Goal: Task Accomplishment & Management: Use online tool/utility

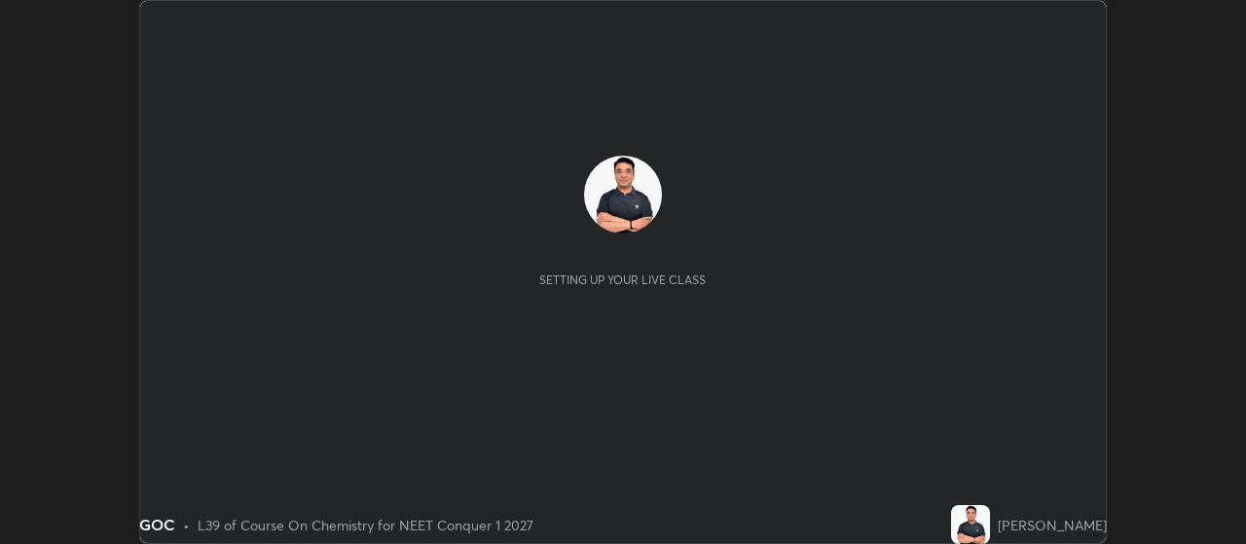
scroll to position [544, 1245]
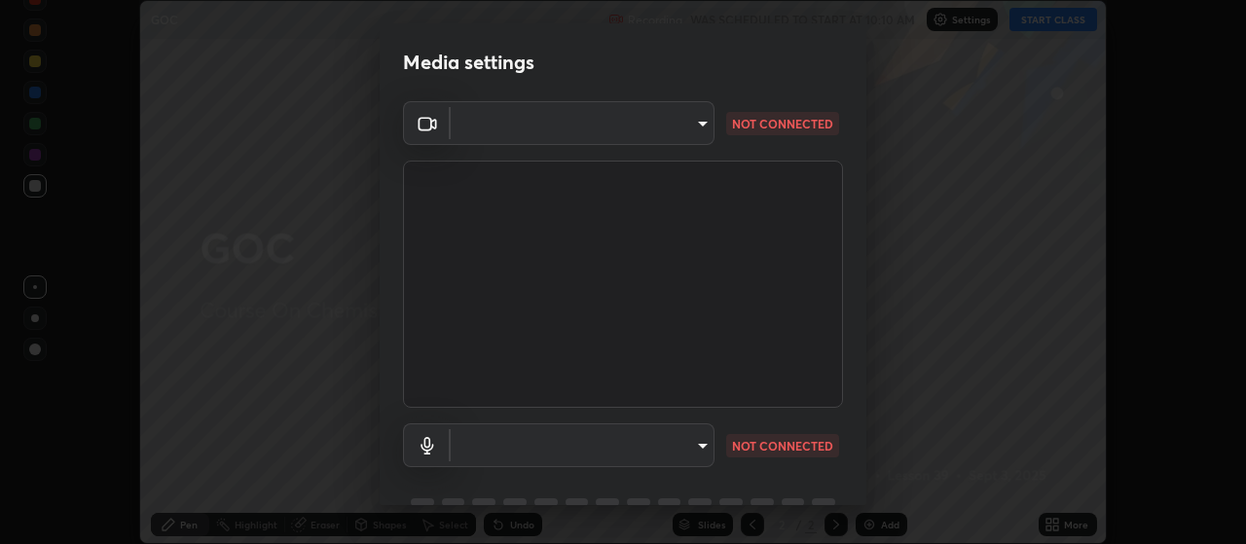
type input "3aa1f2dfd03d01f189a8a01f68d52051269995ca7ca0ffcaee6397e0c867a5cc"
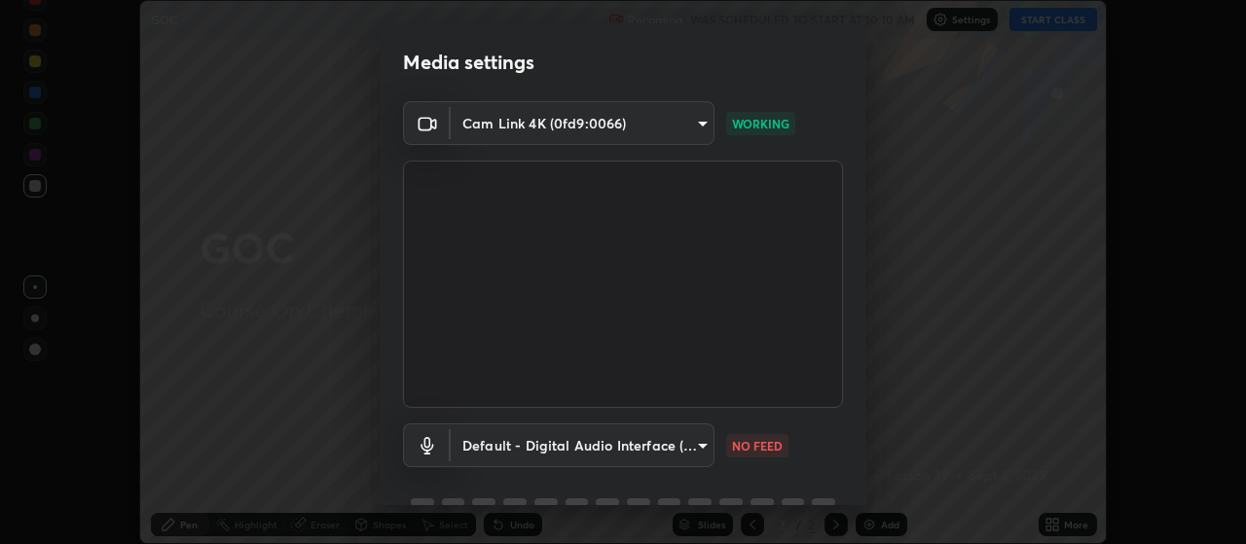
scroll to position [94, 0]
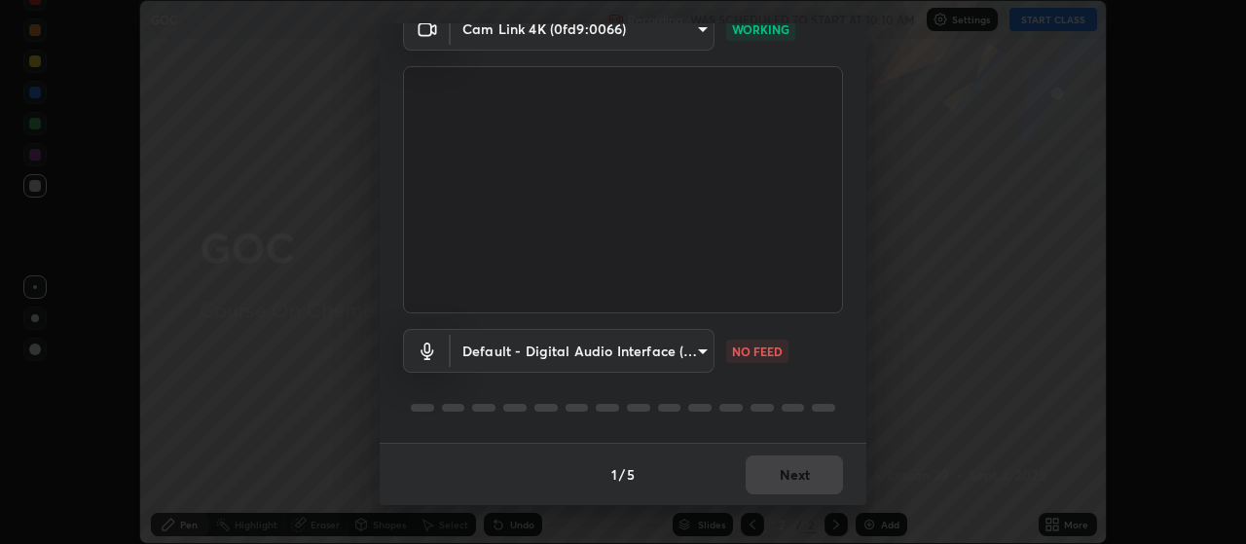
click at [707, 353] on body "Erase all GOC Recording WAS SCHEDULED TO START AT 10:10 AM Settings START CLASS…" at bounding box center [623, 272] width 1246 height 544
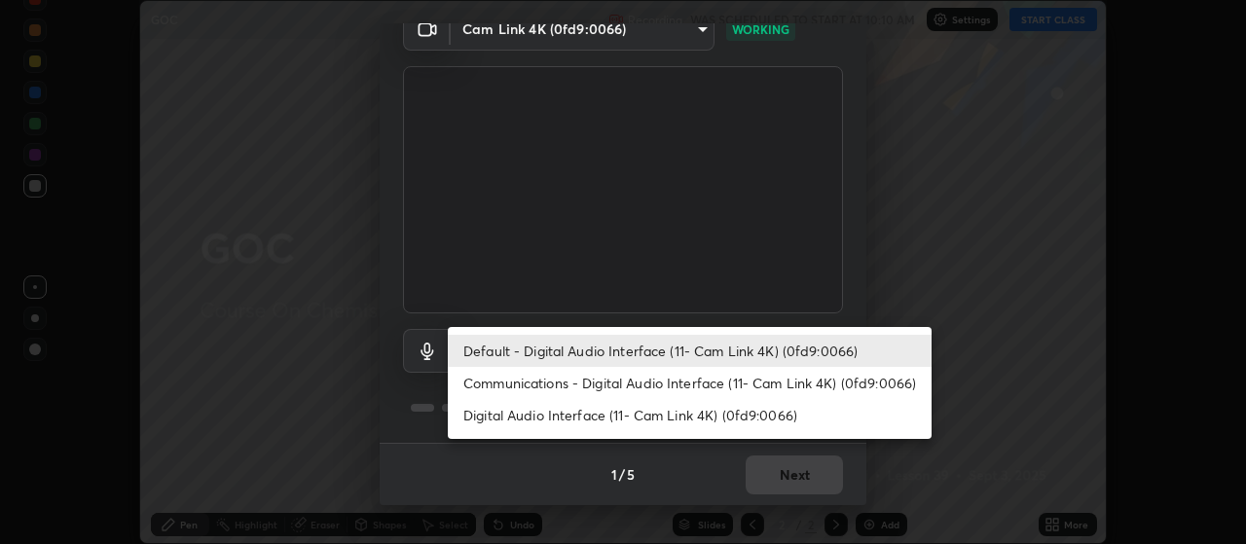
click at [707, 385] on li "Communications - Digital Audio Interface (11- Cam Link 4K) (0fd9:0066)" at bounding box center [690, 383] width 484 height 32
type input "communications"
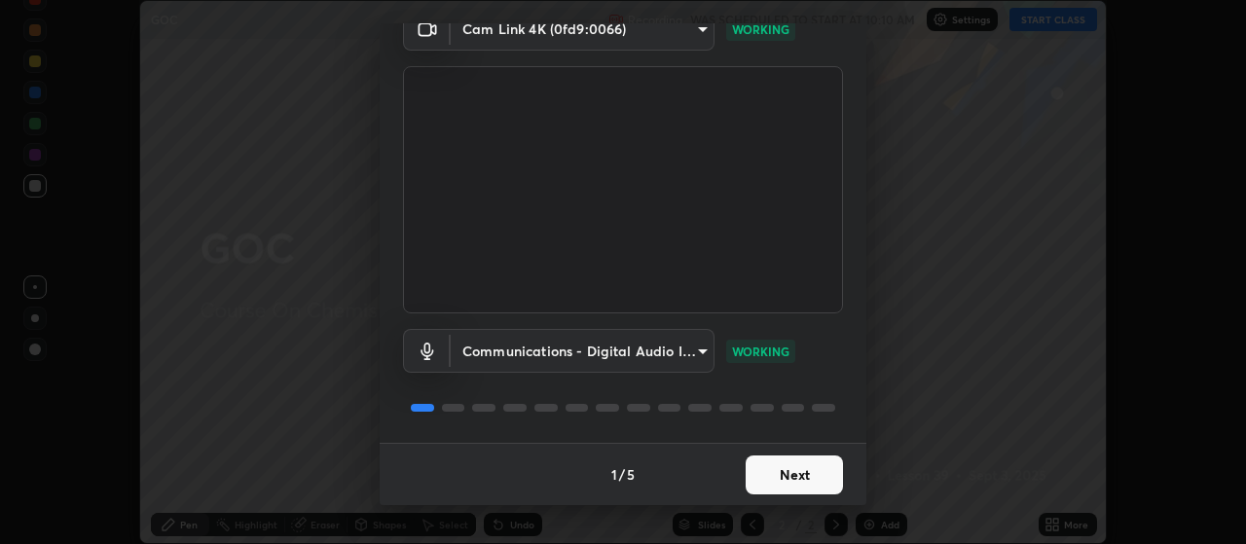
click at [805, 473] on button "Next" at bounding box center [794, 475] width 97 height 39
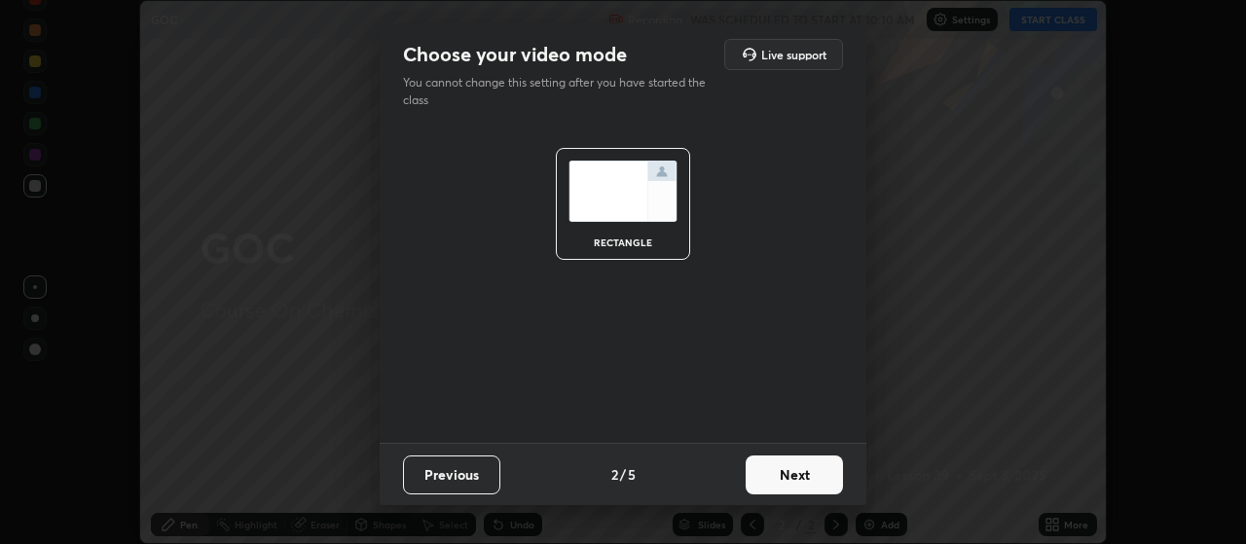
scroll to position [0, 0]
click at [810, 475] on button "Next" at bounding box center [794, 475] width 97 height 39
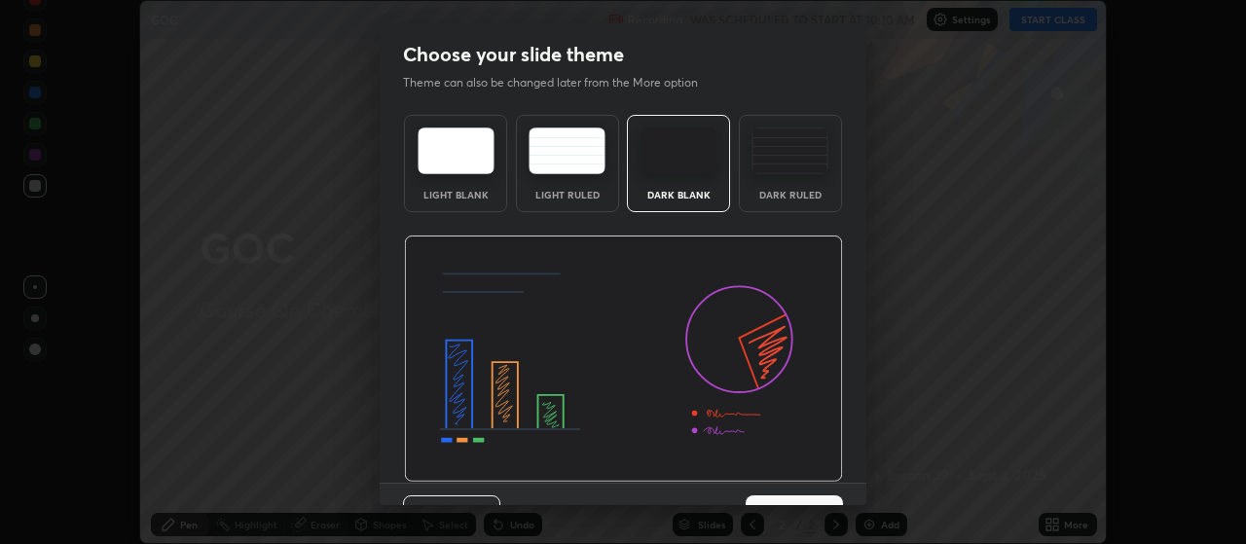
scroll to position [40, 0]
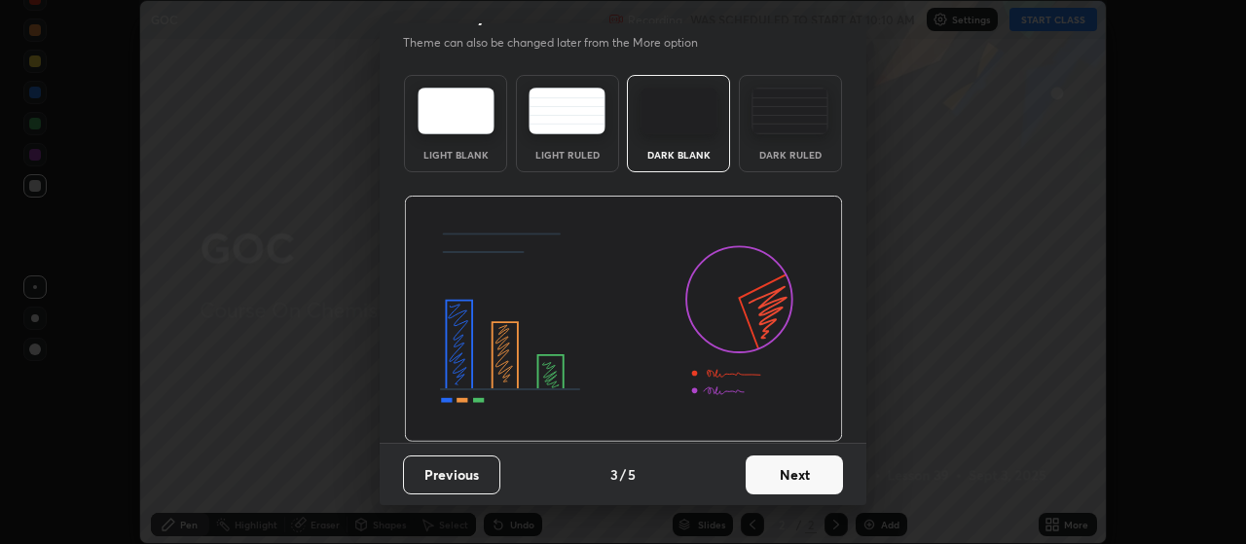
click at [830, 474] on button "Next" at bounding box center [794, 475] width 97 height 39
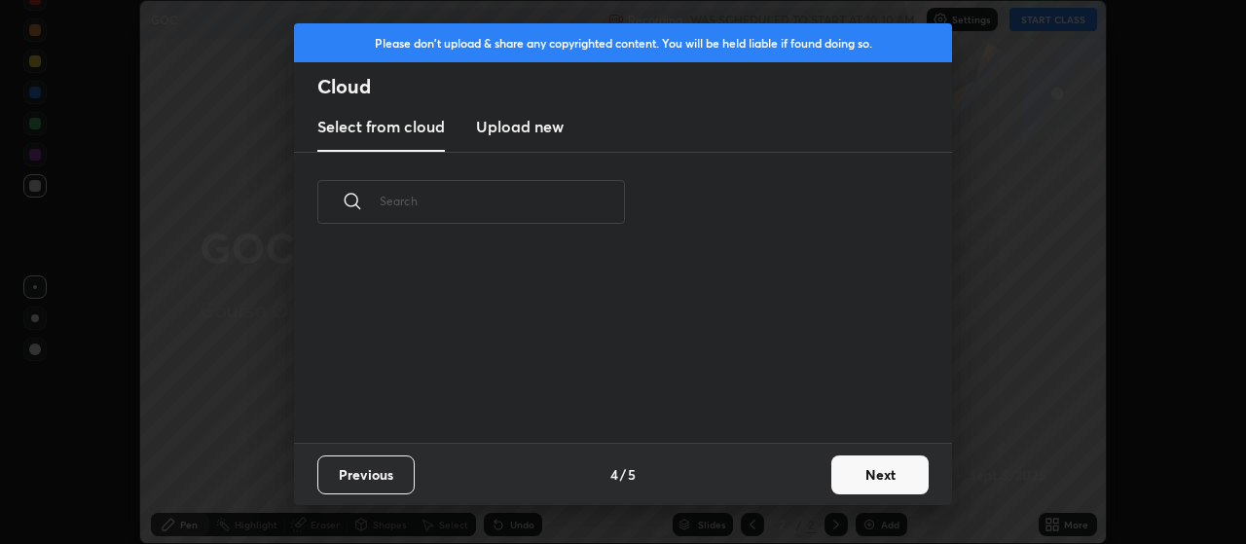
scroll to position [0, 0]
click at [871, 475] on button "Next" at bounding box center [879, 475] width 97 height 39
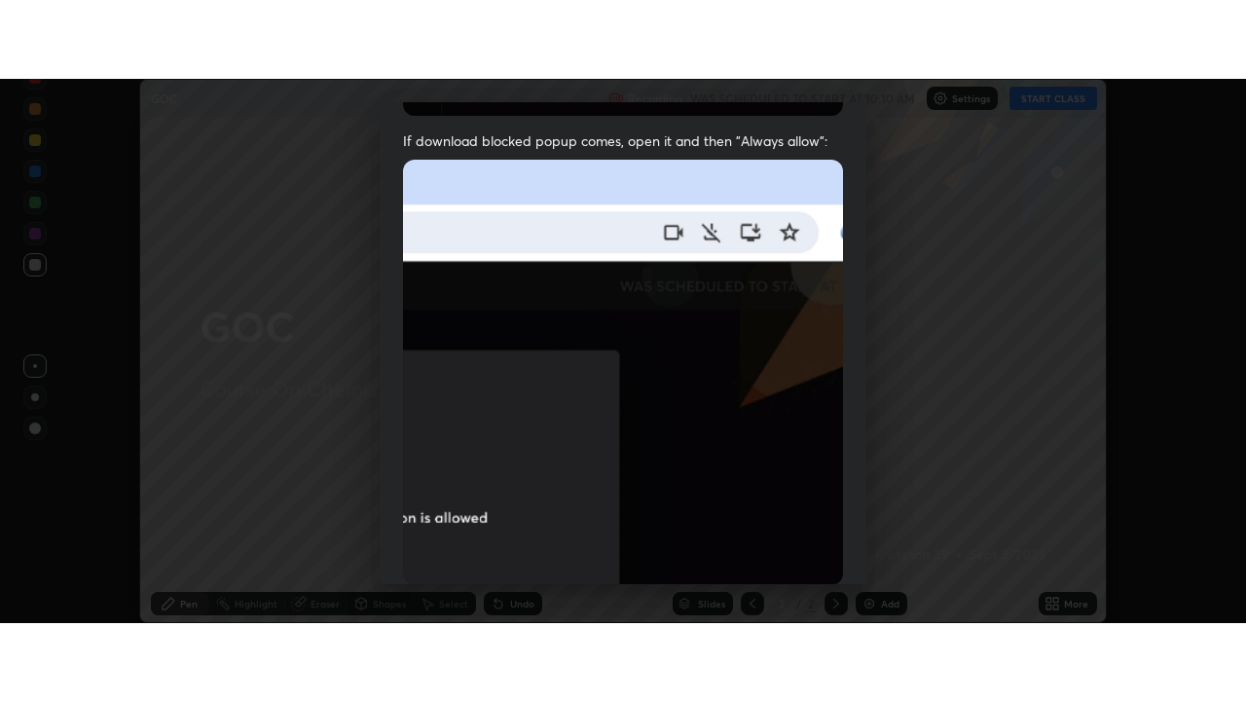
scroll to position [492, 0]
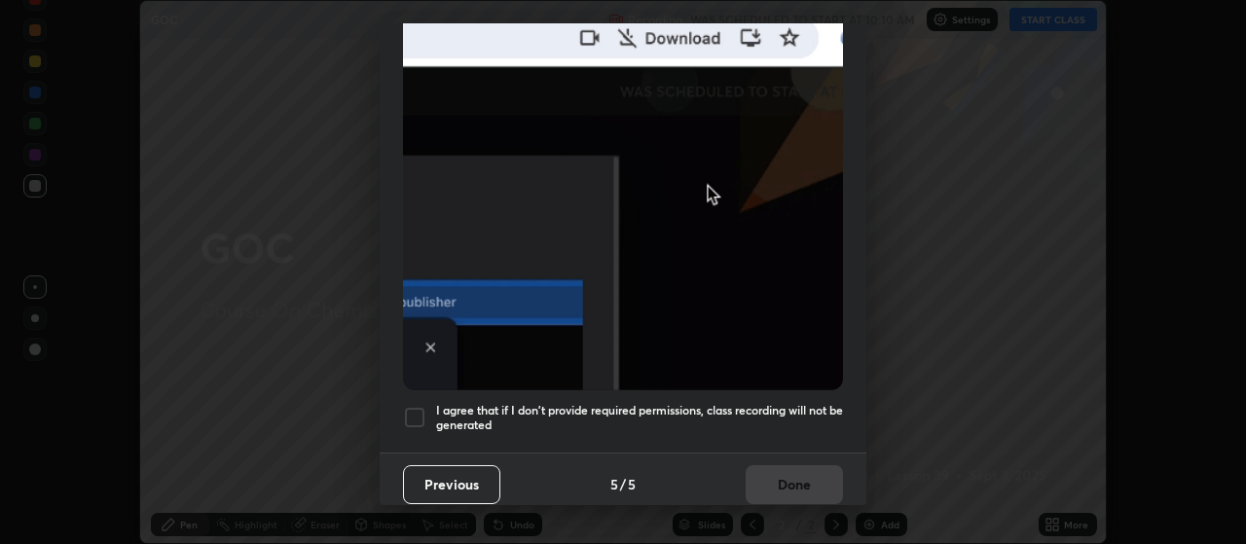
click at [413, 410] on div at bounding box center [414, 417] width 23 height 23
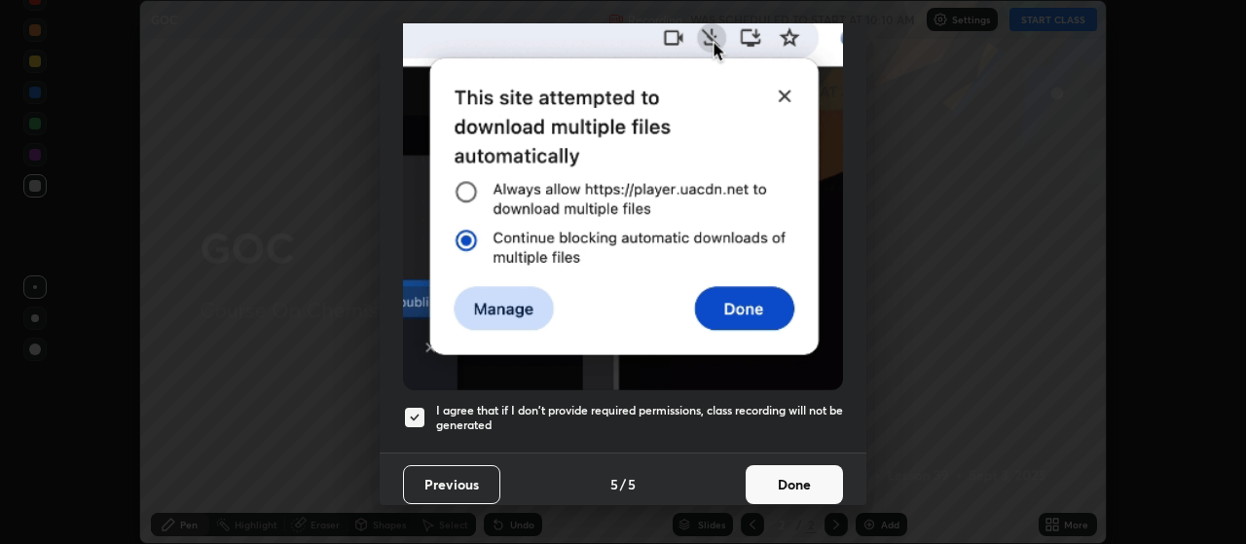
click at [784, 465] on button "Done" at bounding box center [794, 484] width 97 height 39
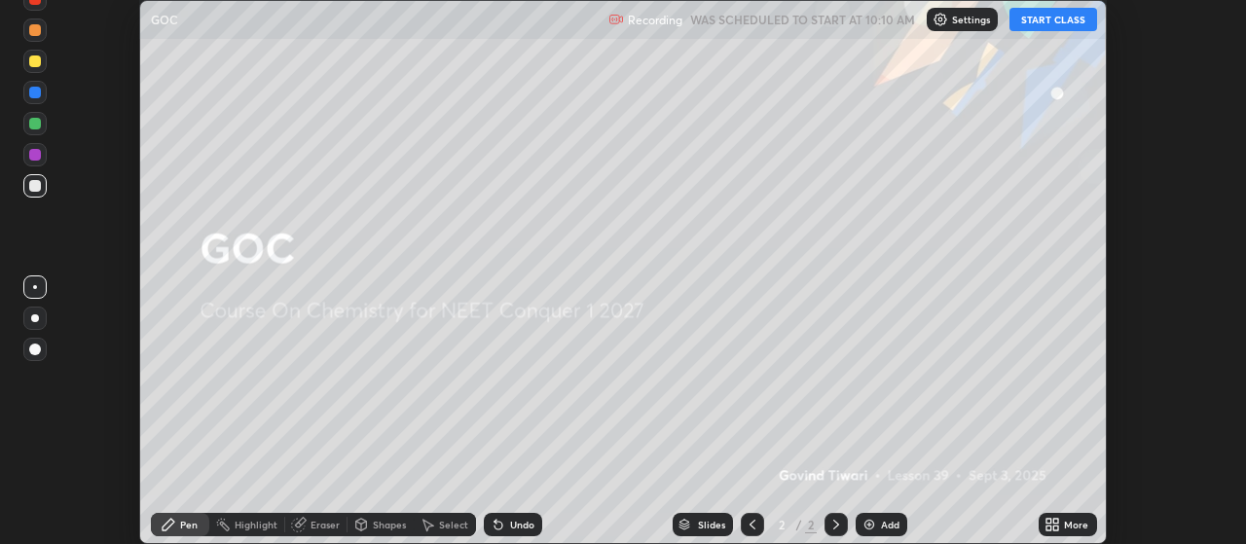
click at [1057, 526] on icon at bounding box center [1056, 528] width 5 height 5
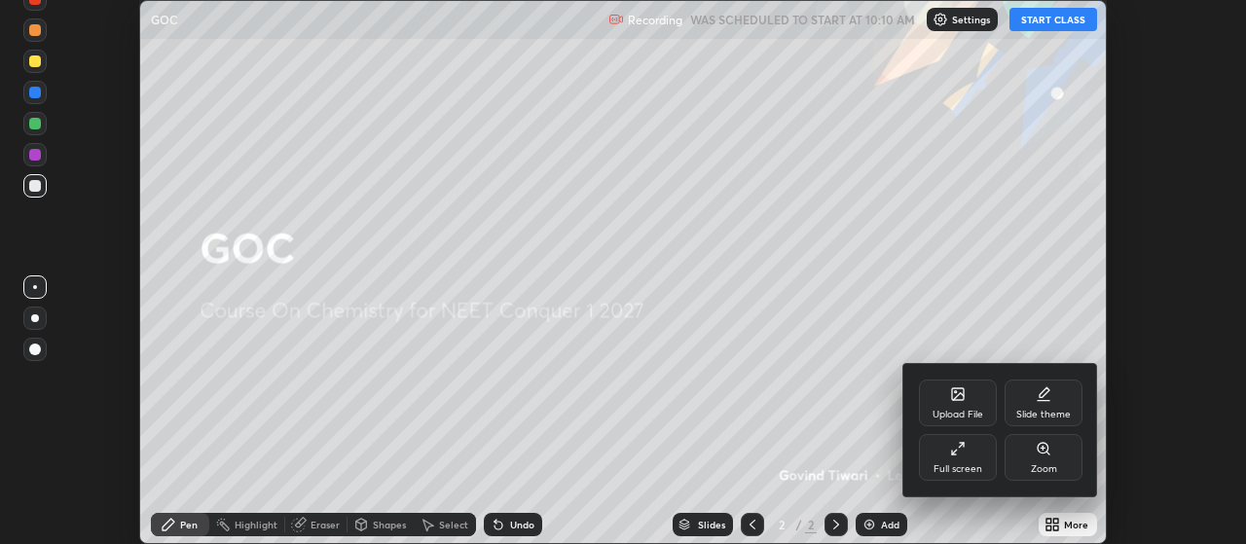
click at [959, 461] on div "Full screen" at bounding box center [958, 457] width 78 height 47
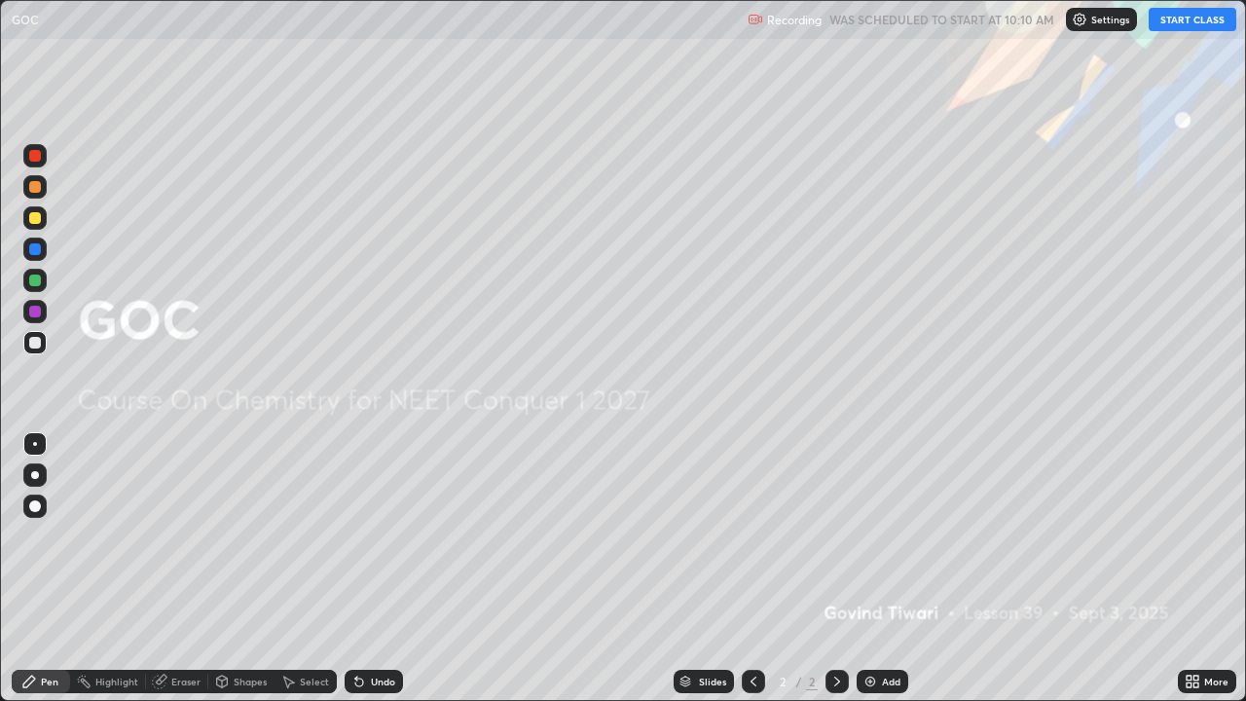
scroll to position [701, 1246]
click at [1195, 22] on button "START CLASS" at bounding box center [1193, 19] width 88 height 23
click at [876, 543] on div "Add" at bounding box center [883, 681] width 52 height 23
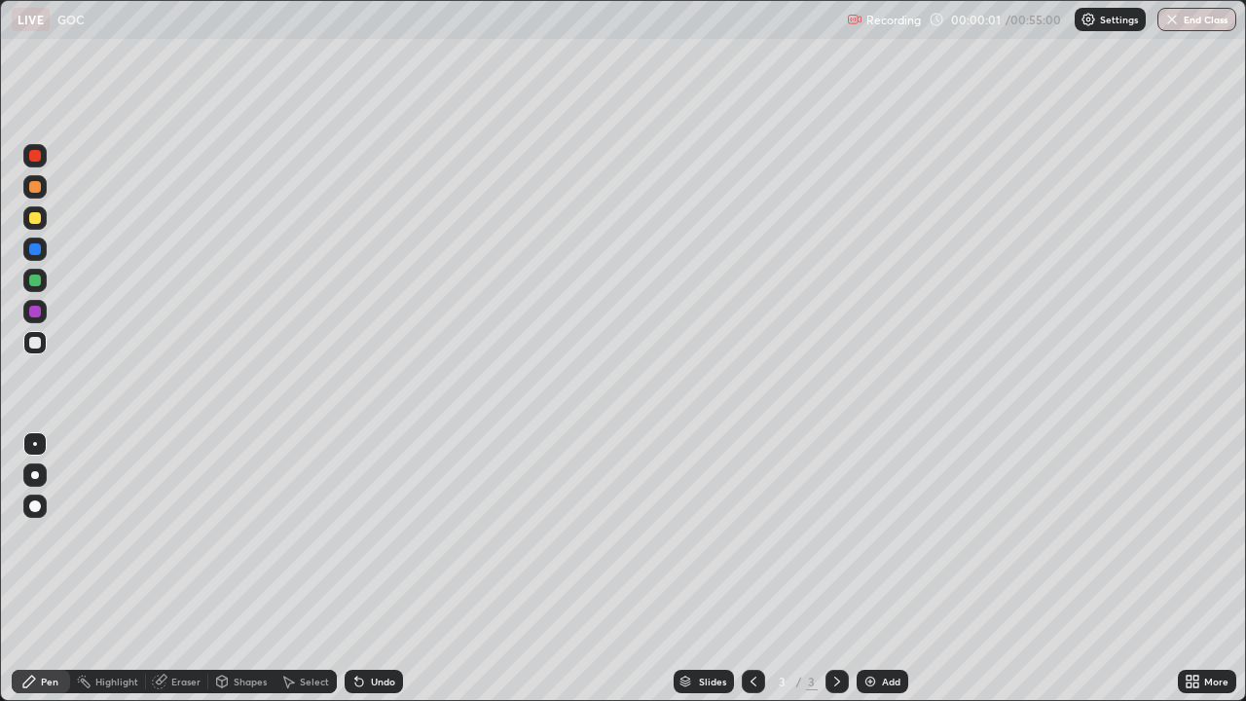
click at [44, 475] on div at bounding box center [34, 474] width 23 height 23
click at [34, 514] on div at bounding box center [34, 506] width 23 height 23
click at [180, 543] on div "Eraser" at bounding box center [177, 681] width 62 height 23
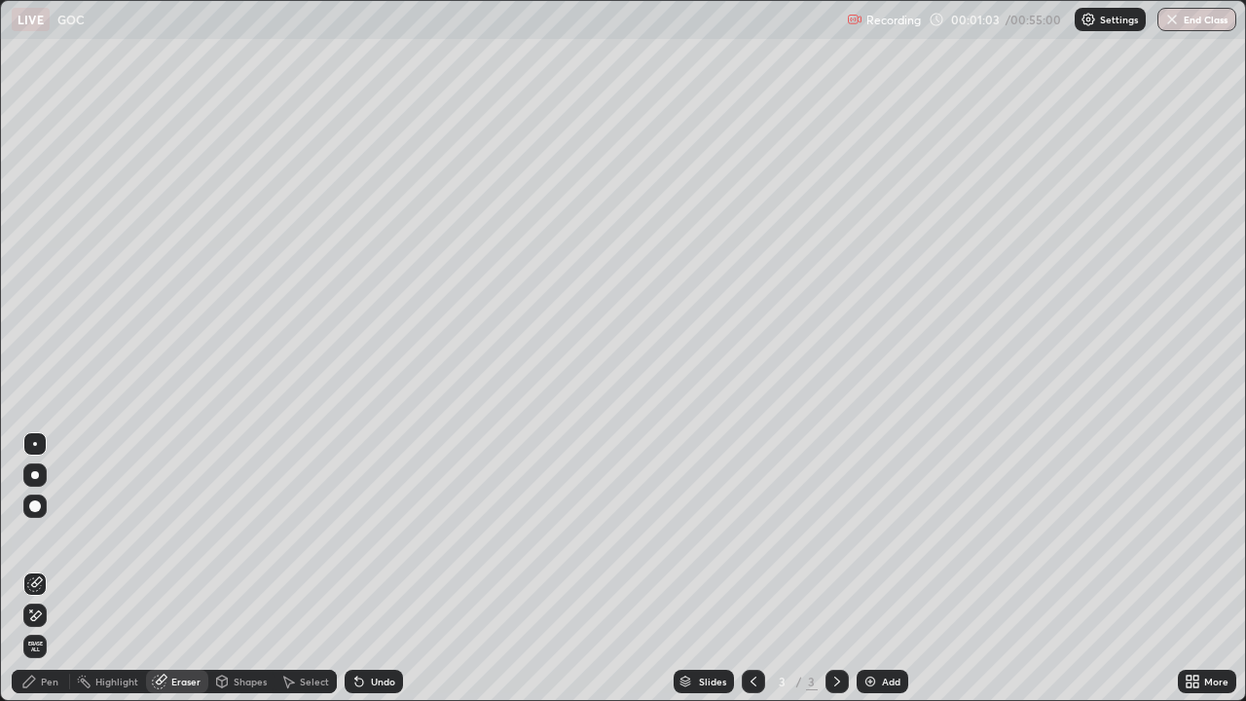
click at [33, 543] on icon at bounding box center [35, 616] width 16 height 17
click at [42, 543] on div "Pen" at bounding box center [41, 681] width 58 height 23
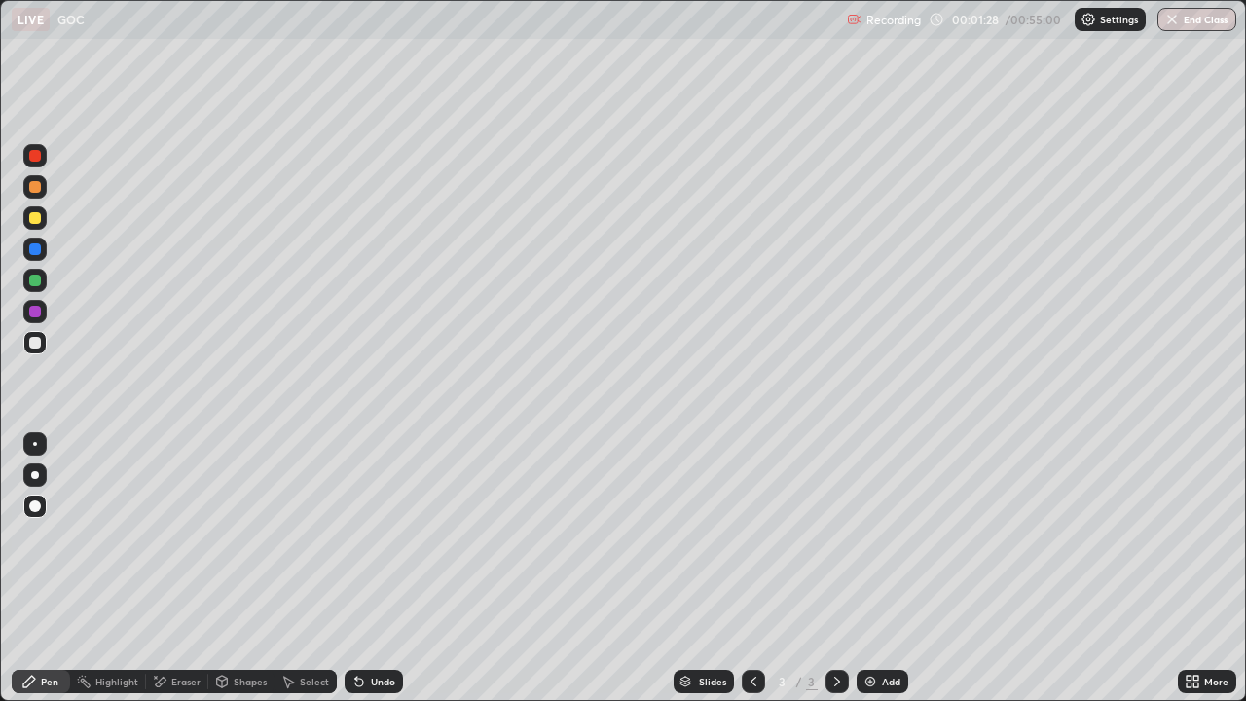
click at [42, 222] on div at bounding box center [34, 217] width 23 height 23
click at [42, 345] on div at bounding box center [34, 342] width 23 height 23
click at [36, 343] on div at bounding box center [35, 343] width 12 height 12
click at [222, 543] on icon at bounding box center [222, 684] width 0 height 7
click at [173, 543] on div "Eraser" at bounding box center [185, 682] width 29 height 10
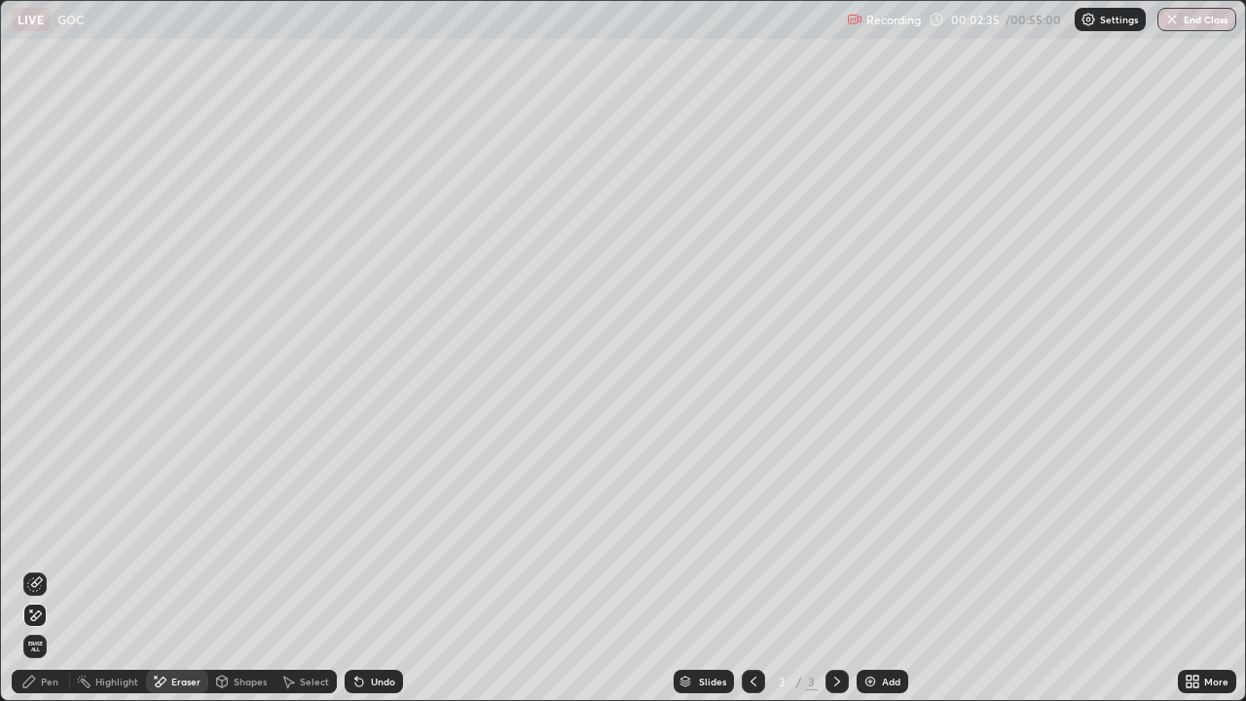
click at [33, 543] on icon at bounding box center [29, 682] width 12 height 12
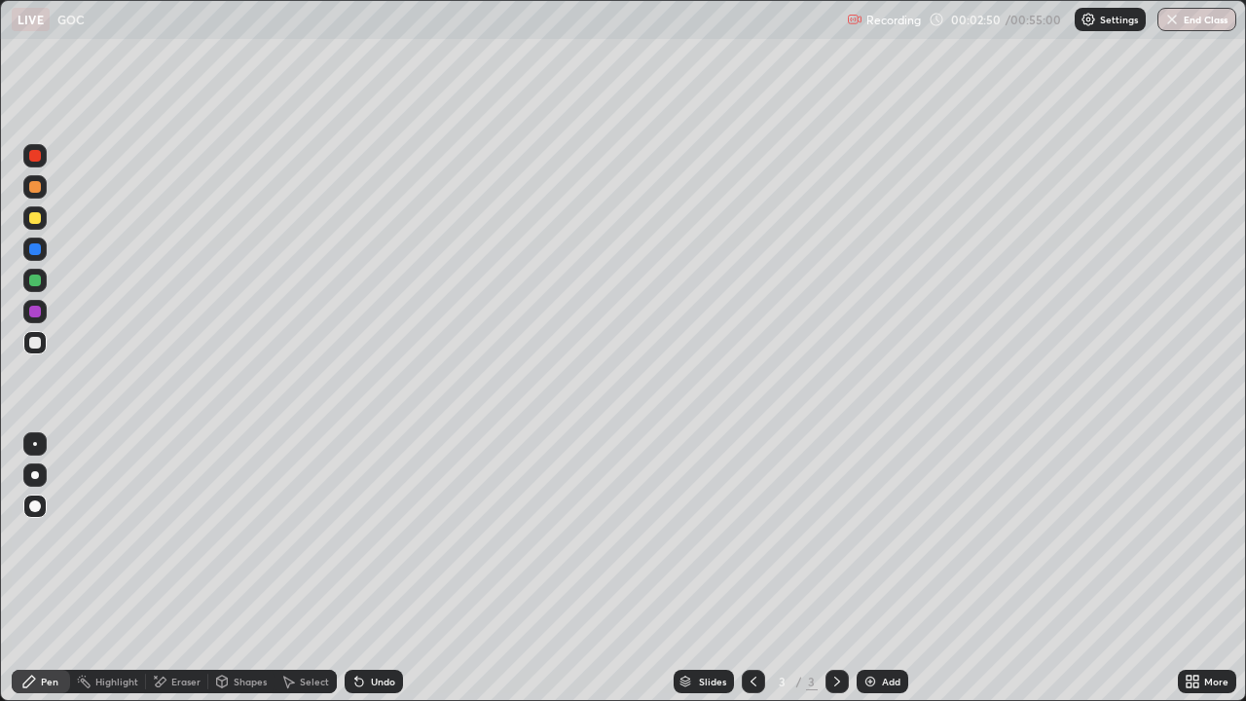
click at [33, 226] on div at bounding box center [34, 217] width 23 height 23
click at [44, 343] on div at bounding box center [34, 342] width 23 height 23
click at [158, 543] on icon at bounding box center [161, 682] width 11 height 10
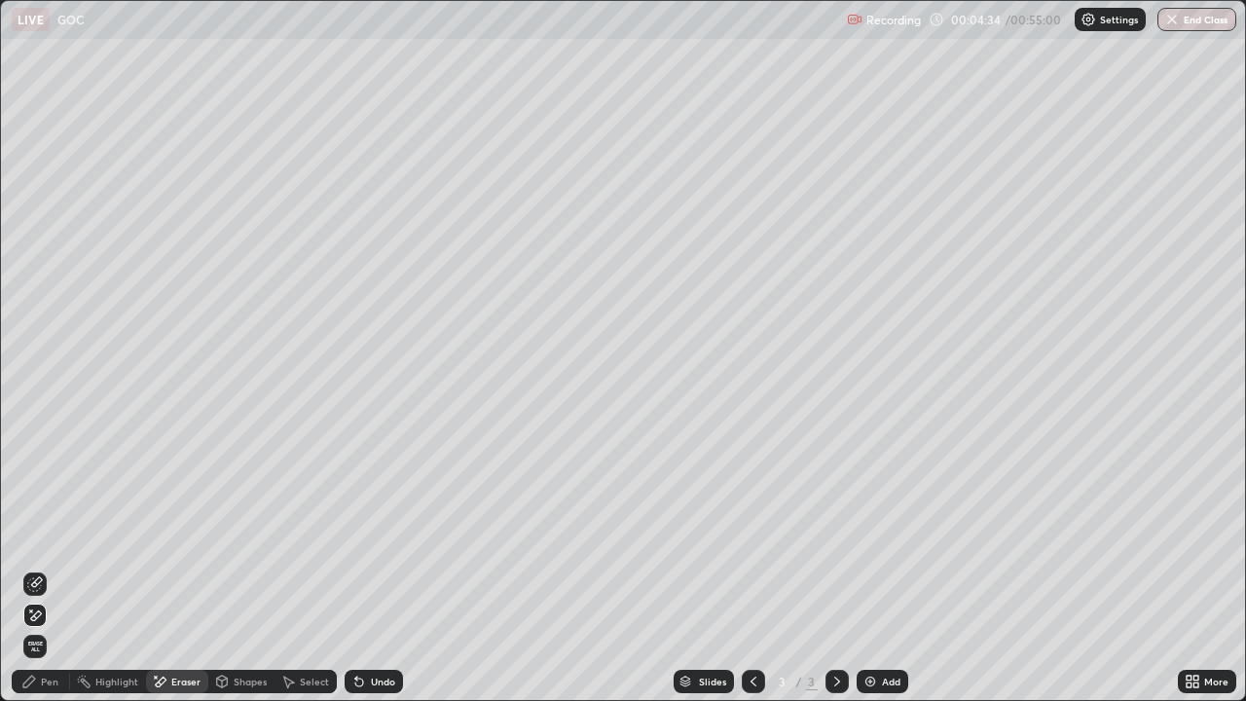
click at [40, 543] on div "Pen" at bounding box center [41, 681] width 58 height 23
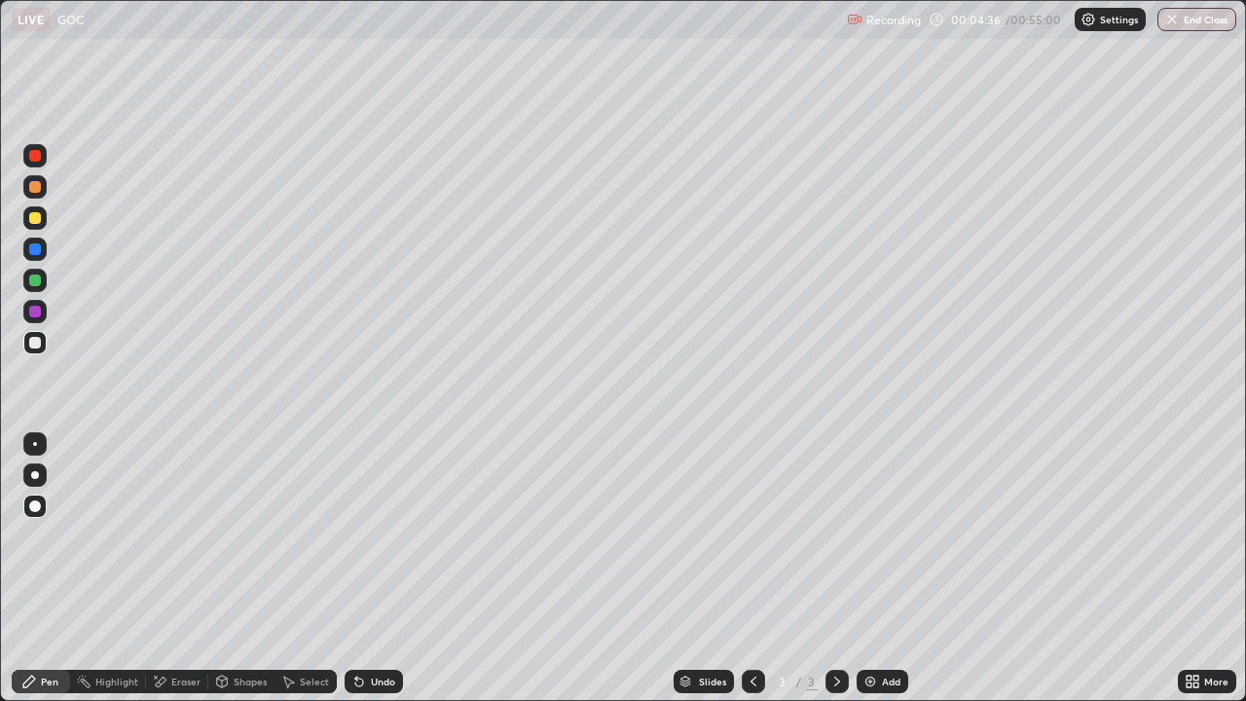
click at [32, 216] on div at bounding box center [35, 218] width 12 height 12
click at [35, 444] on div at bounding box center [35, 444] width 4 height 4
click at [860, 543] on div "Add" at bounding box center [883, 681] width 52 height 23
click at [42, 341] on div at bounding box center [34, 342] width 23 height 23
click at [36, 222] on div at bounding box center [35, 218] width 12 height 12
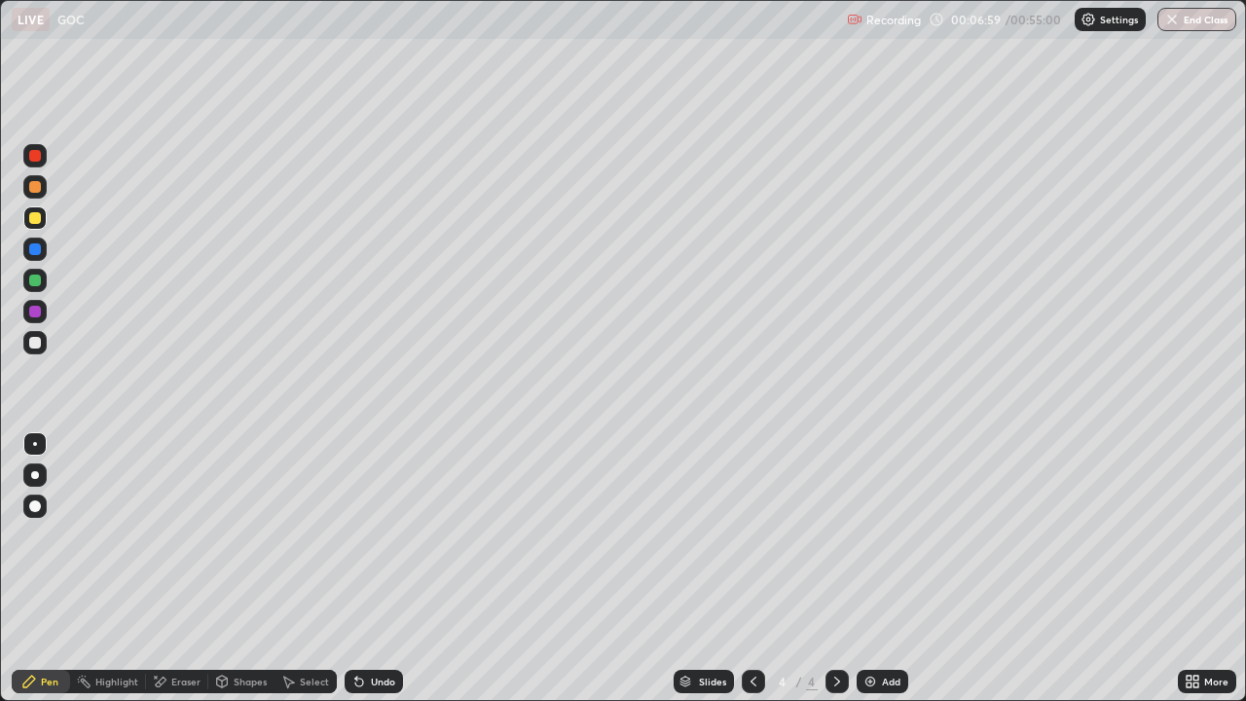
click at [43, 472] on div at bounding box center [34, 474] width 23 height 23
click at [177, 543] on div "Eraser" at bounding box center [185, 682] width 29 height 10
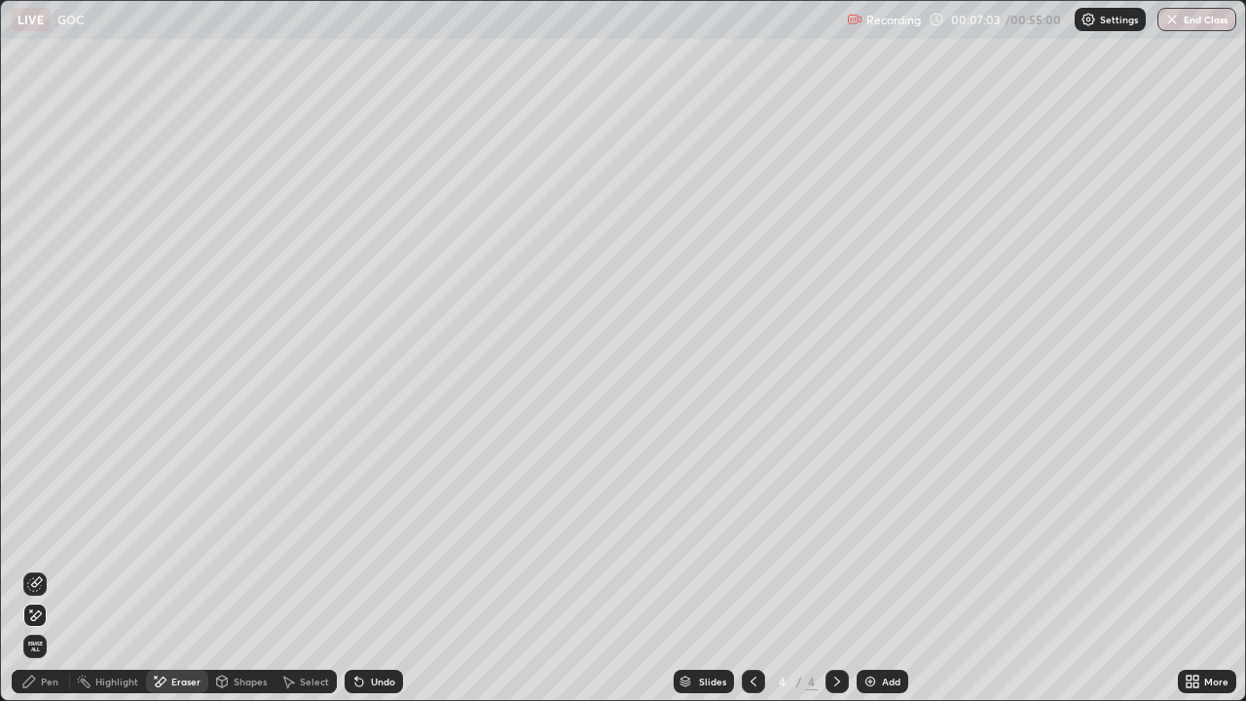
click at [50, 543] on div "Pen" at bounding box center [50, 682] width 18 height 10
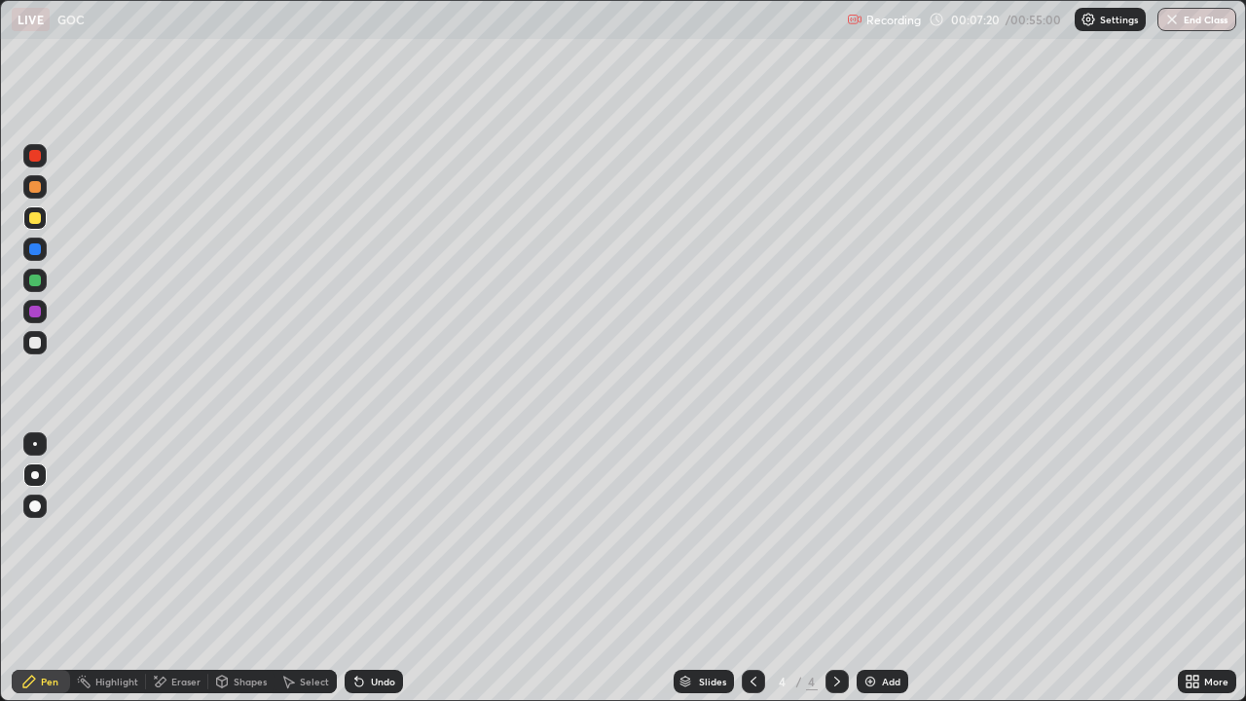
click at [33, 340] on div at bounding box center [35, 343] width 12 height 12
click at [164, 543] on icon at bounding box center [160, 682] width 16 height 17
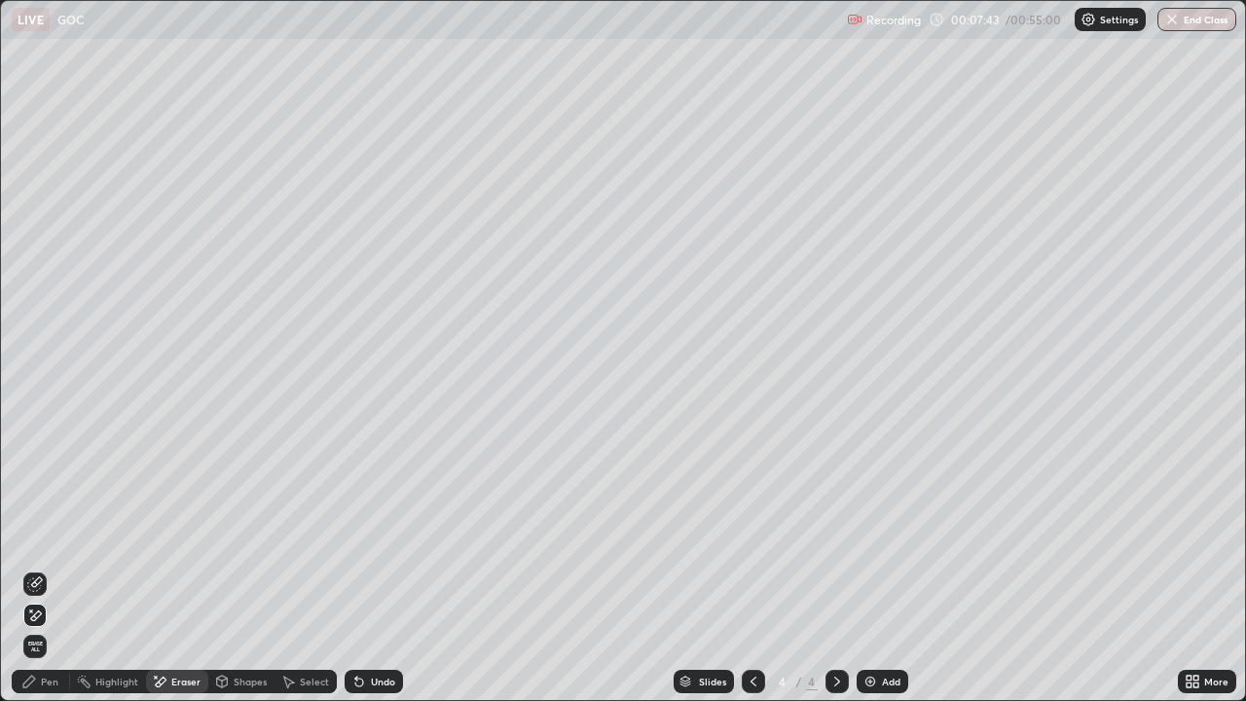
click at [42, 543] on div "Pen" at bounding box center [50, 682] width 18 height 10
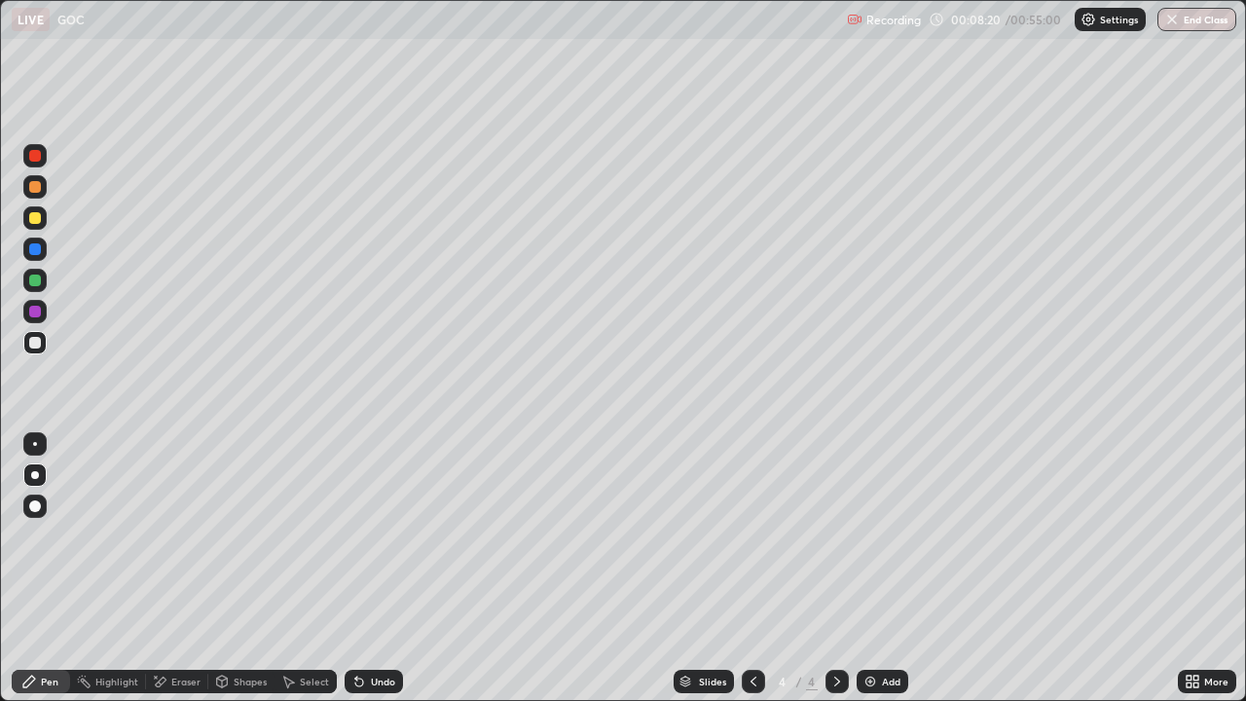
click at [832, 543] on icon at bounding box center [838, 682] width 16 height 16
click at [863, 543] on img at bounding box center [871, 682] width 16 height 16
click at [35, 215] on div at bounding box center [35, 218] width 12 height 12
click at [30, 343] on div at bounding box center [35, 343] width 12 height 12
click at [835, 543] on icon at bounding box center [838, 682] width 16 height 16
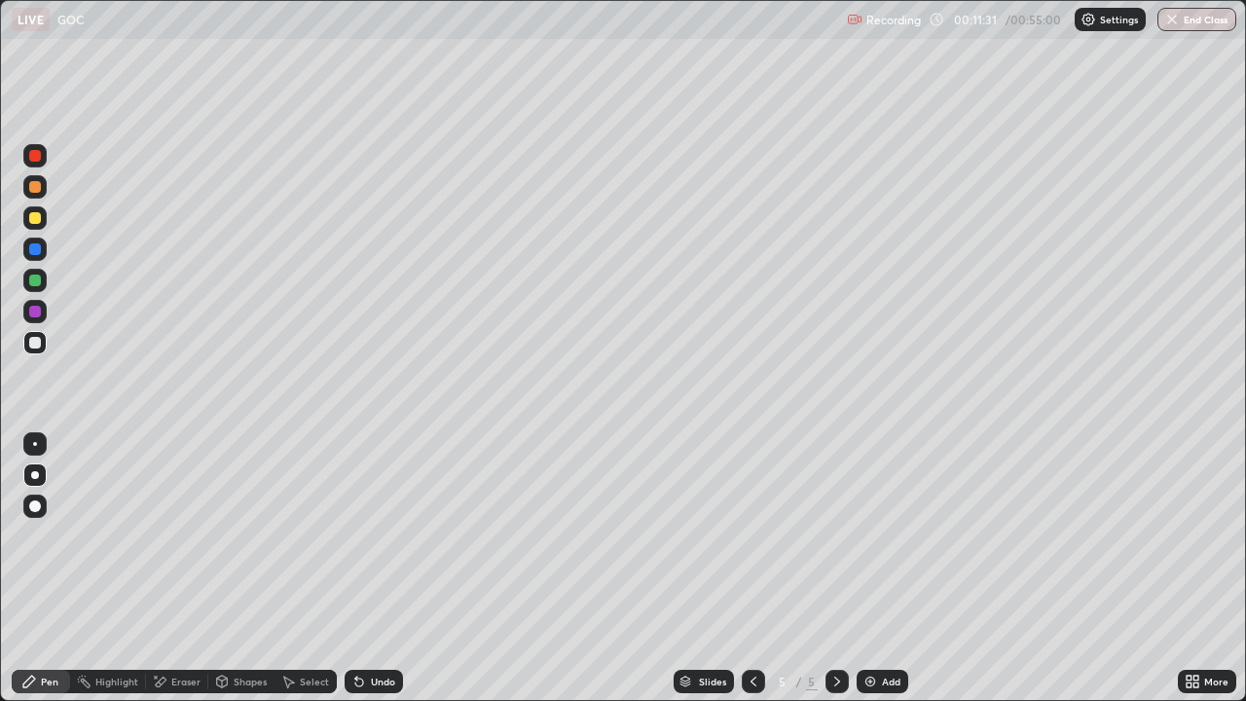
click at [866, 543] on img at bounding box center [871, 682] width 16 height 16
click at [175, 543] on div "Eraser" at bounding box center [177, 681] width 62 height 23
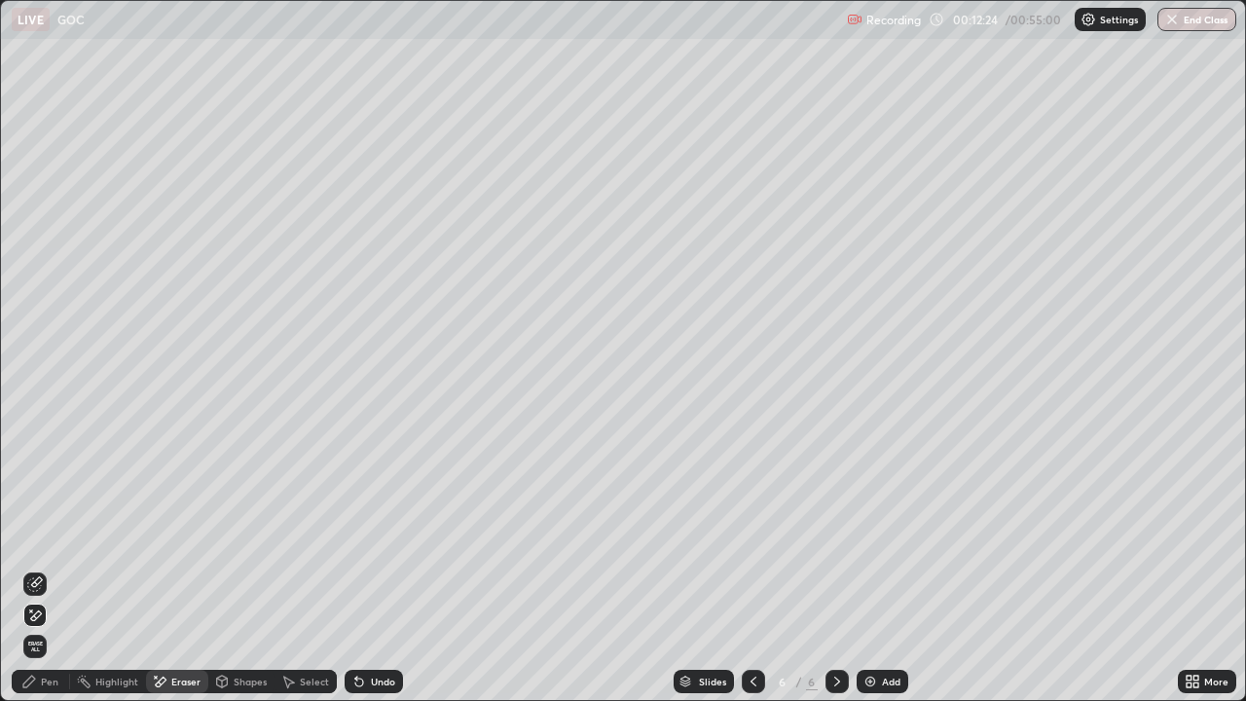
click at [46, 543] on div "Pen" at bounding box center [41, 681] width 58 height 23
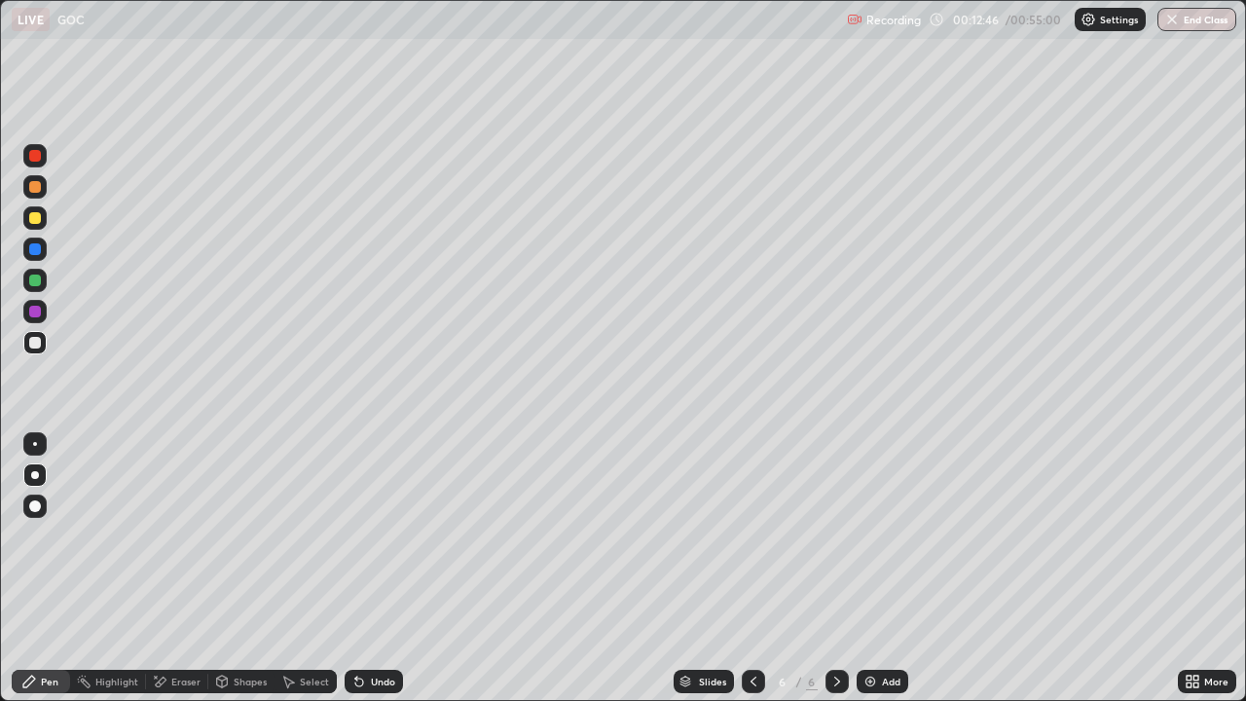
click at [181, 543] on div "Eraser" at bounding box center [185, 682] width 29 height 10
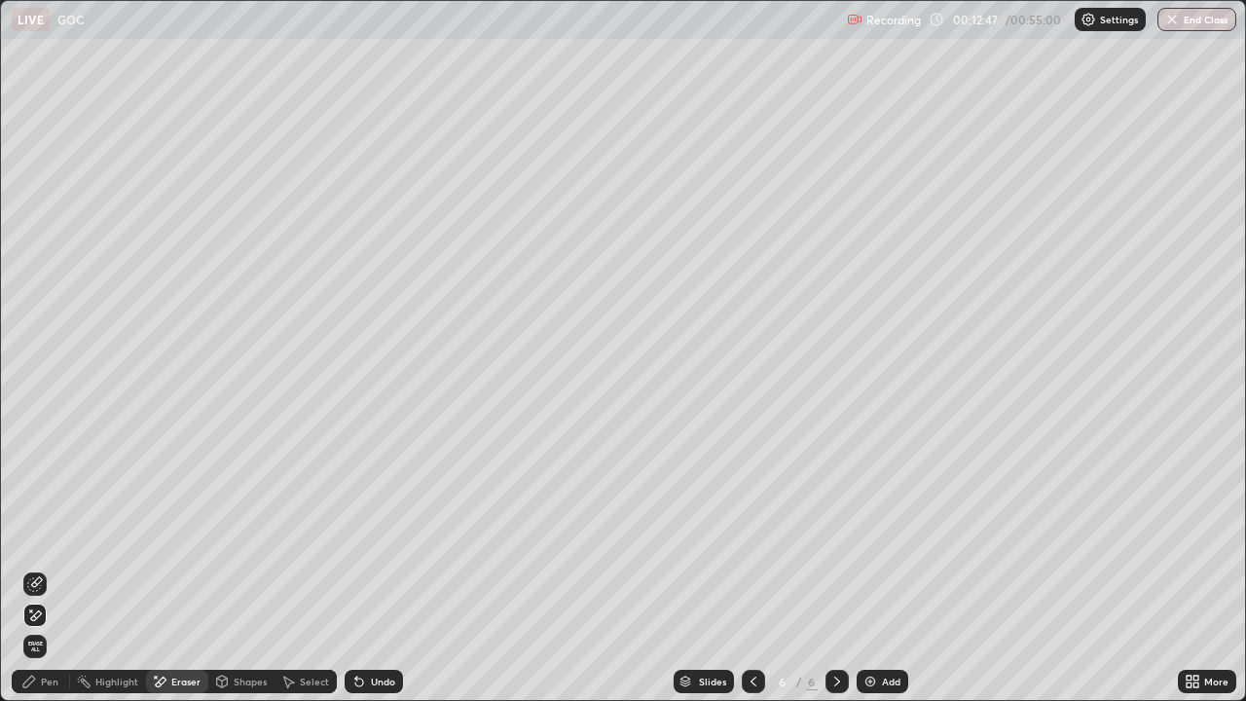
click at [33, 543] on icon at bounding box center [29, 682] width 16 height 16
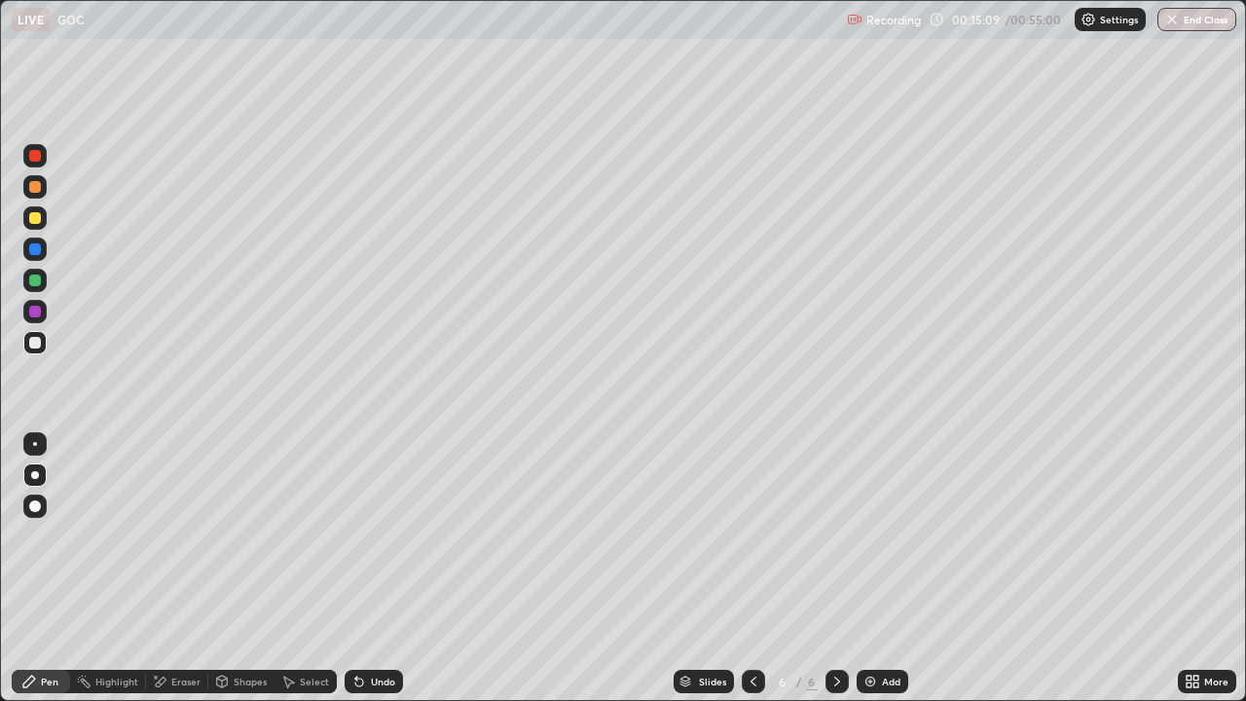
click at [32, 226] on div at bounding box center [34, 217] width 23 height 23
click at [35, 342] on div at bounding box center [35, 343] width 12 height 12
click at [835, 543] on icon at bounding box center [838, 682] width 16 height 16
click at [866, 543] on img at bounding box center [871, 682] width 16 height 16
click at [208, 543] on div "Shapes" at bounding box center [241, 681] width 66 height 23
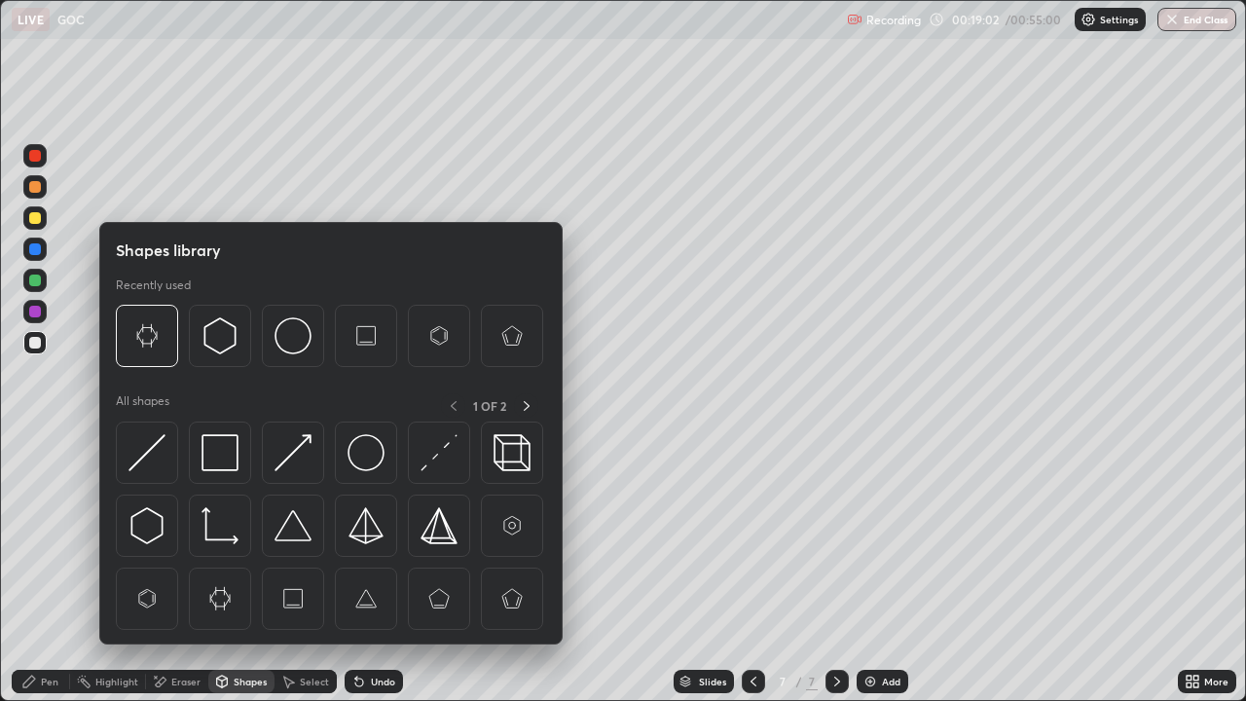
click at [182, 543] on div "Eraser" at bounding box center [185, 682] width 29 height 10
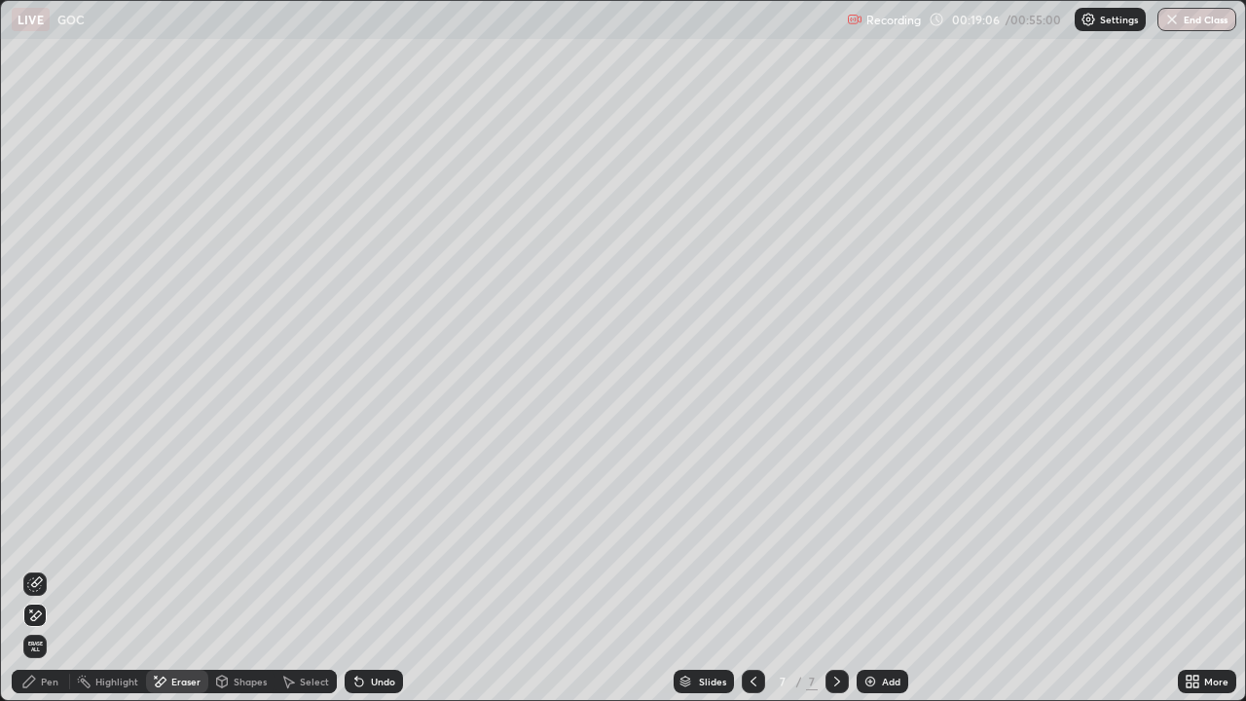
click at [53, 543] on div "Pen" at bounding box center [50, 682] width 18 height 10
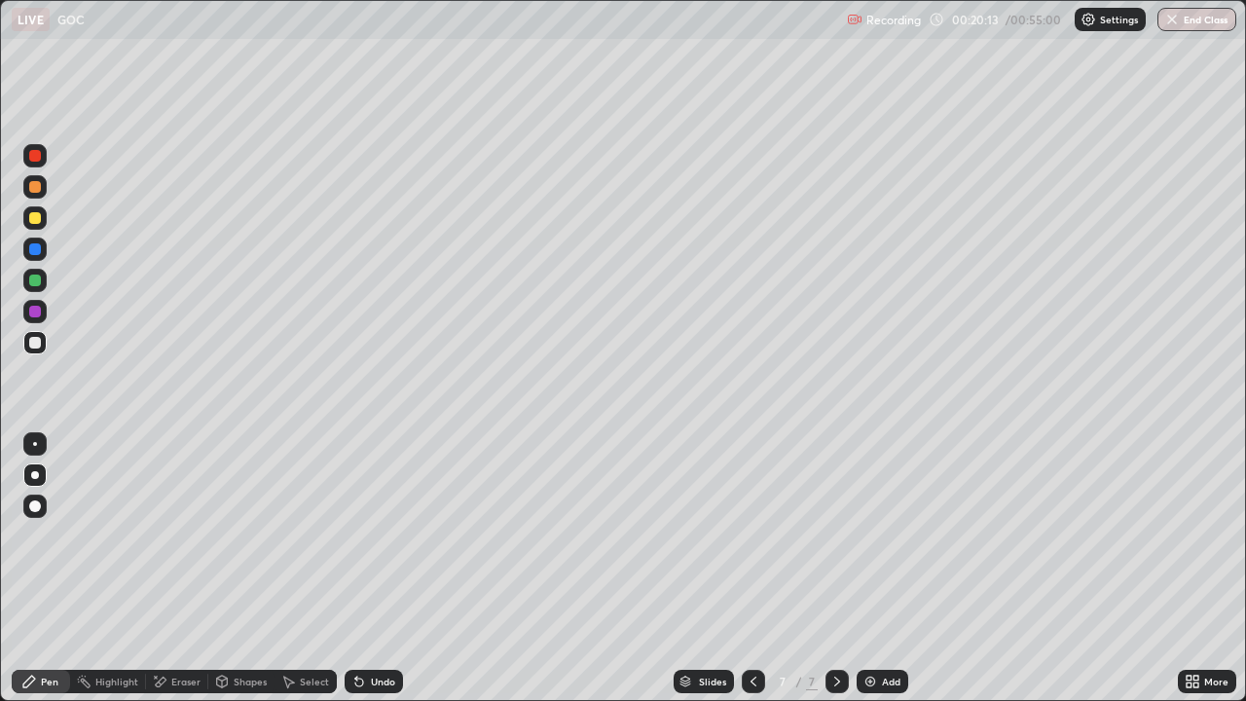
click at [40, 220] on div at bounding box center [35, 218] width 12 height 12
click at [38, 344] on div at bounding box center [35, 343] width 12 height 12
click at [36, 284] on div at bounding box center [35, 281] width 12 height 12
click at [38, 511] on div at bounding box center [34, 506] width 23 height 23
click at [35, 344] on div at bounding box center [35, 343] width 12 height 12
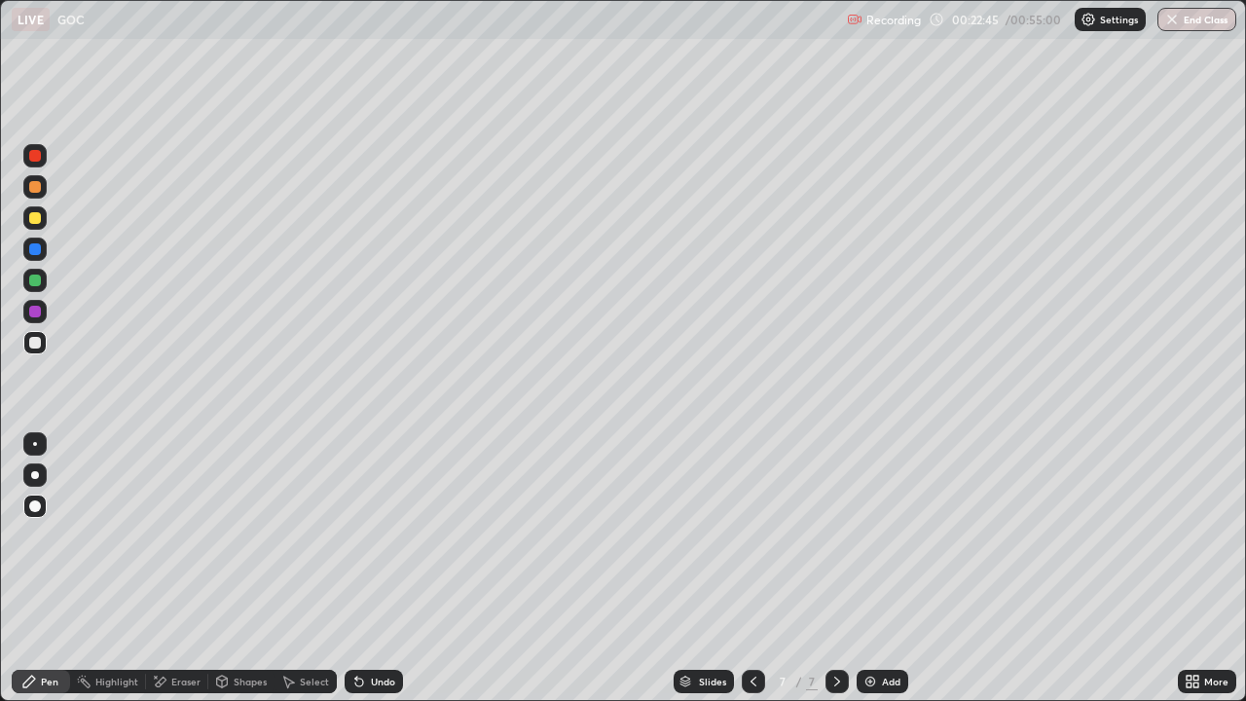
click at [26, 221] on div at bounding box center [34, 217] width 23 height 23
click at [36, 342] on div at bounding box center [35, 343] width 12 height 12
click at [35, 444] on div at bounding box center [35, 444] width 4 height 4
click at [868, 543] on img at bounding box center [871, 682] width 16 height 16
click at [743, 543] on div at bounding box center [753, 681] width 23 height 23
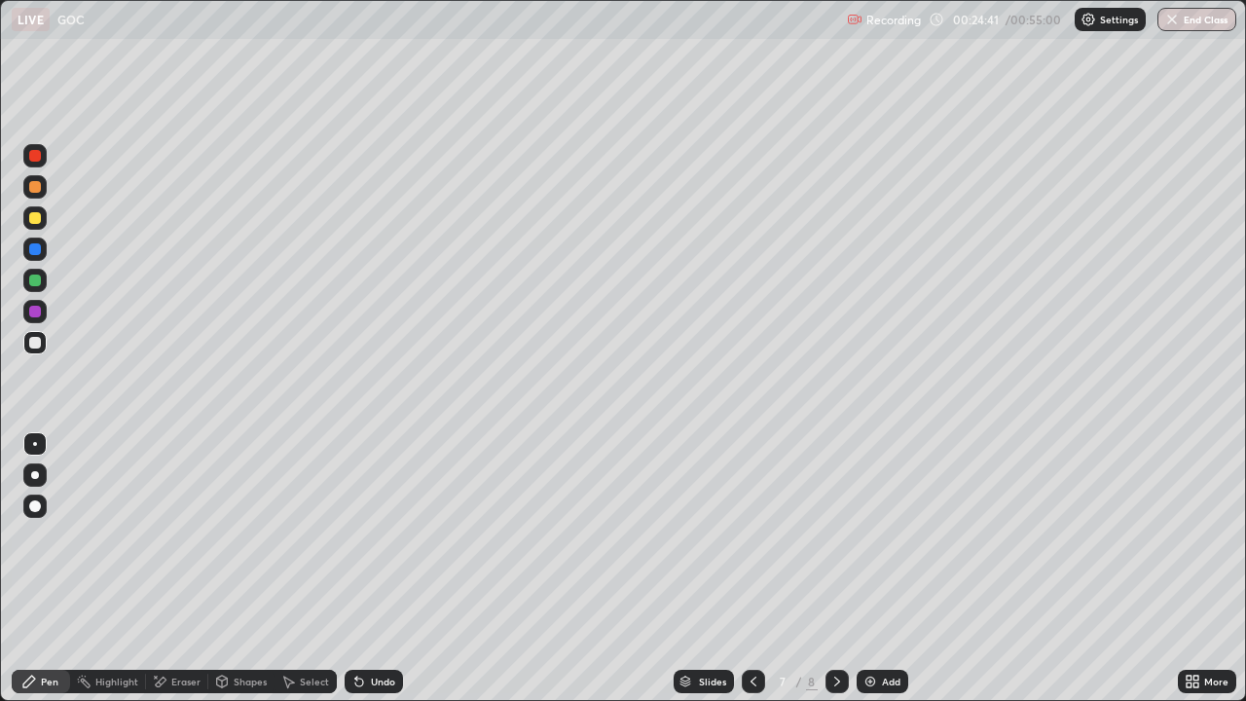
click at [172, 543] on div "Eraser" at bounding box center [185, 682] width 29 height 10
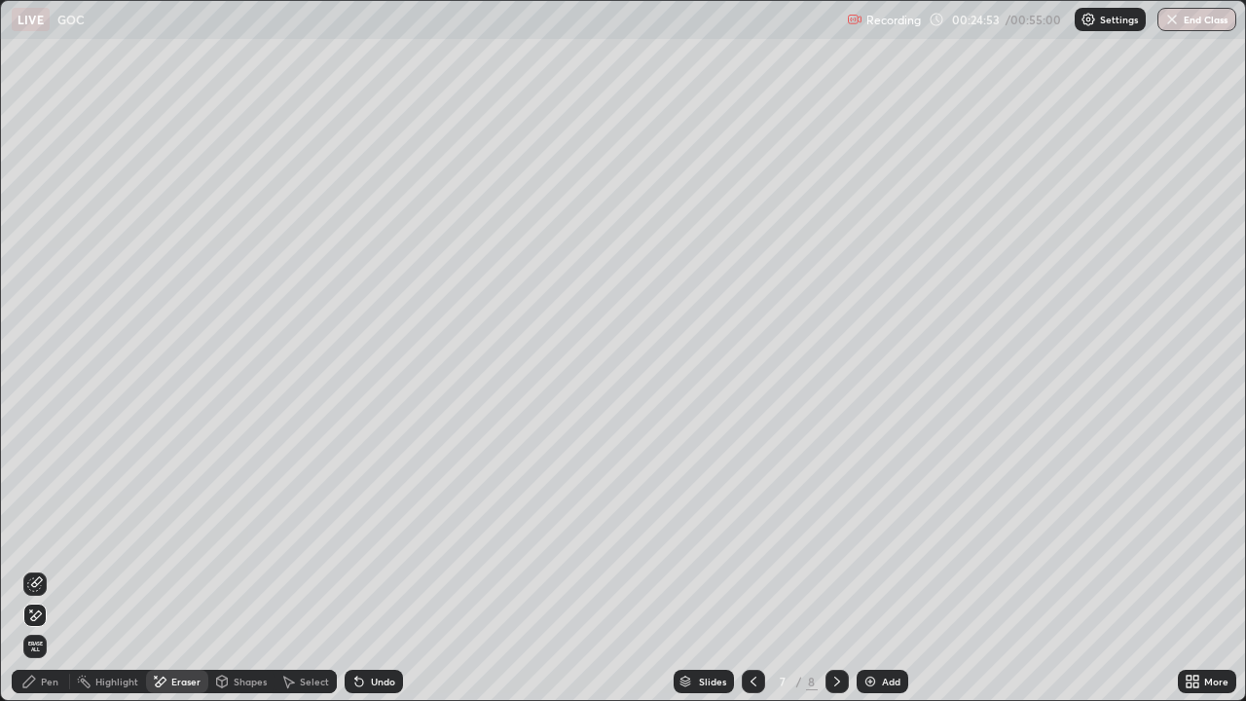
click at [44, 543] on div "Pen" at bounding box center [50, 682] width 18 height 10
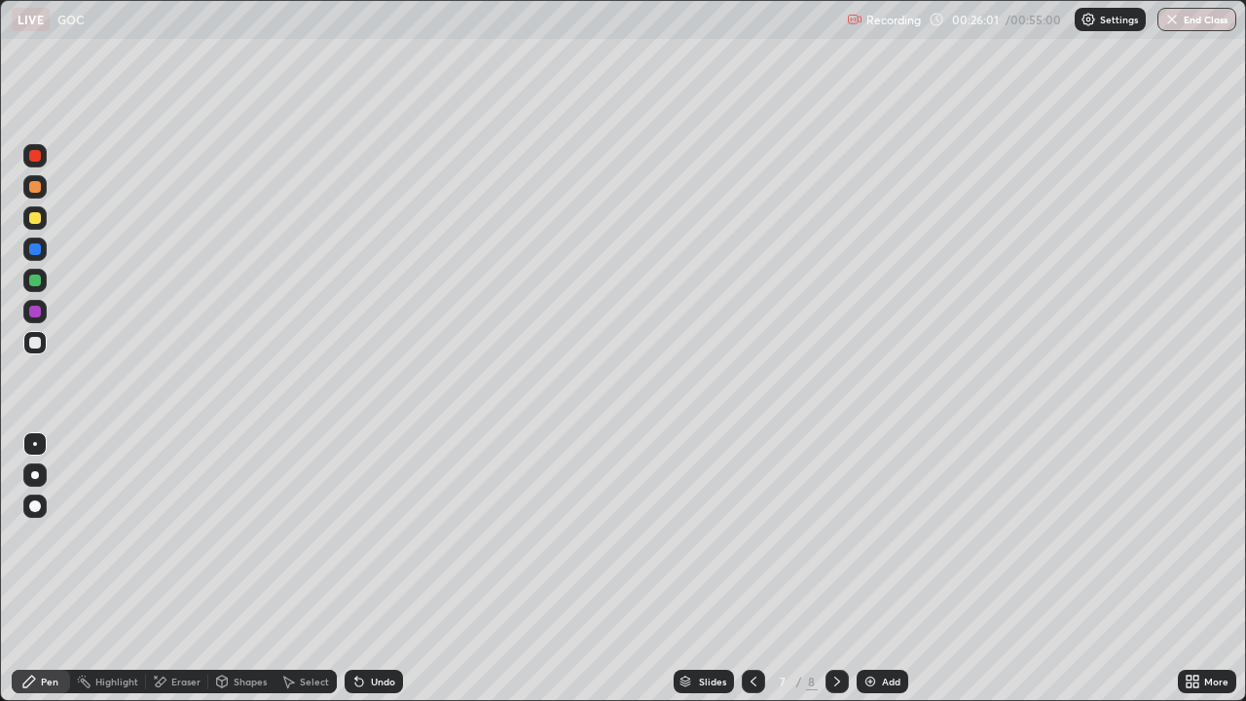
click at [843, 543] on div at bounding box center [837, 681] width 23 height 23
click at [37, 219] on div at bounding box center [35, 218] width 12 height 12
click at [45, 349] on div at bounding box center [34, 342] width 23 height 23
click at [834, 543] on icon at bounding box center [838, 682] width 16 height 16
click at [865, 543] on img at bounding box center [871, 682] width 16 height 16
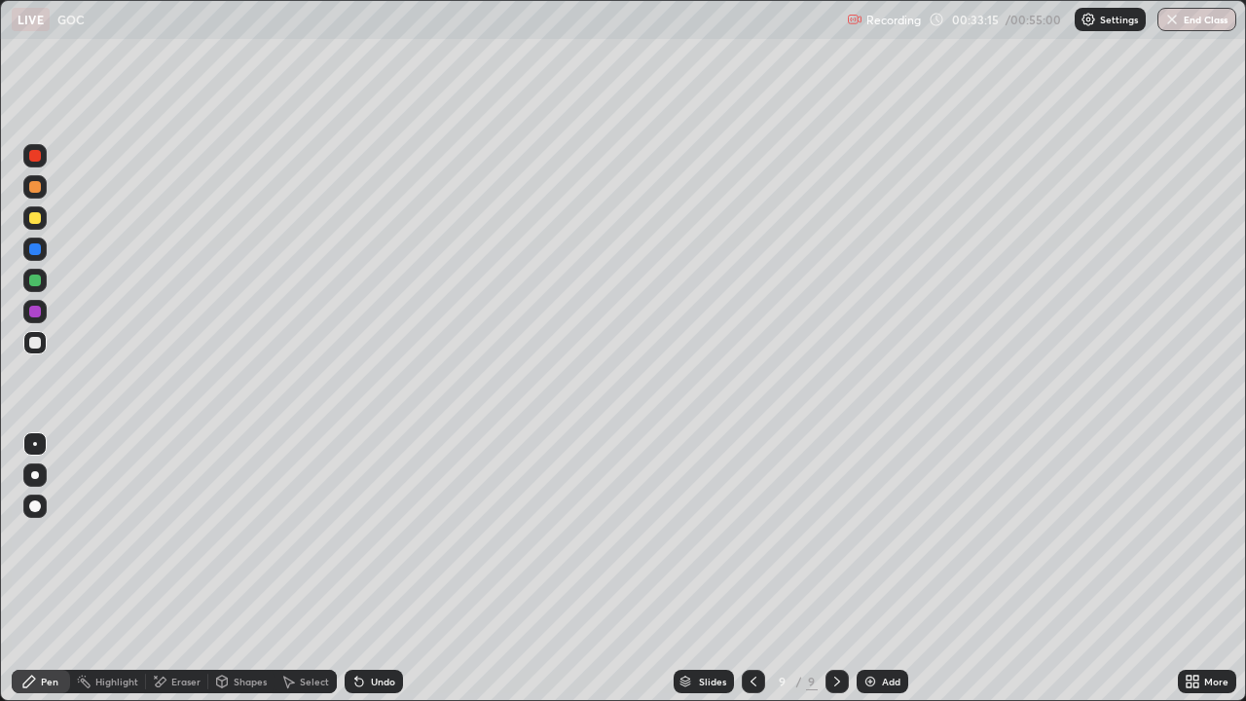
click at [34, 473] on div at bounding box center [35, 475] width 8 height 8
click at [36, 219] on div at bounding box center [35, 218] width 12 height 12
click at [29, 341] on div at bounding box center [35, 343] width 12 height 12
click at [33, 222] on div at bounding box center [35, 218] width 12 height 12
click at [863, 543] on img at bounding box center [871, 682] width 16 height 16
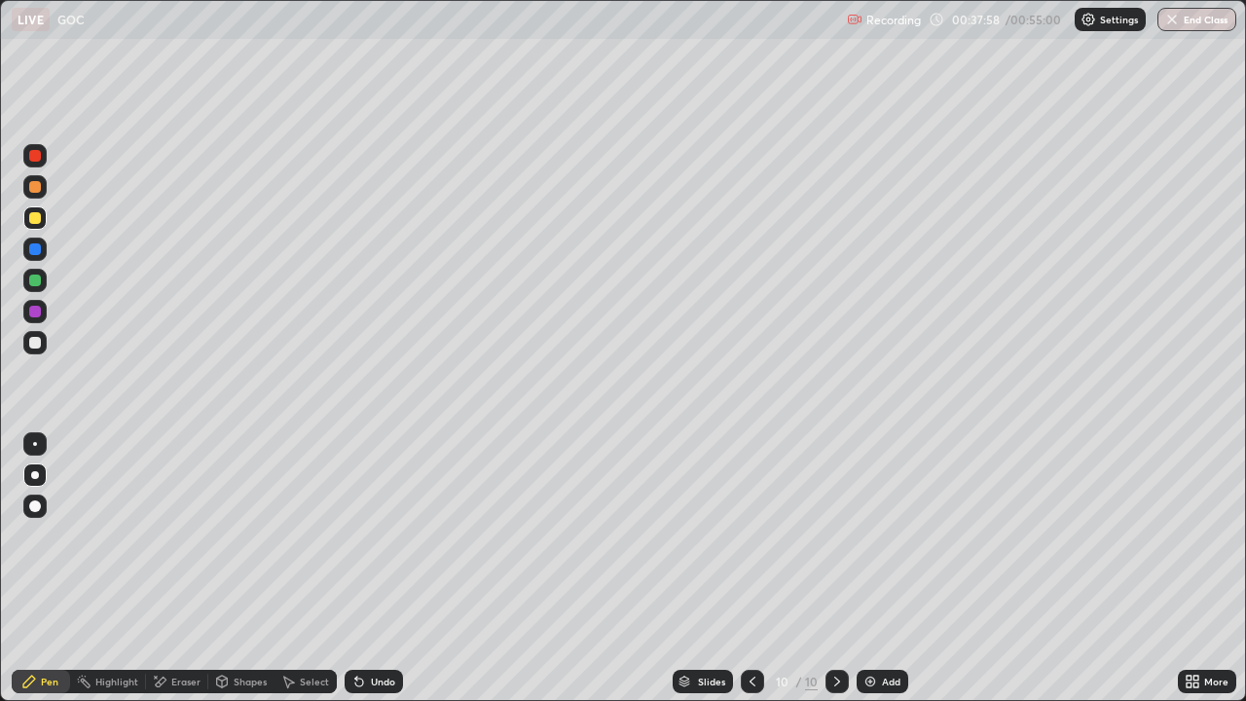
click at [36, 340] on div at bounding box center [35, 343] width 12 height 12
click at [36, 500] on div at bounding box center [35, 506] width 12 height 12
click at [171, 543] on div "Eraser" at bounding box center [185, 682] width 29 height 10
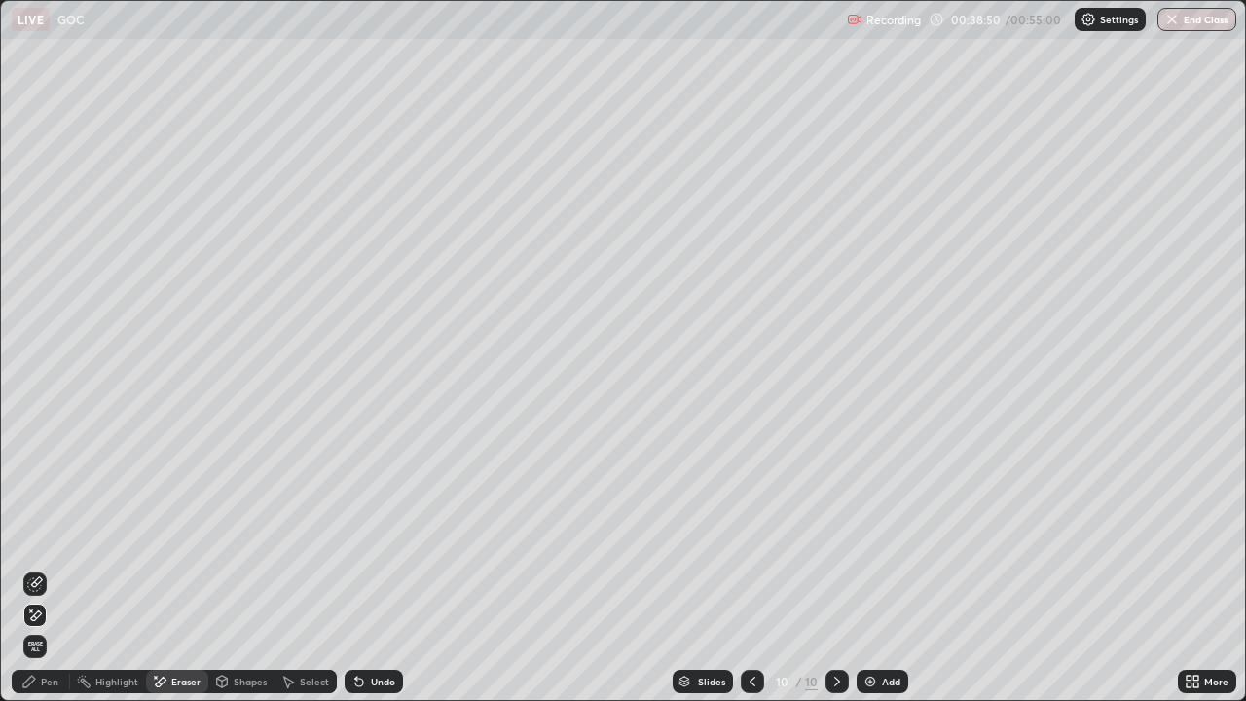
click at [60, 543] on div "Pen" at bounding box center [41, 681] width 58 height 23
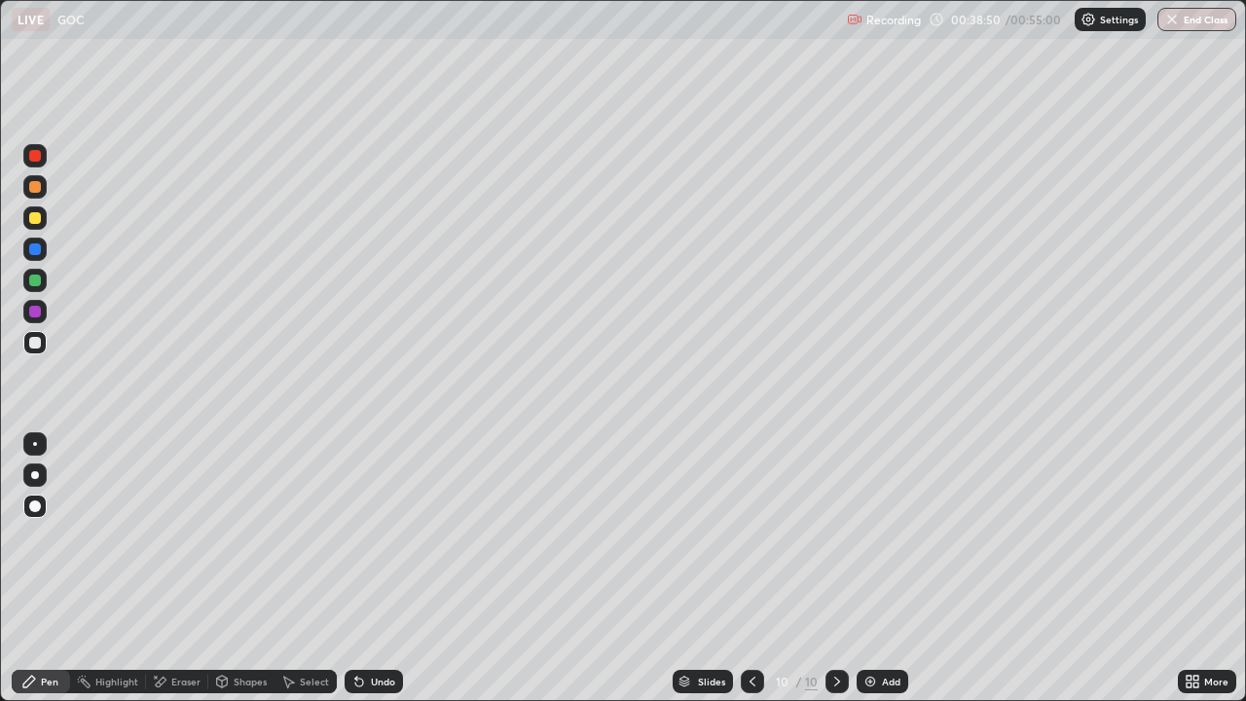
click at [35, 444] on div at bounding box center [35, 444] width 4 height 4
click at [161, 543] on icon at bounding box center [161, 682] width 11 height 10
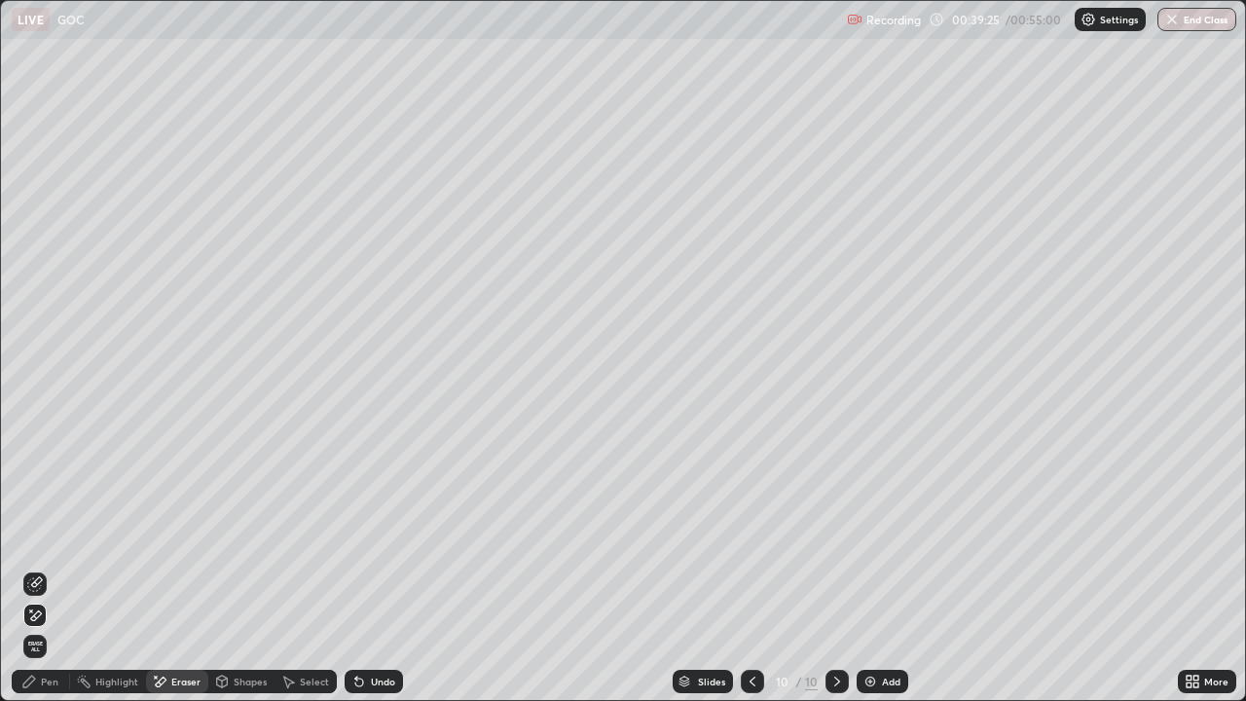
click at [53, 543] on div "Pen" at bounding box center [41, 681] width 58 height 23
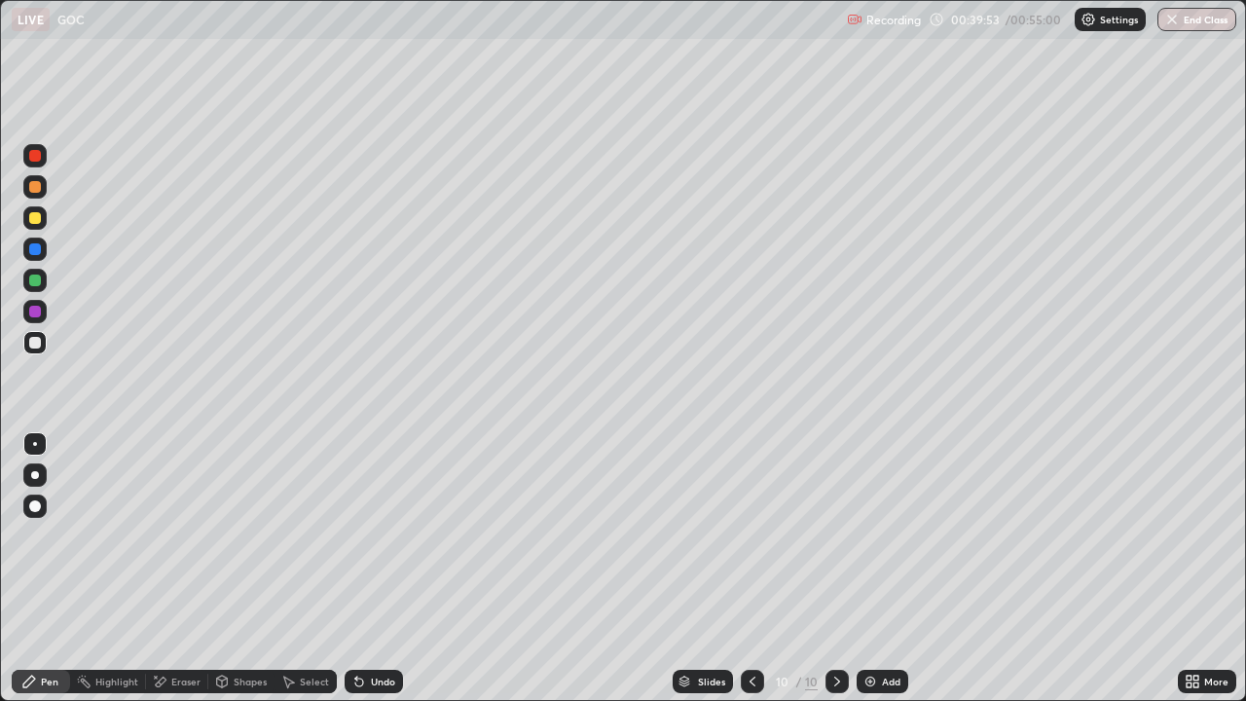
click at [43, 338] on div at bounding box center [34, 342] width 23 height 23
click at [34, 477] on div at bounding box center [35, 475] width 8 height 8
click at [173, 543] on div "Eraser" at bounding box center [185, 682] width 29 height 10
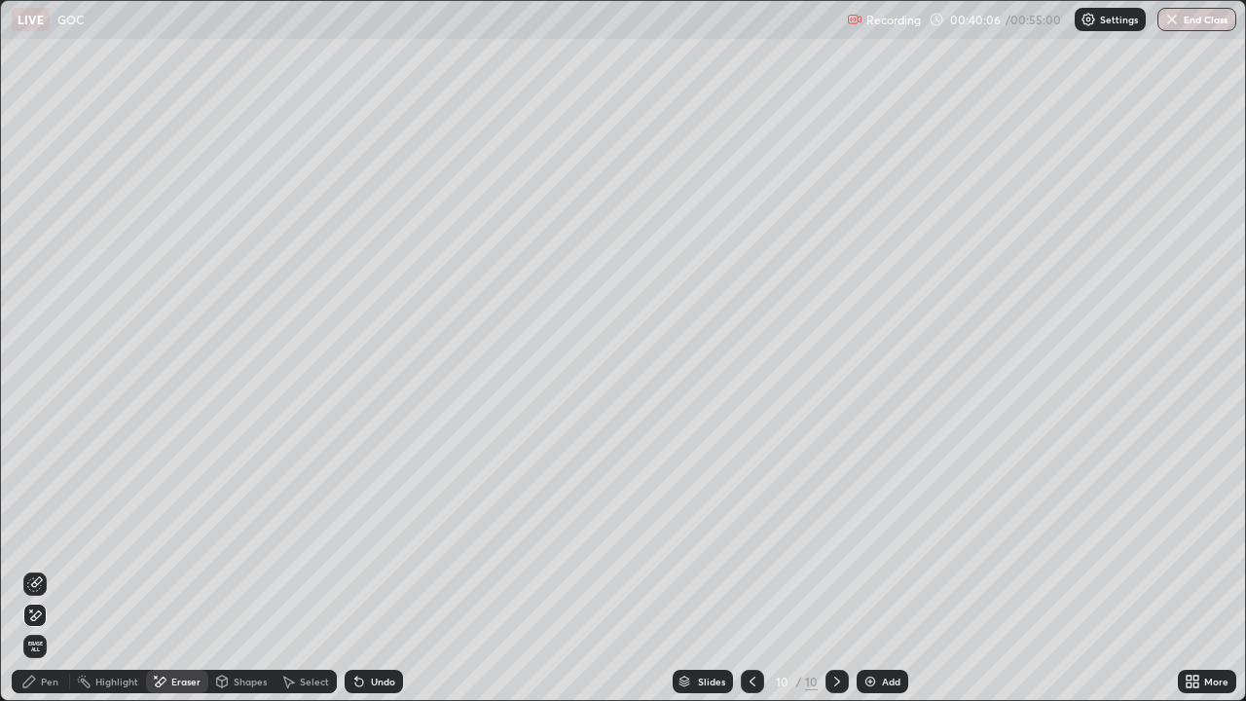
click at [34, 543] on div "Pen" at bounding box center [41, 681] width 58 height 23
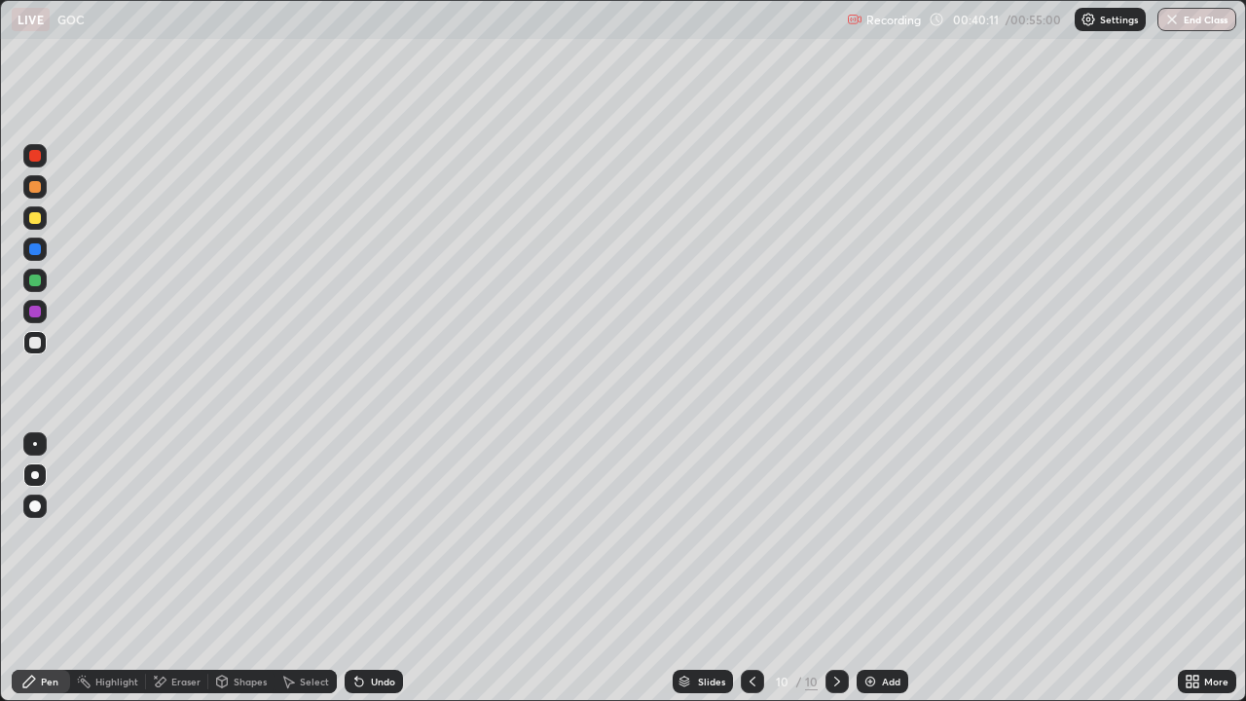
click at [174, 543] on div "Eraser" at bounding box center [185, 682] width 29 height 10
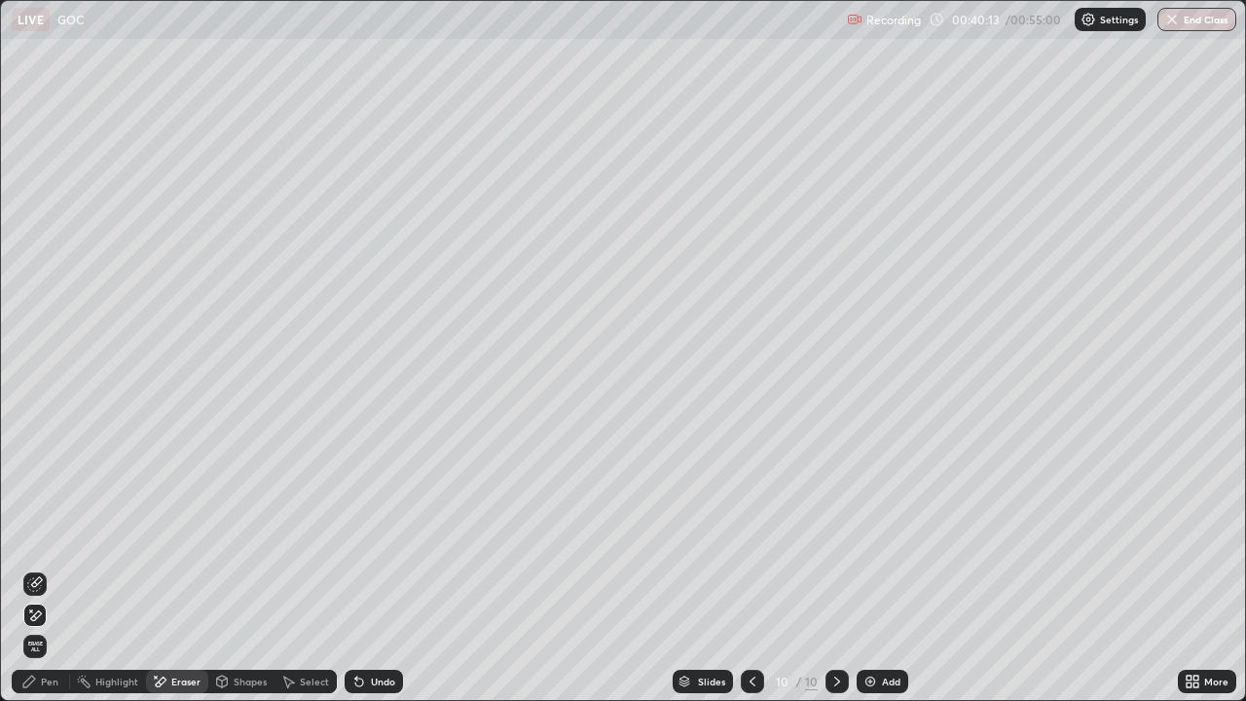
click at [46, 543] on div "Pen" at bounding box center [41, 681] width 58 height 23
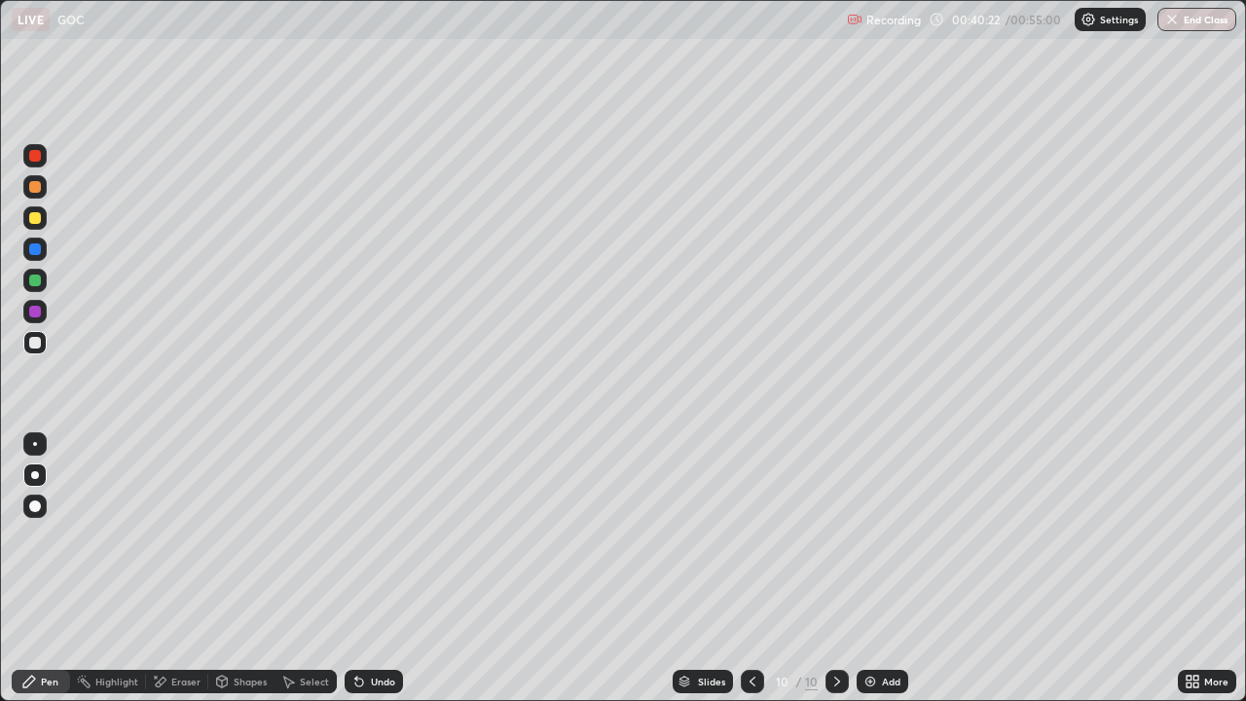
click at [36, 215] on div at bounding box center [35, 218] width 12 height 12
click at [42, 352] on div at bounding box center [34, 342] width 23 height 23
click at [33, 210] on div at bounding box center [34, 217] width 23 height 23
click at [33, 344] on div at bounding box center [35, 343] width 12 height 12
click at [863, 543] on img at bounding box center [871, 682] width 16 height 16
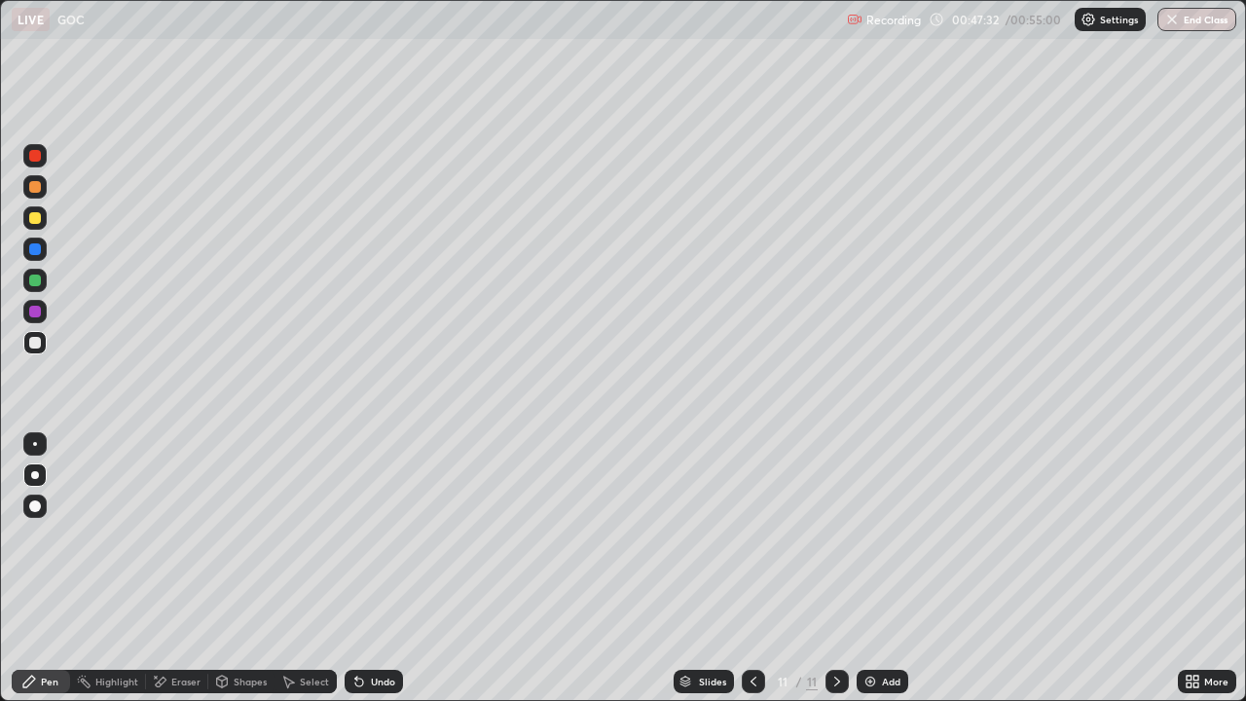
click at [29, 229] on div at bounding box center [34, 217] width 23 height 23
click at [40, 344] on div at bounding box center [35, 343] width 12 height 12
click at [184, 543] on div "Eraser" at bounding box center [185, 682] width 29 height 10
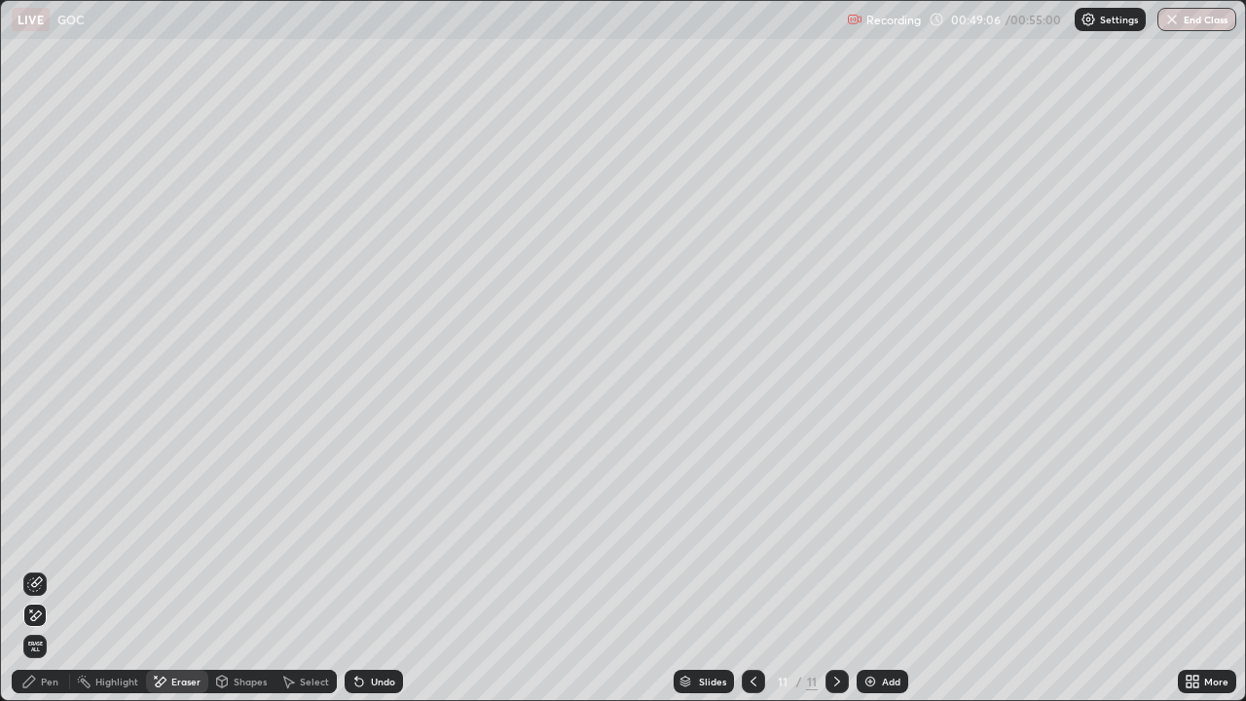
click at [40, 543] on div "Pen" at bounding box center [41, 681] width 58 height 23
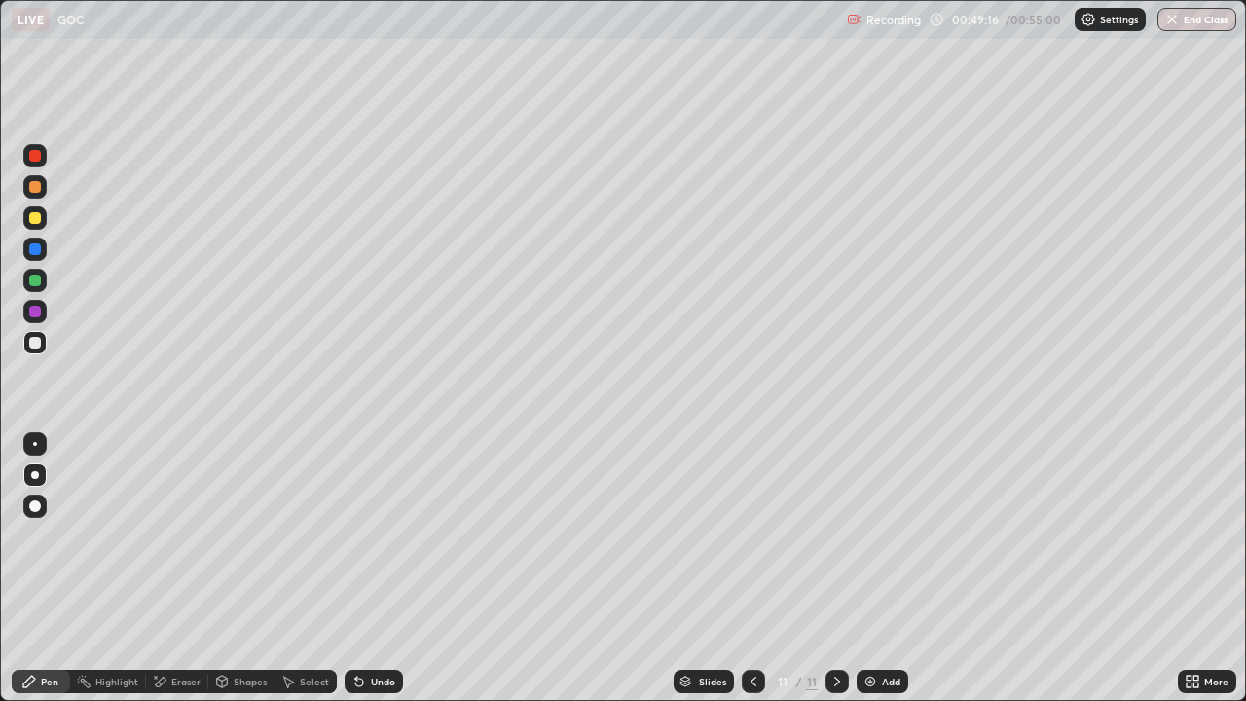
click at [171, 543] on div "Eraser" at bounding box center [185, 682] width 29 height 10
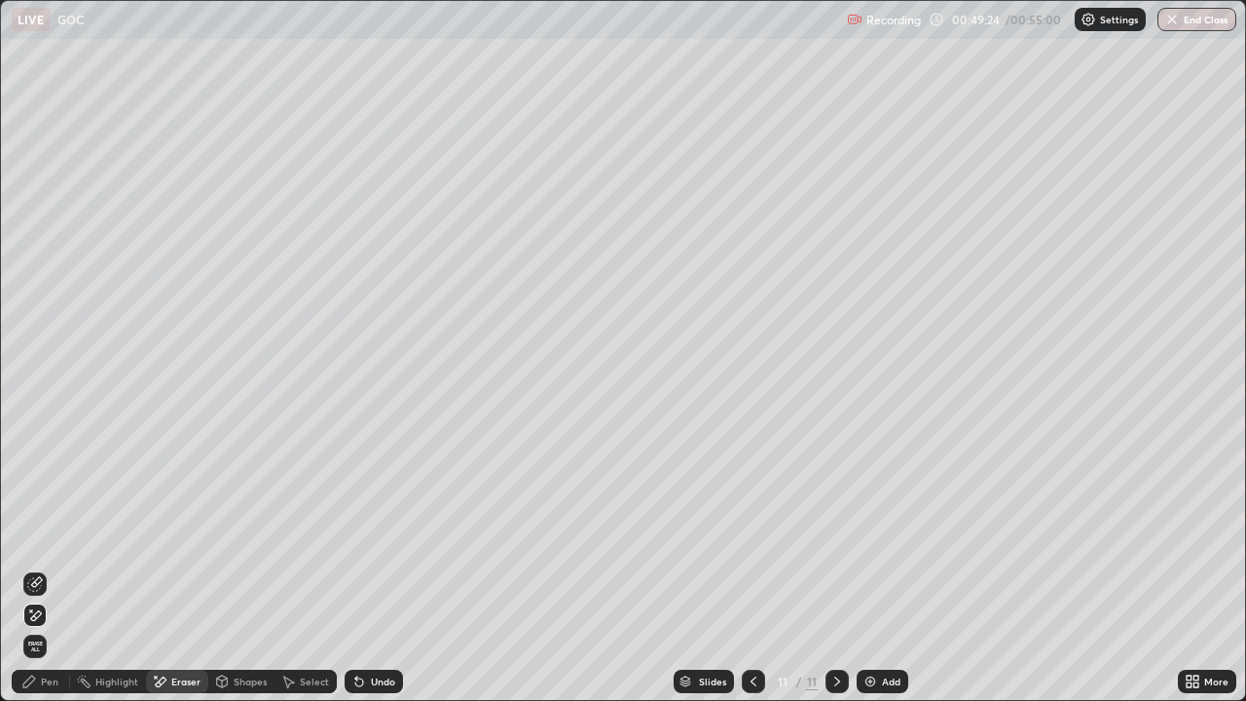
click at [49, 543] on div "Pen" at bounding box center [50, 682] width 18 height 10
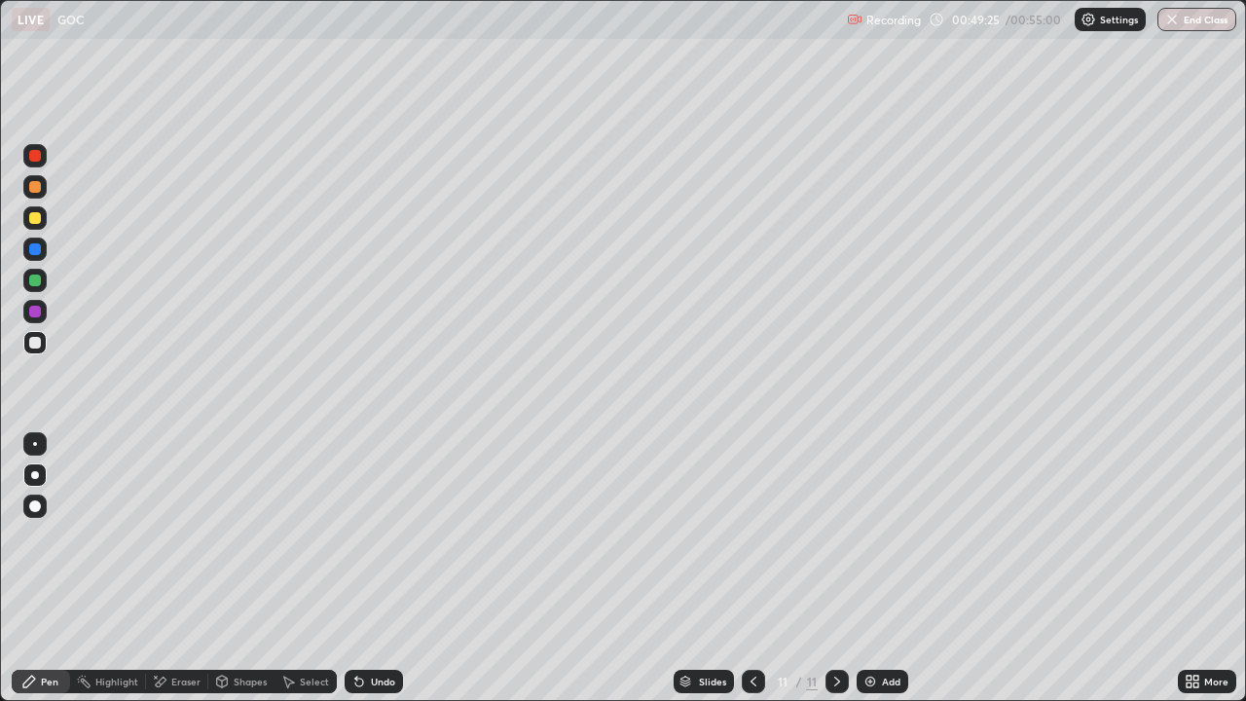
click at [37, 347] on div at bounding box center [35, 343] width 12 height 12
click at [39, 219] on div at bounding box center [35, 218] width 12 height 12
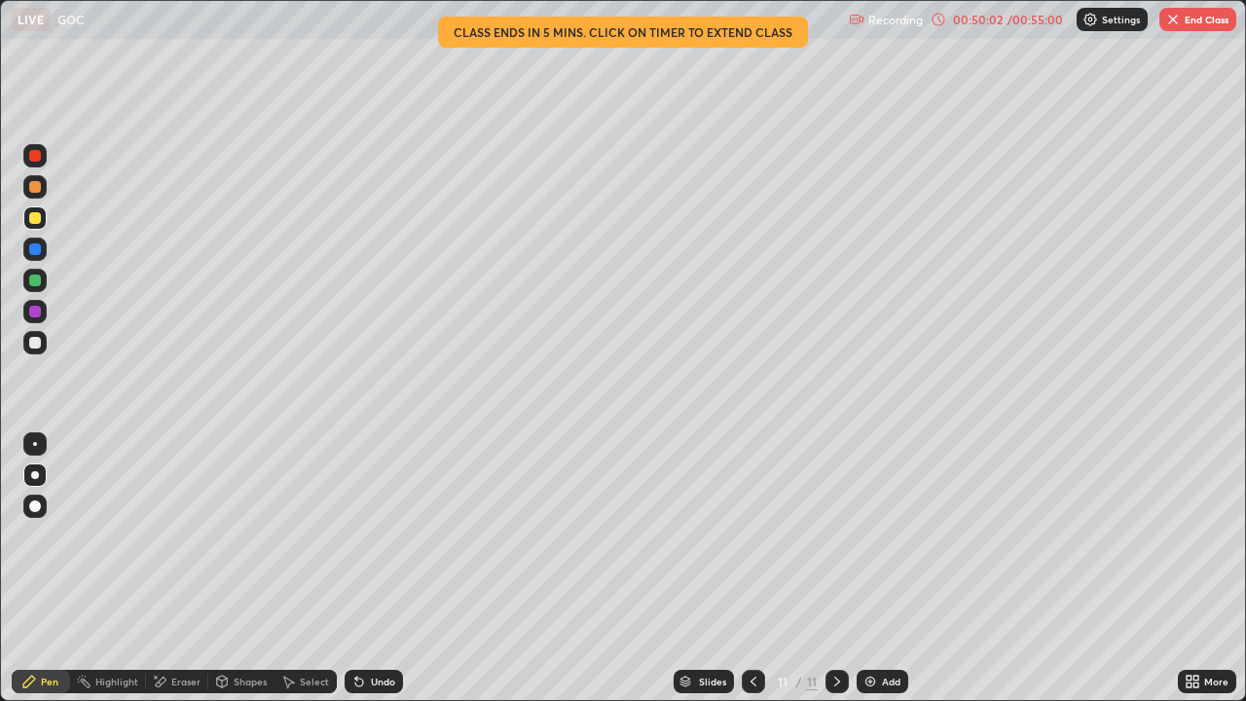
click at [39, 348] on div at bounding box center [34, 342] width 23 height 23
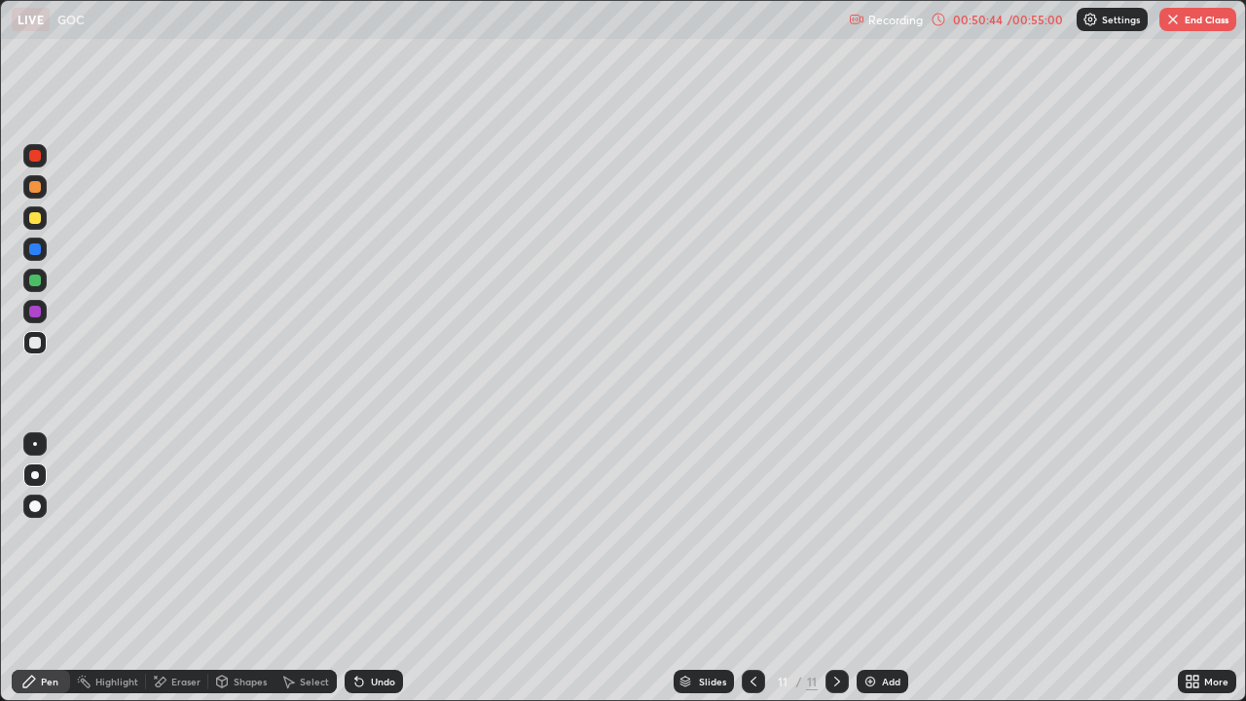
click at [34, 219] on div at bounding box center [35, 218] width 12 height 12
click at [184, 543] on div "Eraser" at bounding box center [185, 682] width 29 height 10
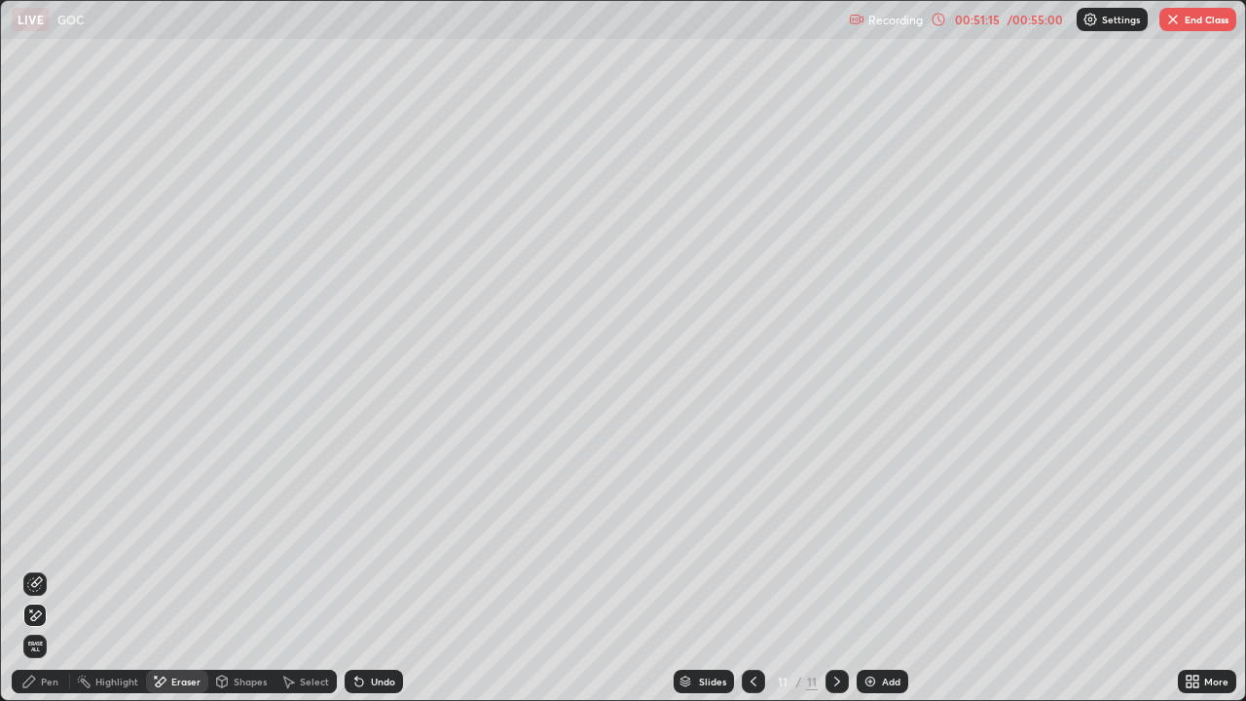
click at [45, 543] on div "Pen" at bounding box center [50, 682] width 18 height 10
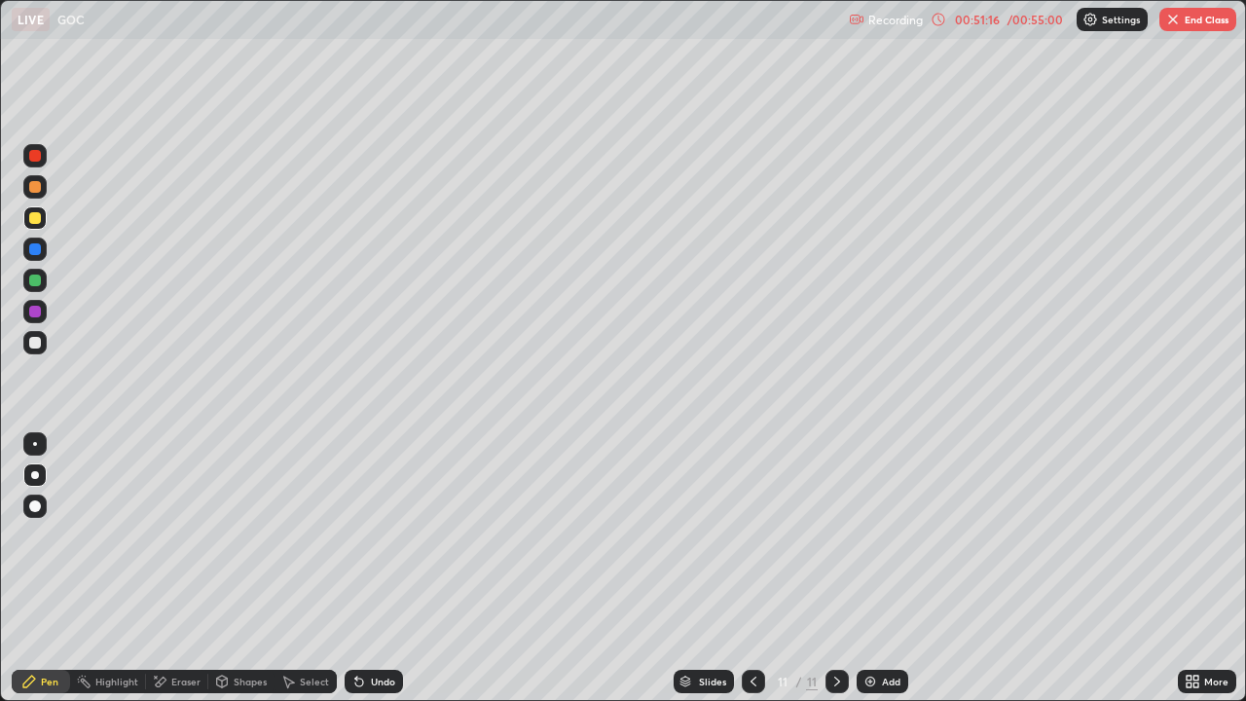
click at [36, 347] on div at bounding box center [35, 343] width 12 height 12
click at [870, 543] on img at bounding box center [871, 682] width 16 height 16
click at [186, 543] on div "Eraser" at bounding box center [185, 682] width 29 height 10
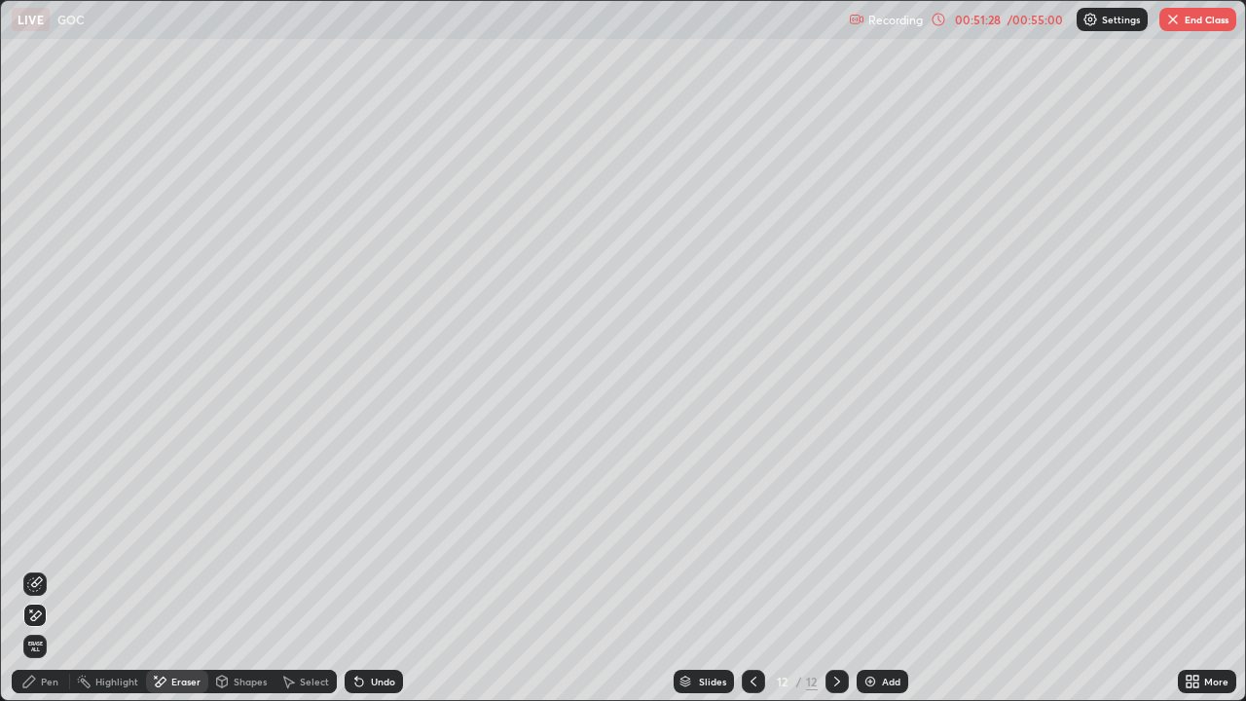
click at [41, 543] on div "Pen" at bounding box center [41, 681] width 58 height 23
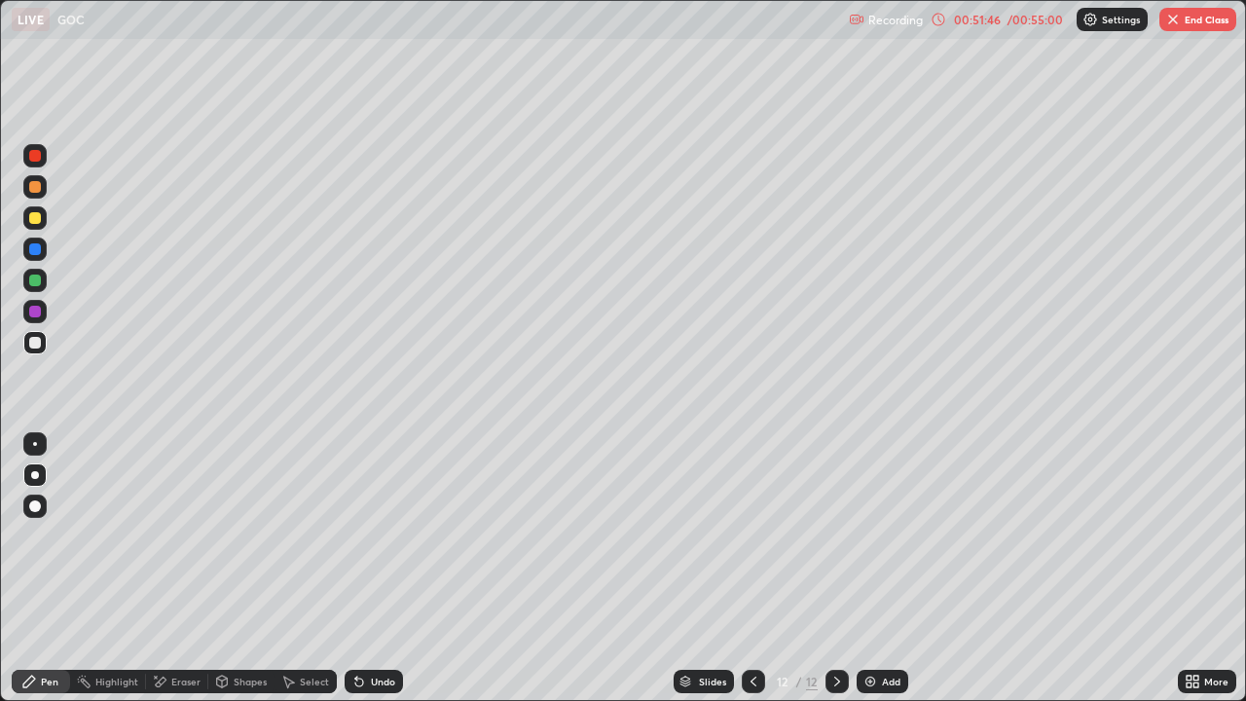
click at [36, 218] on div at bounding box center [35, 218] width 12 height 12
click at [36, 344] on div at bounding box center [35, 343] width 12 height 12
click at [743, 543] on div at bounding box center [753, 681] width 23 height 23
click at [832, 543] on icon at bounding box center [838, 682] width 16 height 16
click at [38, 433] on div at bounding box center [34, 443] width 23 height 23
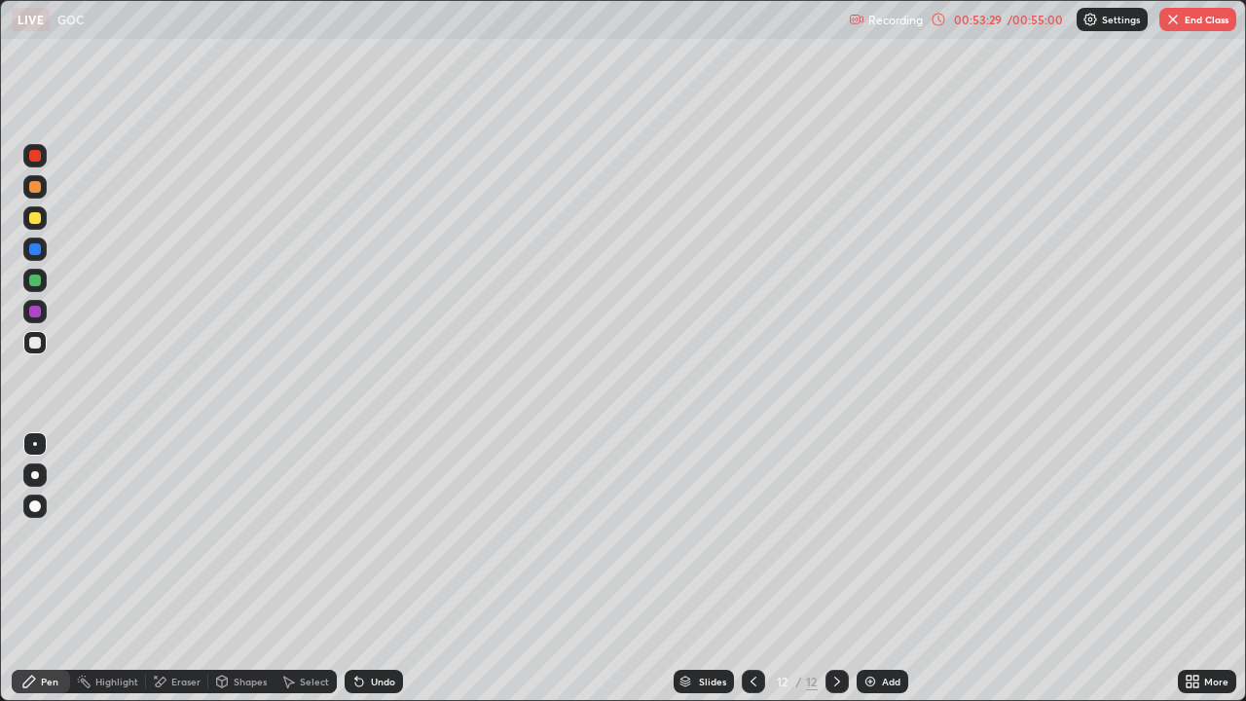
click at [749, 543] on icon at bounding box center [754, 682] width 16 height 16
click at [750, 543] on icon at bounding box center [754, 682] width 16 height 16
click at [835, 543] on icon at bounding box center [838, 682] width 16 height 16
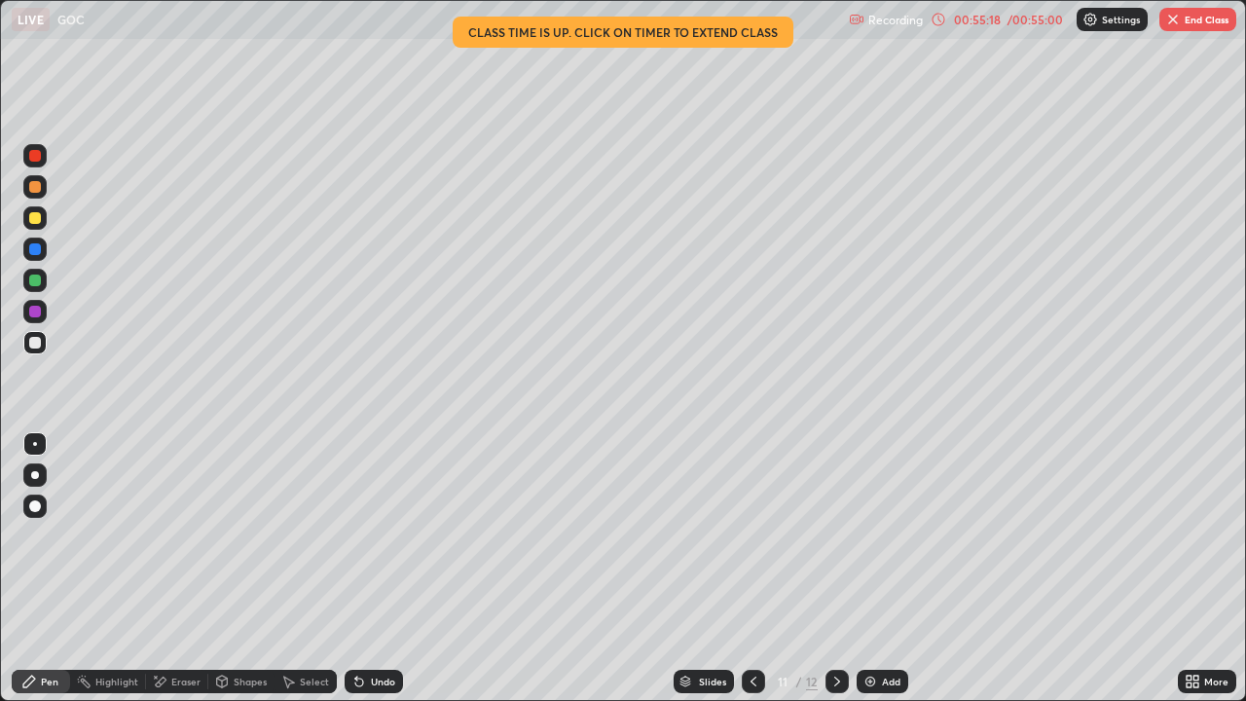
click at [835, 543] on icon at bounding box center [837, 682] width 6 height 10
click at [35, 475] on div at bounding box center [35, 475] width 8 height 8
click at [190, 543] on div "Eraser" at bounding box center [185, 682] width 29 height 10
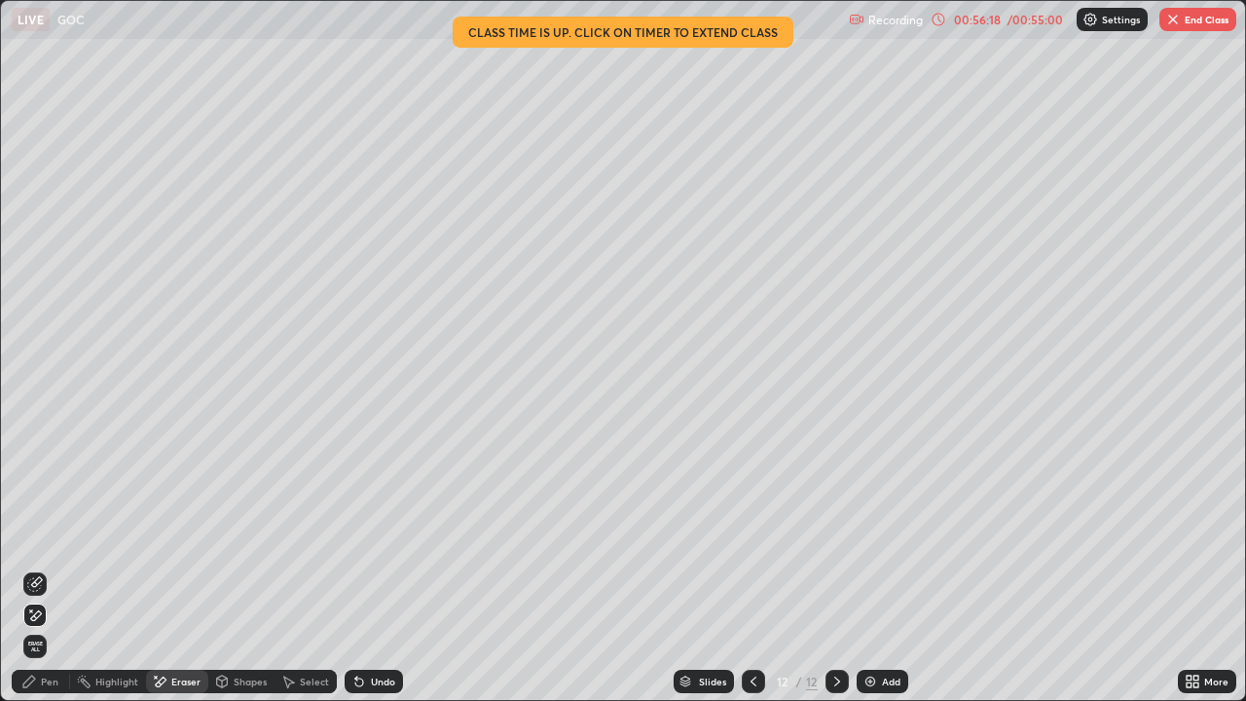
click at [62, 543] on div "Pen" at bounding box center [41, 681] width 58 height 23
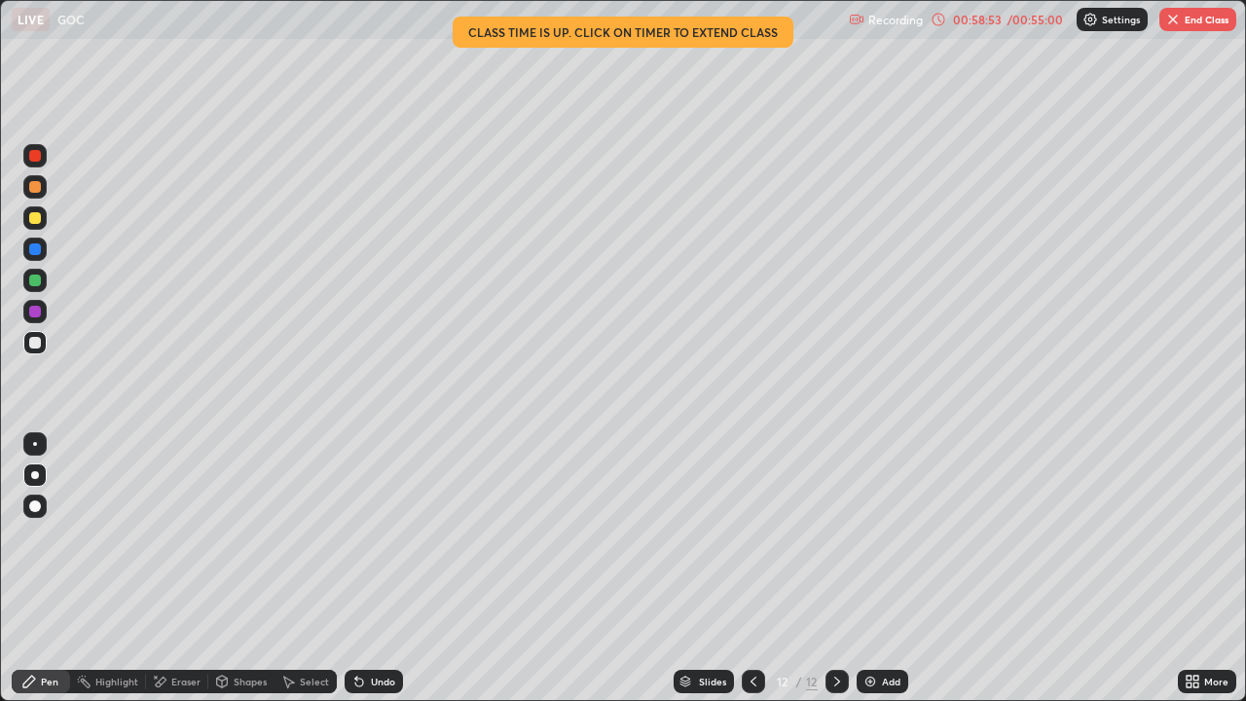
click at [874, 543] on img at bounding box center [871, 682] width 16 height 16
click at [36, 503] on div at bounding box center [35, 506] width 12 height 12
click at [35, 476] on div at bounding box center [35, 475] width 8 height 8
click at [192, 543] on div "Eraser" at bounding box center [185, 682] width 29 height 10
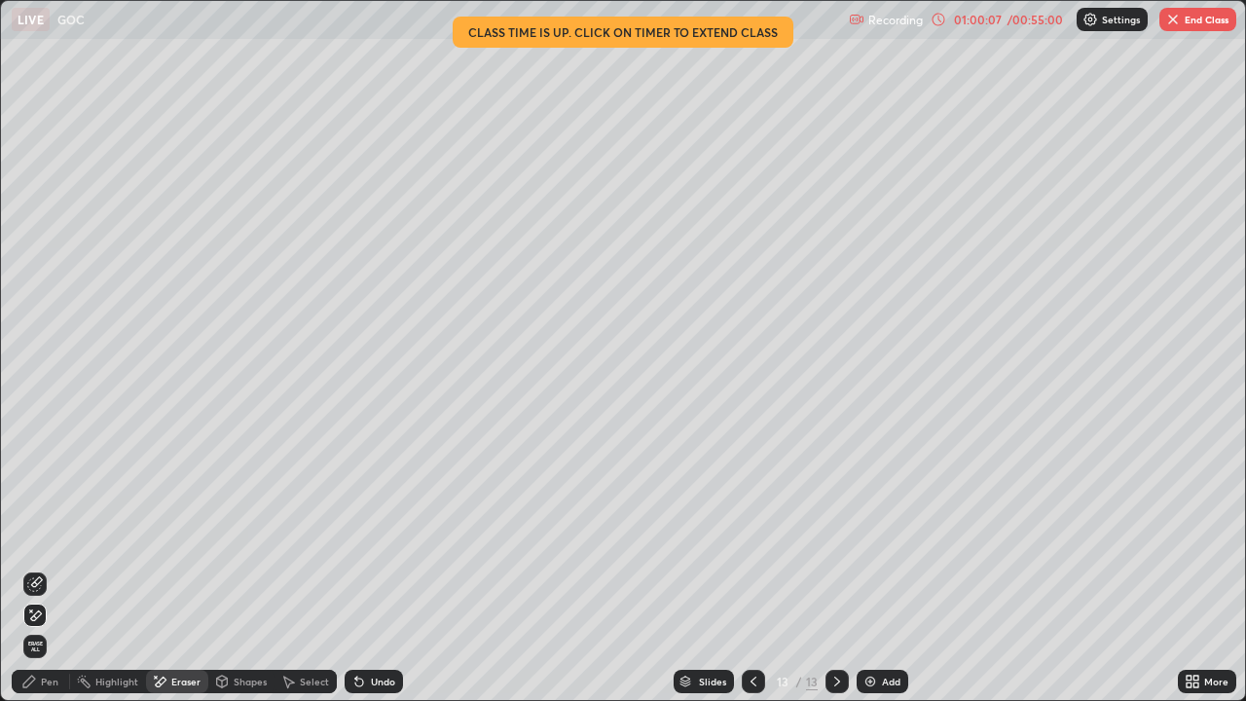
click at [60, 543] on div "Pen" at bounding box center [41, 681] width 58 height 23
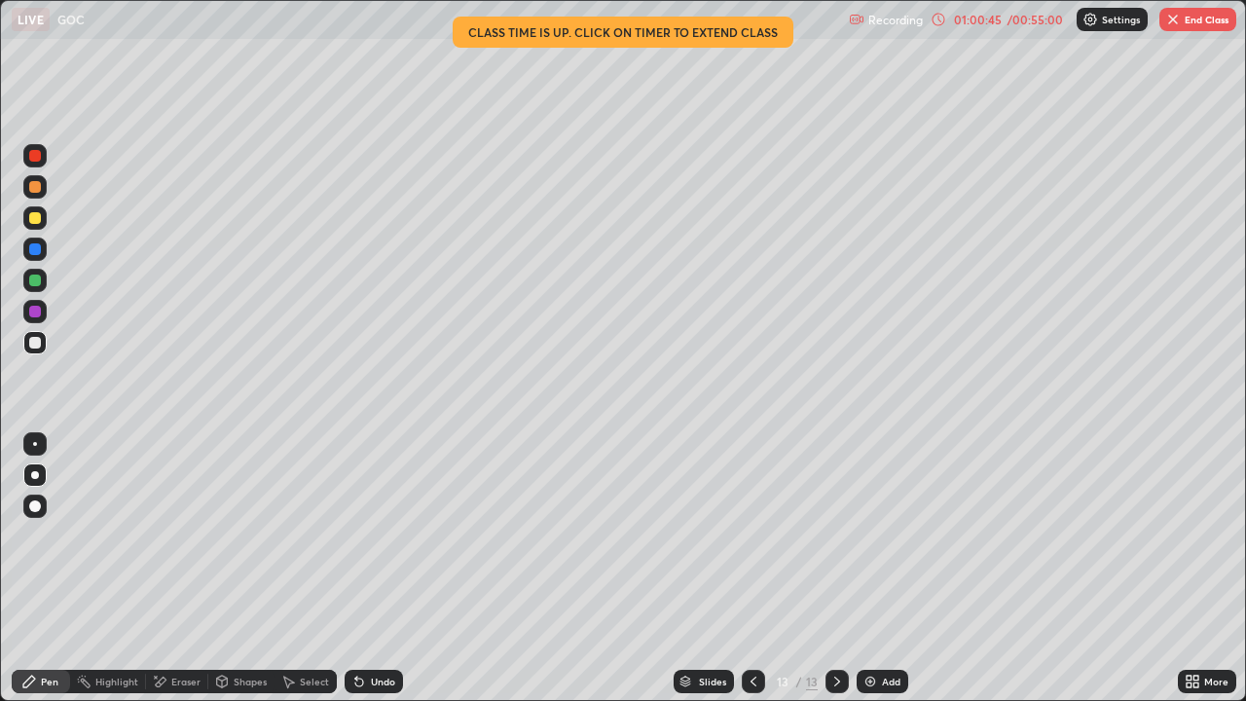
click at [695, 35] on div "LIVE GOC" at bounding box center [427, 19] width 830 height 39
click at [993, 22] on div "01:00:47" at bounding box center [977, 20] width 55 height 12
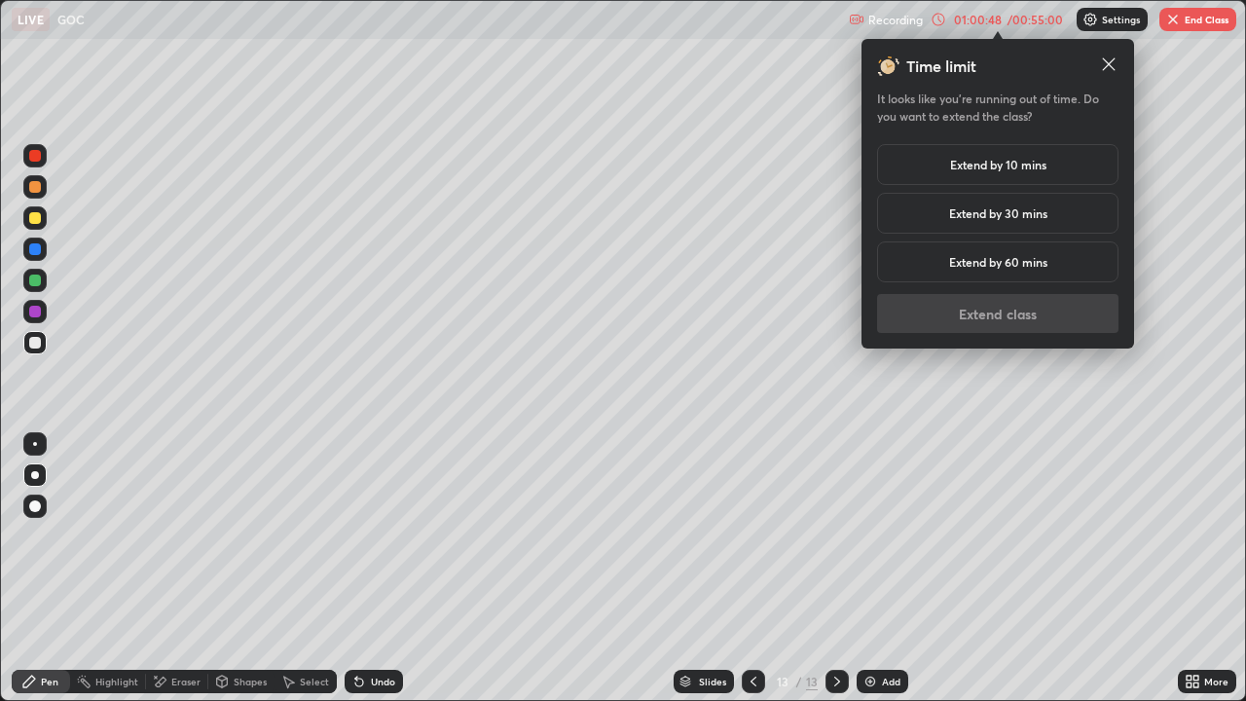
click at [981, 166] on h5 "Extend by 10 mins" at bounding box center [998, 165] width 96 height 18
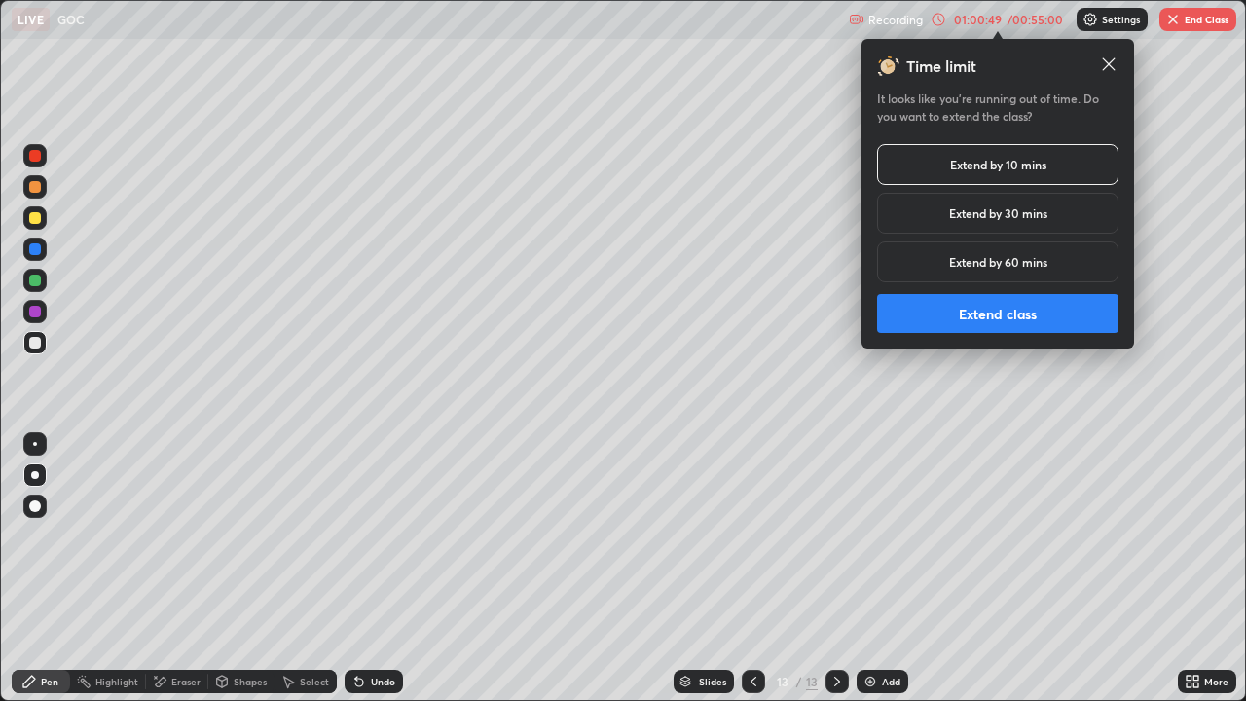
click at [948, 316] on button "Extend class" at bounding box center [997, 313] width 241 height 39
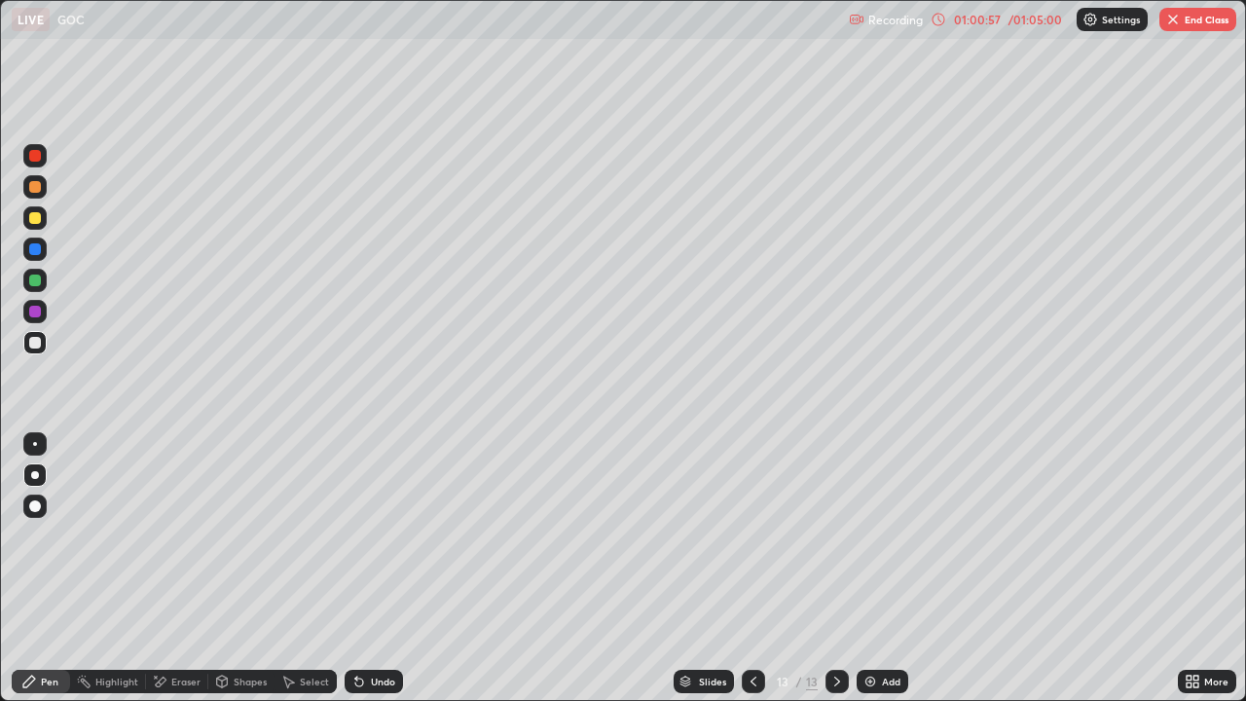
click at [38, 227] on div at bounding box center [34, 217] width 23 height 23
click at [33, 346] on div at bounding box center [35, 343] width 12 height 12
click at [42, 220] on div at bounding box center [34, 217] width 23 height 23
click at [36, 343] on div at bounding box center [35, 343] width 12 height 12
click at [35, 195] on div at bounding box center [34, 186] width 23 height 23
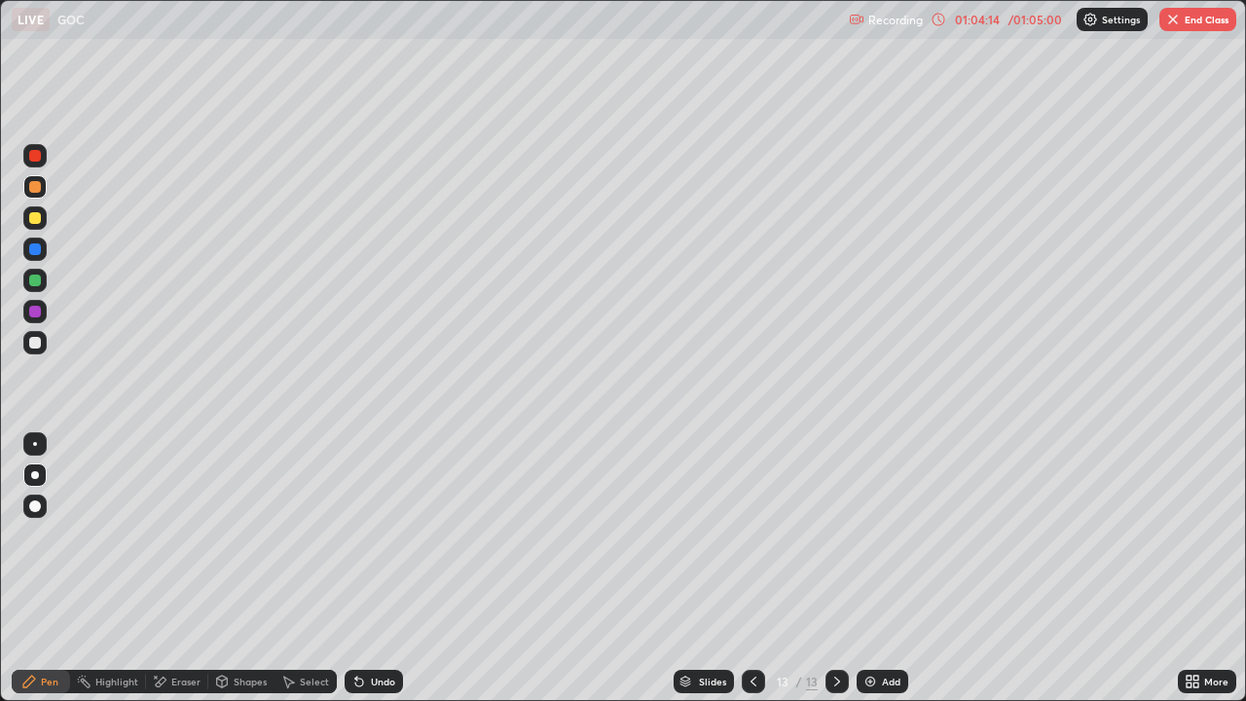
click at [40, 516] on div at bounding box center [34, 506] width 23 height 23
click at [34, 218] on div at bounding box center [35, 218] width 12 height 12
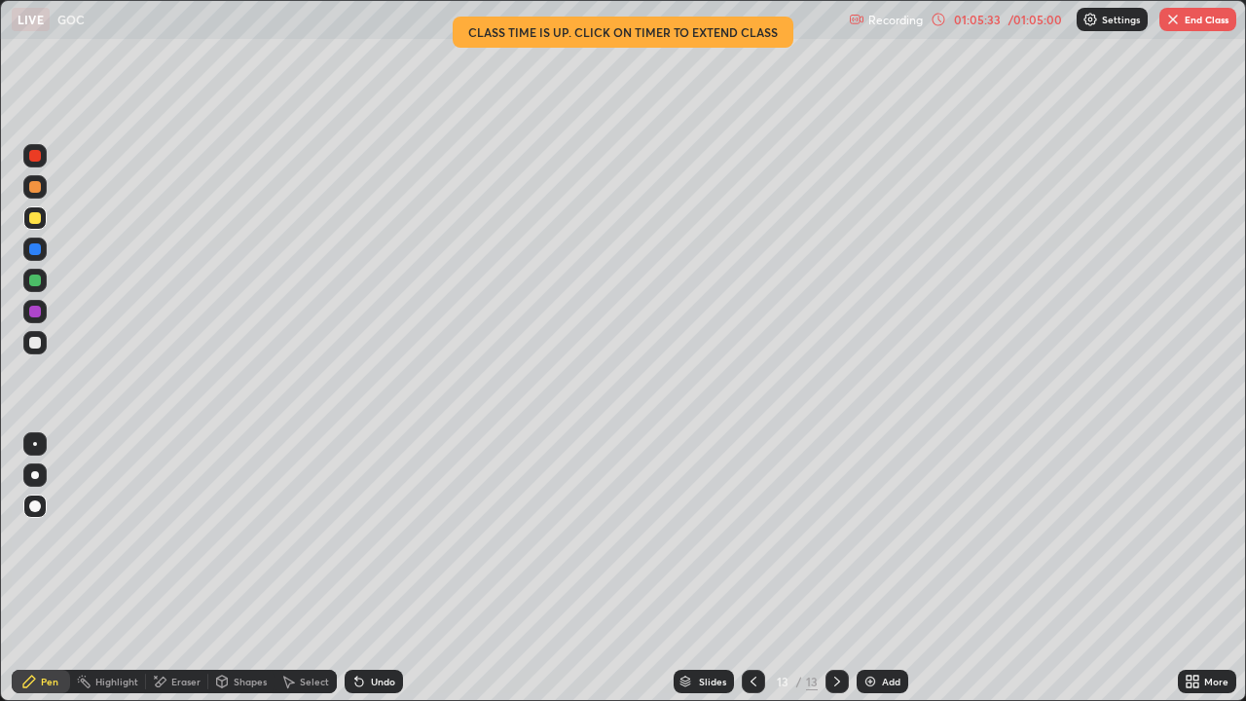
click at [169, 543] on div "Eraser" at bounding box center [177, 681] width 62 height 23
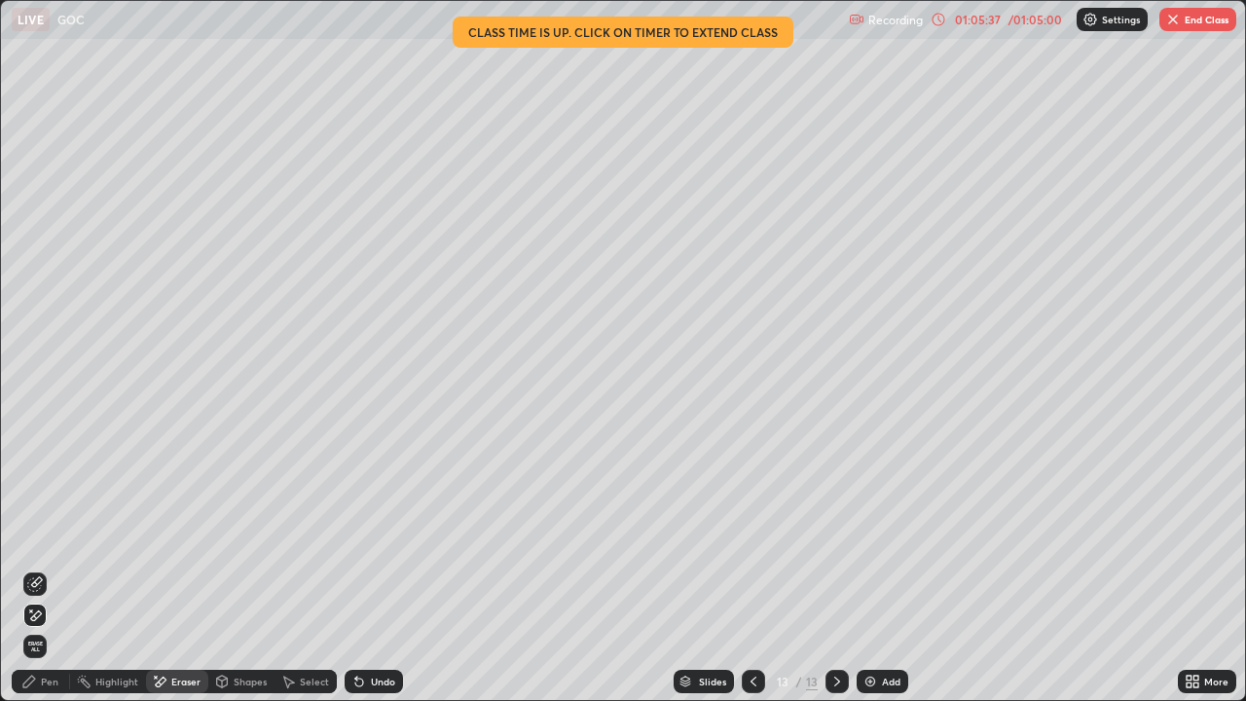
click at [37, 543] on div "Pen" at bounding box center [41, 681] width 58 height 23
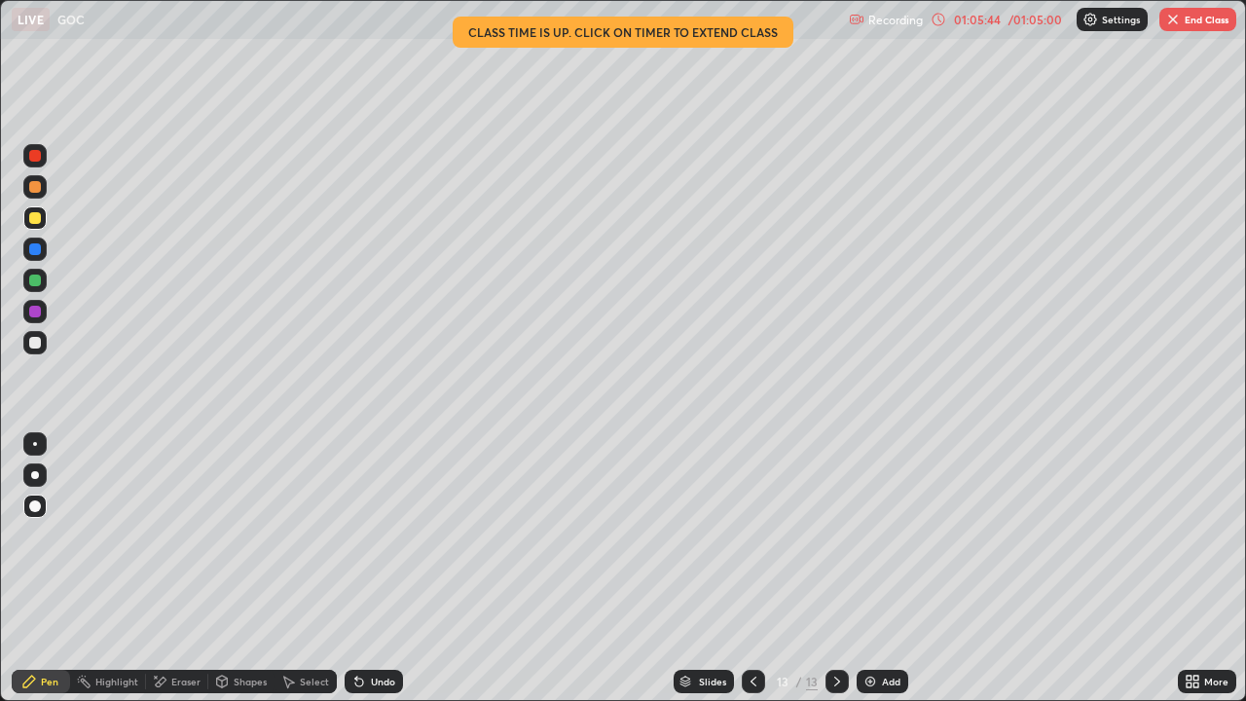
click at [177, 543] on div "Eraser" at bounding box center [185, 682] width 29 height 10
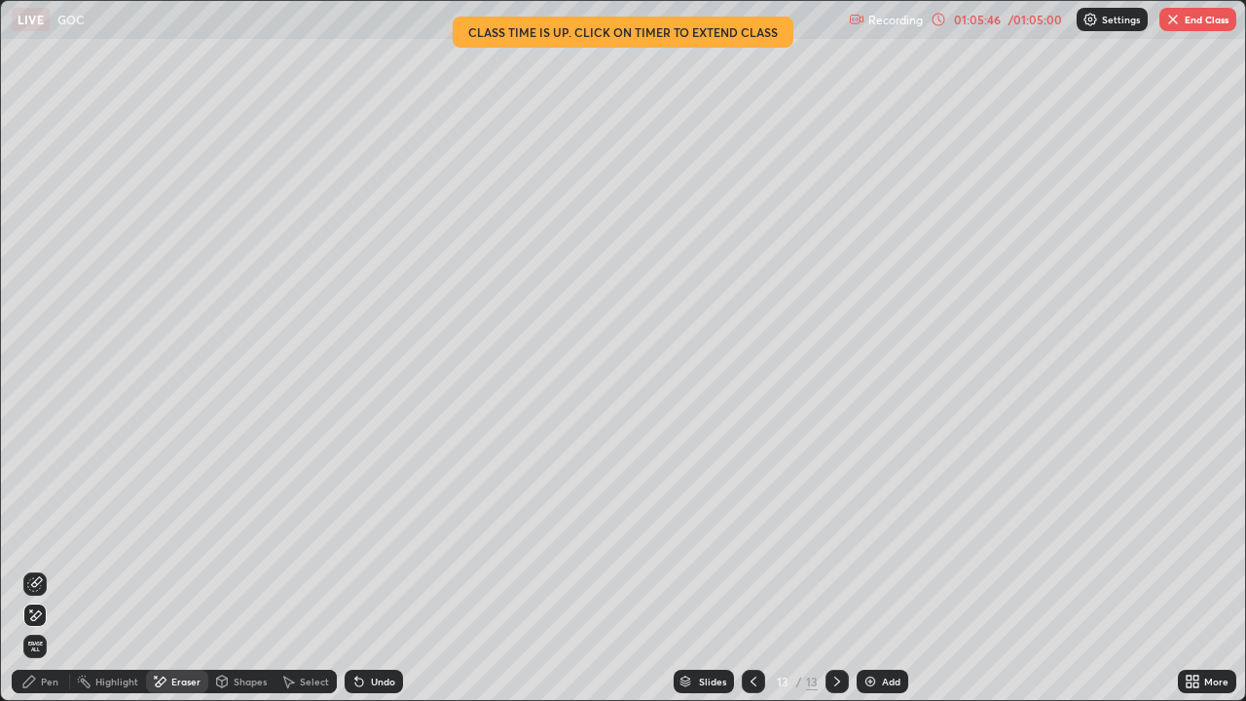
click at [46, 543] on div "Pen" at bounding box center [50, 682] width 18 height 10
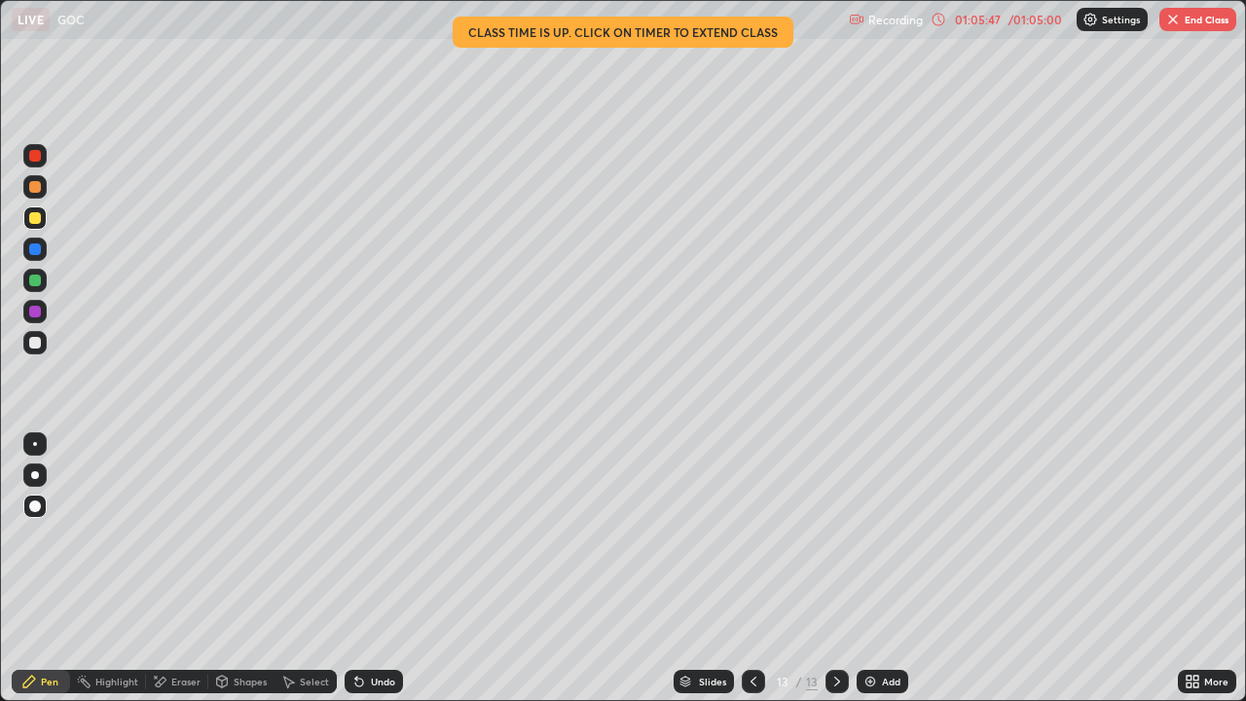
click at [35, 444] on div at bounding box center [35, 444] width 4 height 4
click at [34, 339] on div at bounding box center [35, 343] width 12 height 12
click at [168, 543] on div "Eraser" at bounding box center [177, 681] width 62 height 23
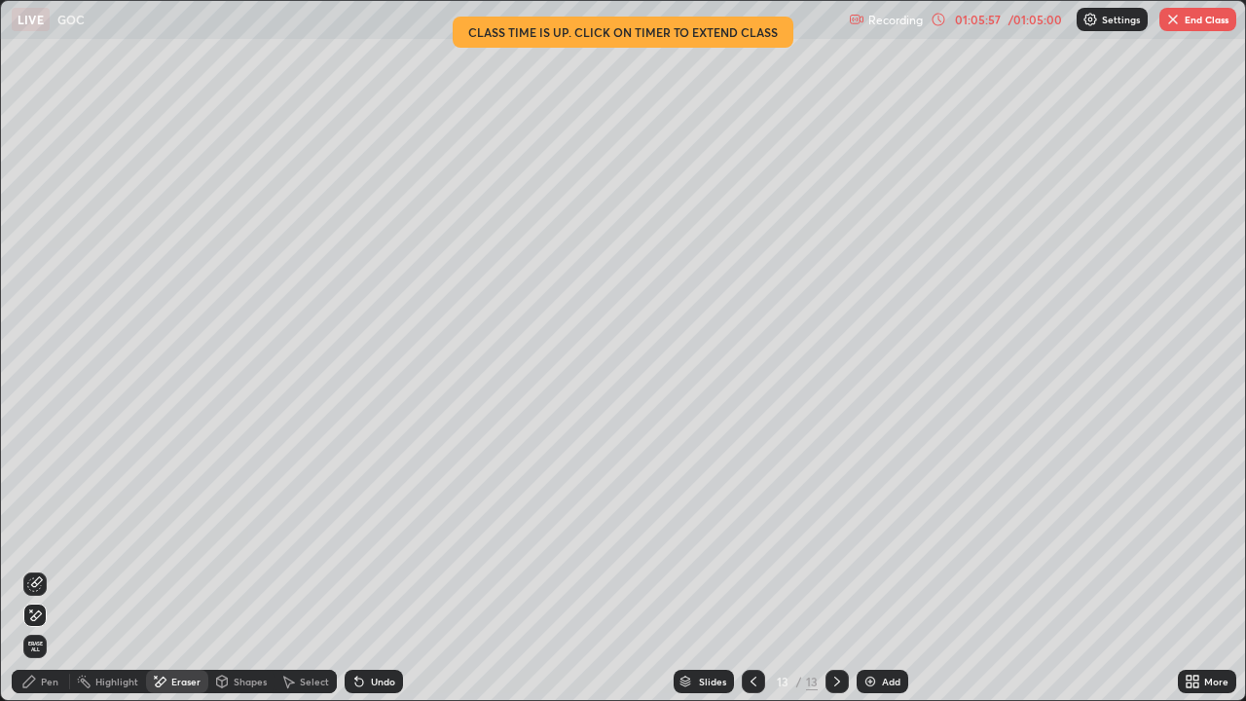
click at [39, 543] on div "Pen" at bounding box center [41, 681] width 58 height 23
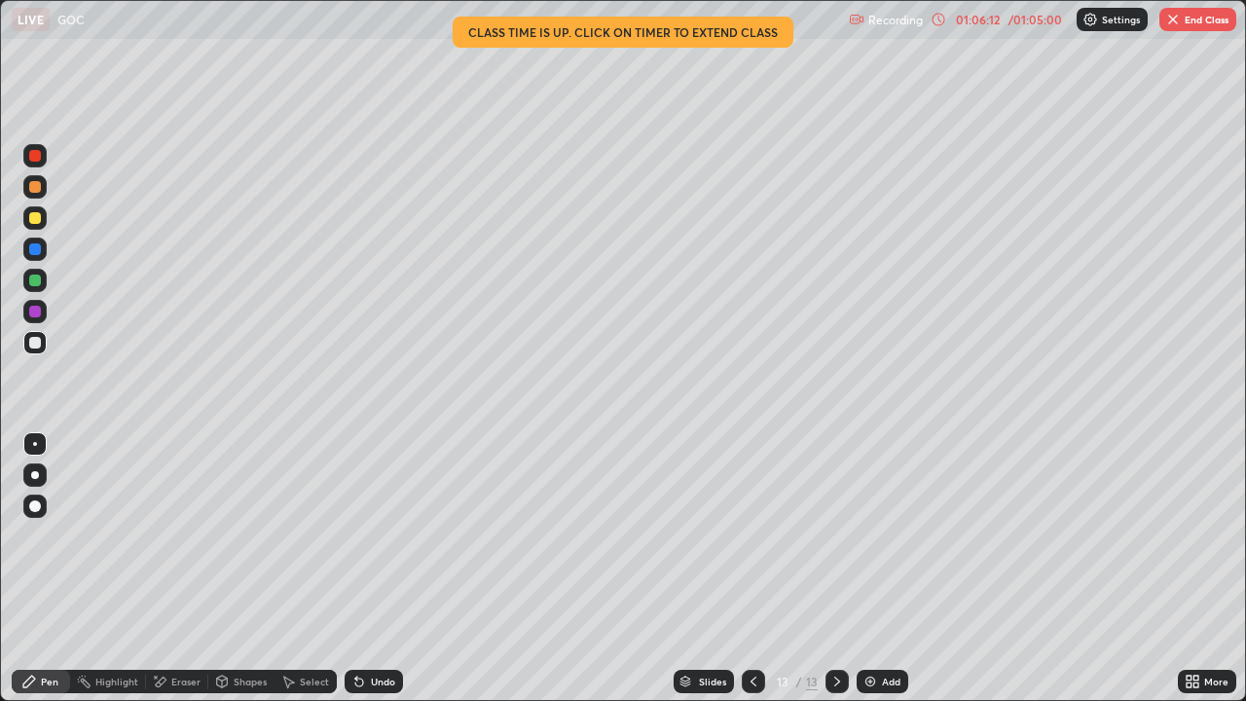
click at [177, 543] on div "Eraser" at bounding box center [185, 682] width 29 height 10
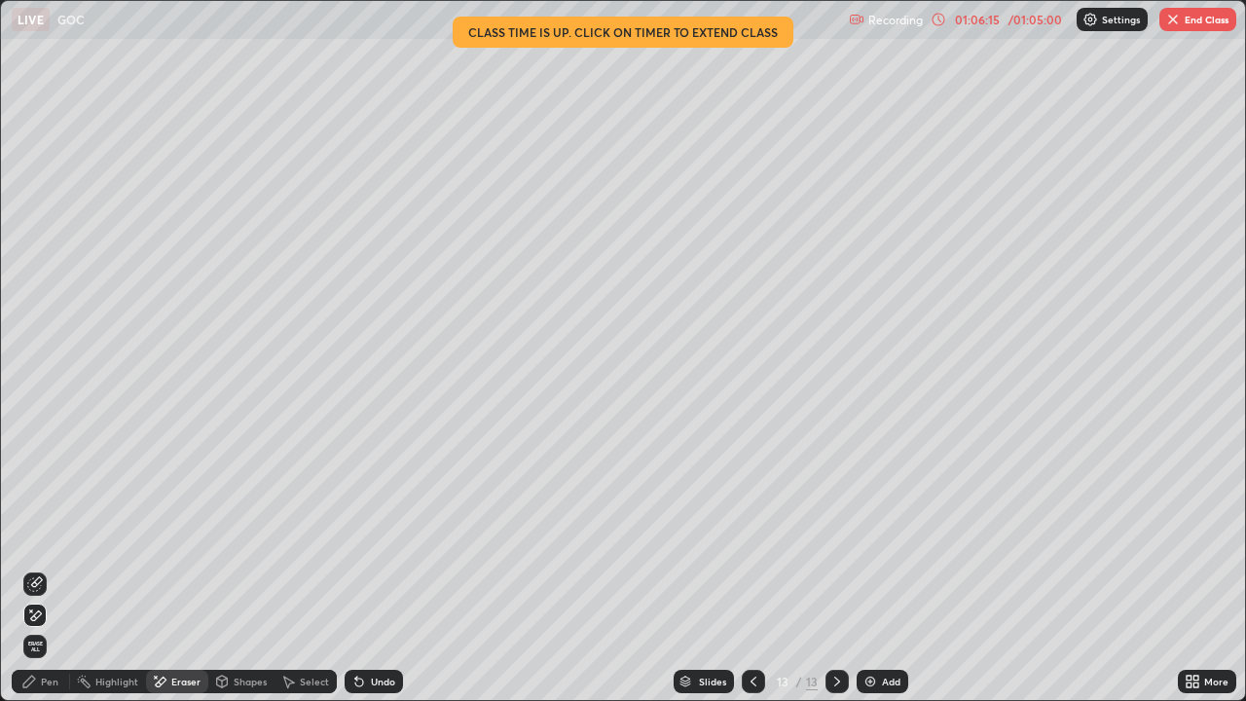
click at [45, 543] on div "Pen" at bounding box center [50, 682] width 18 height 10
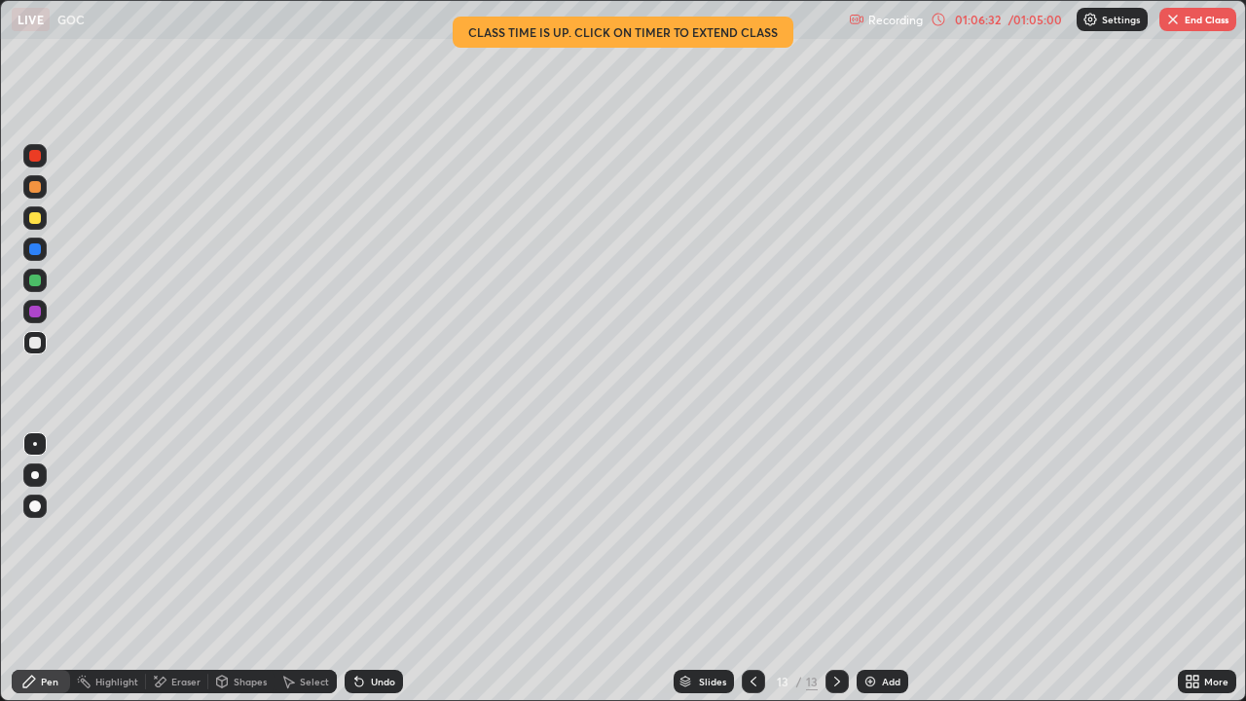
click at [37, 217] on div at bounding box center [35, 218] width 12 height 12
click at [1203, 23] on button "End Class" at bounding box center [1198, 19] width 77 height 23
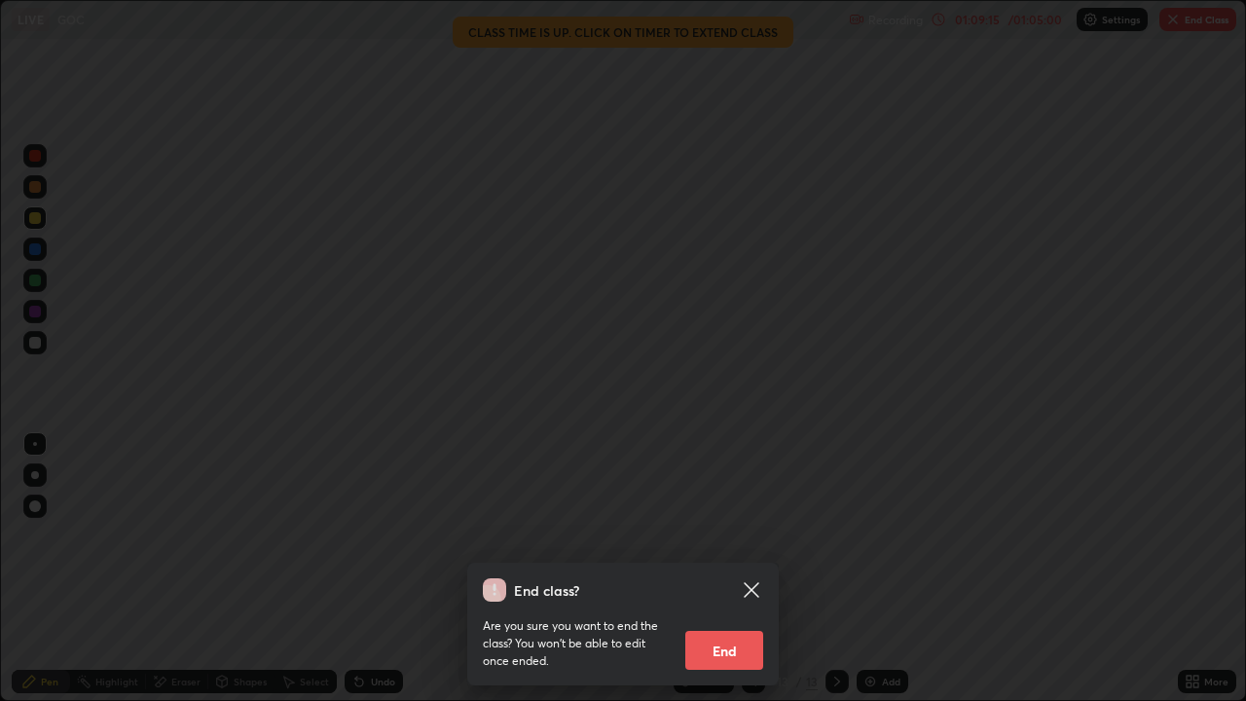
click at [720, 543] on button "End" at bounding box center [724, 650] width 78 height 39
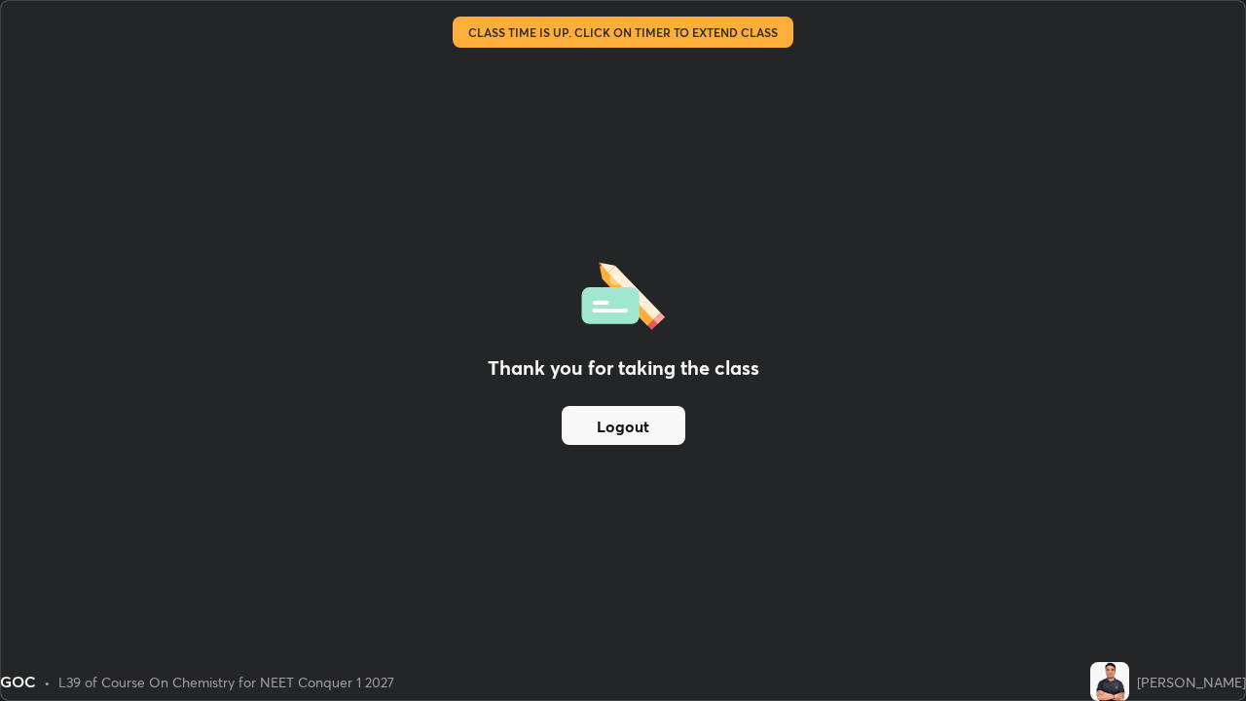
click at [630, 429] on button "Logout" at bounding box center [624, 425] width 124 height 39
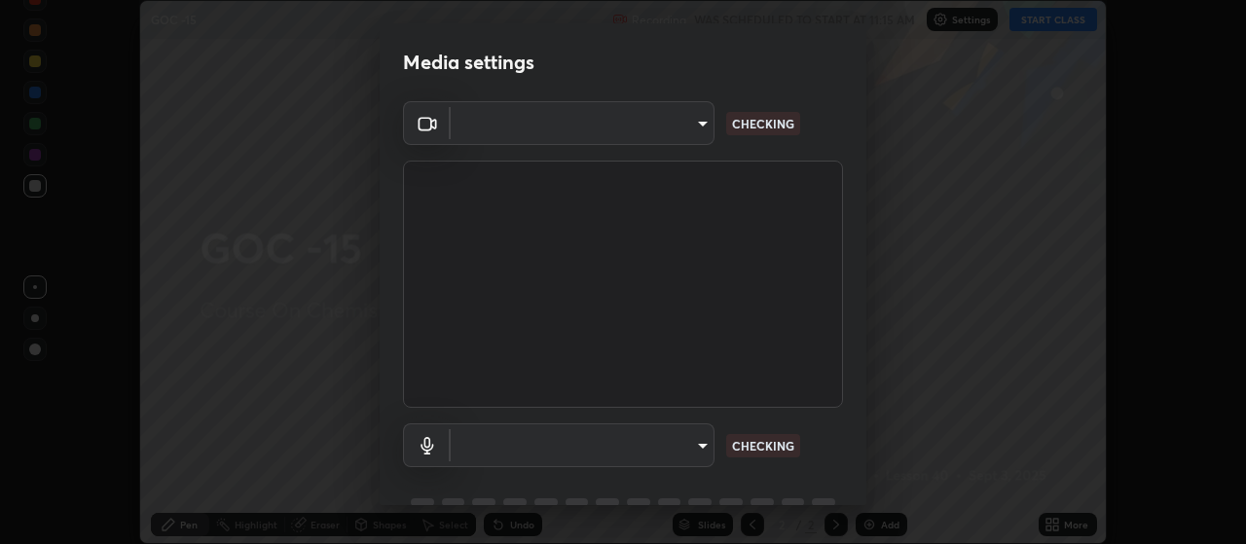
scroll to position [94, 0]
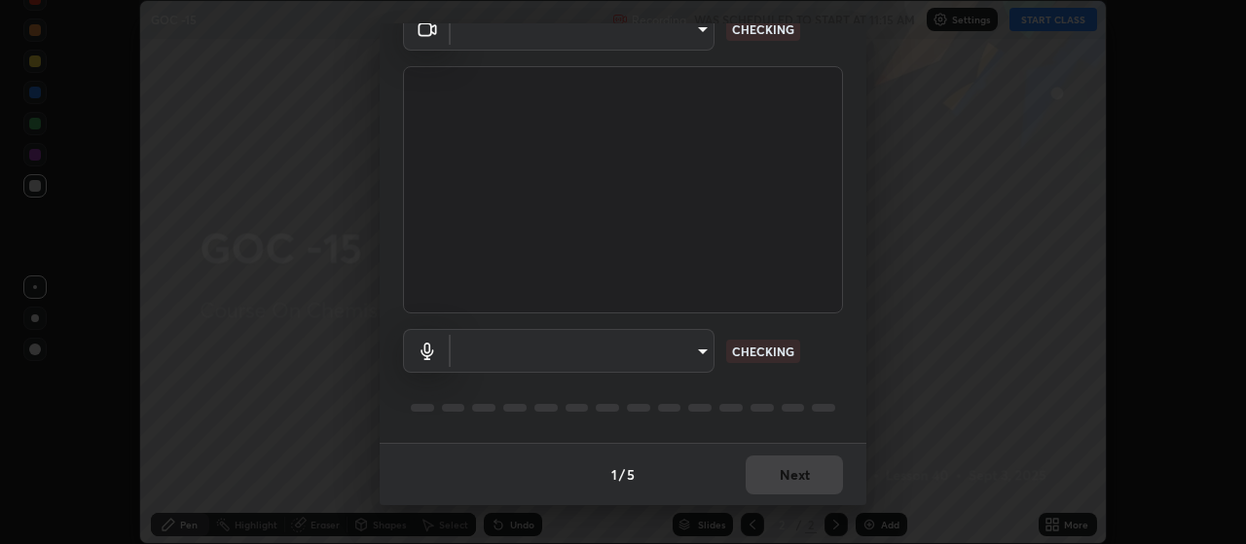
type input "3aa1f2dfd03d01f189a8a01f68d52051269995ca7ca0ffcaee6397e0c867a5cc"
click at [678, 358] on body "Erase all GOC -15 Recording WAS SCHEDULED TO START AT 11:15 AM Settings START C…" at bounding box center [623, 272] width 1246 height 544
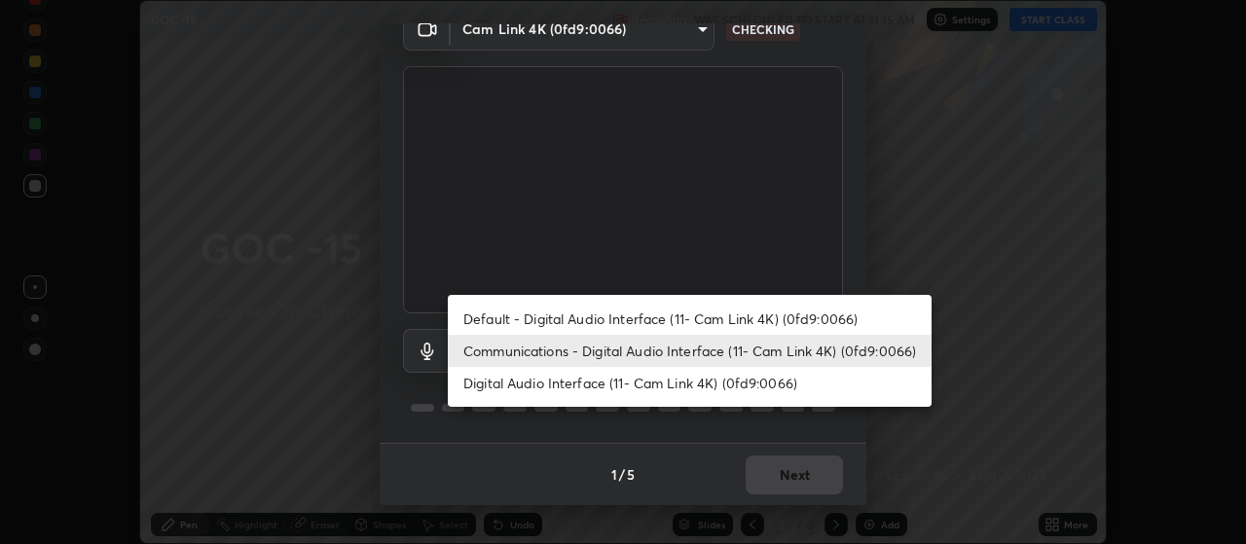
click at [698, 315] on li "Default - Digital Audio Interface (11- Cam Link 4K) (0fd9:0066)" at bounding box center [690, 319] width 484 height 32
type input "default"
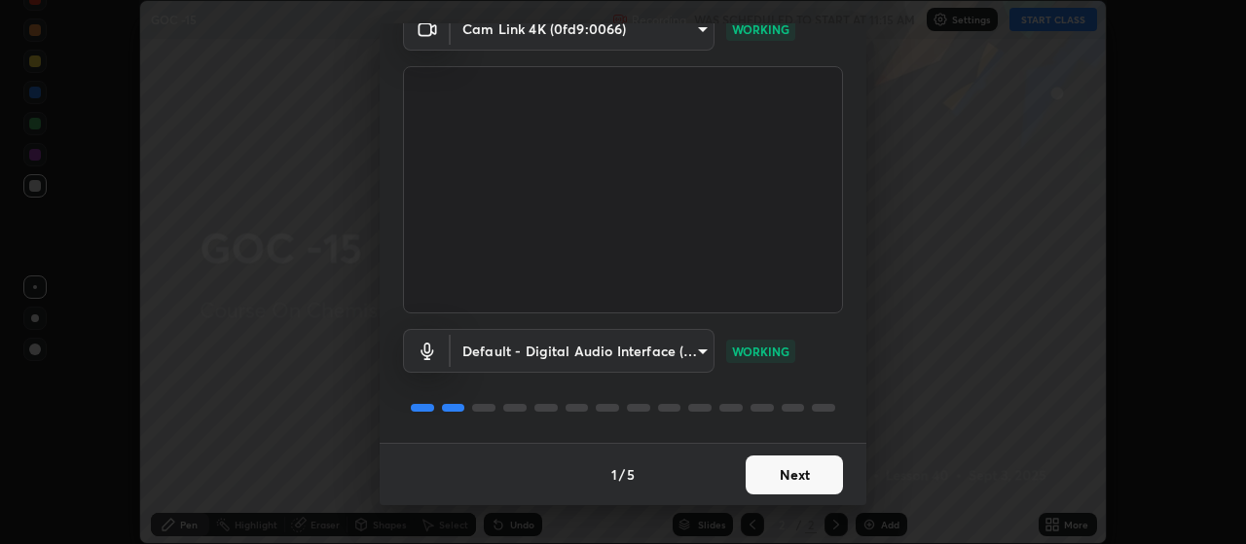
click at [802, 471] on button "Next" at bounding box center [794, 475] width 97 height 39
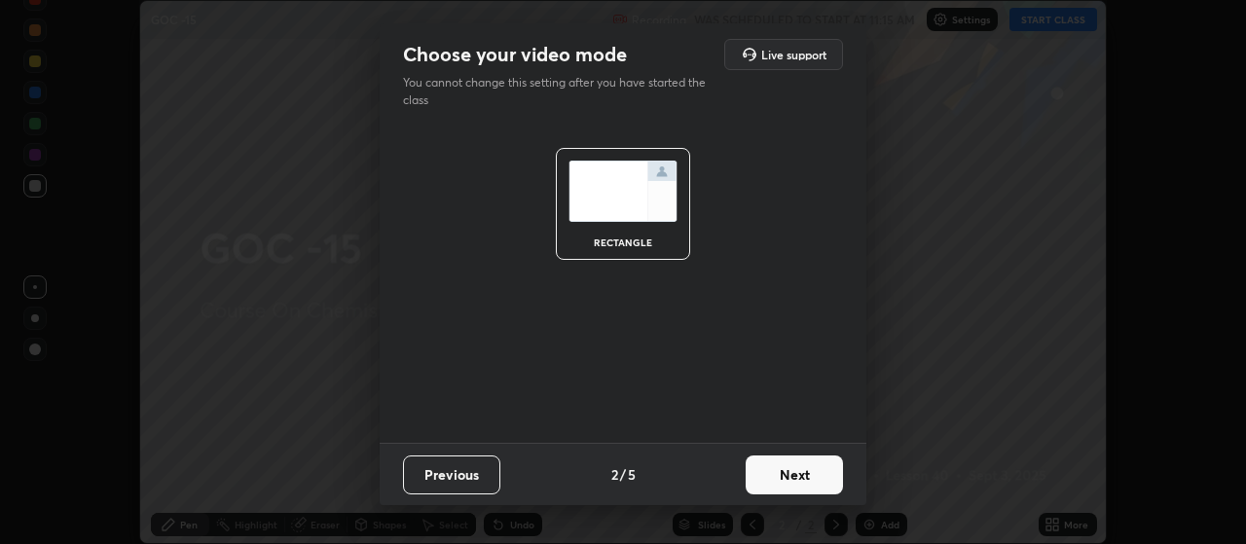
click at [804, 466] on button "Next" at bounding box center [794, 475] width 97 height 39
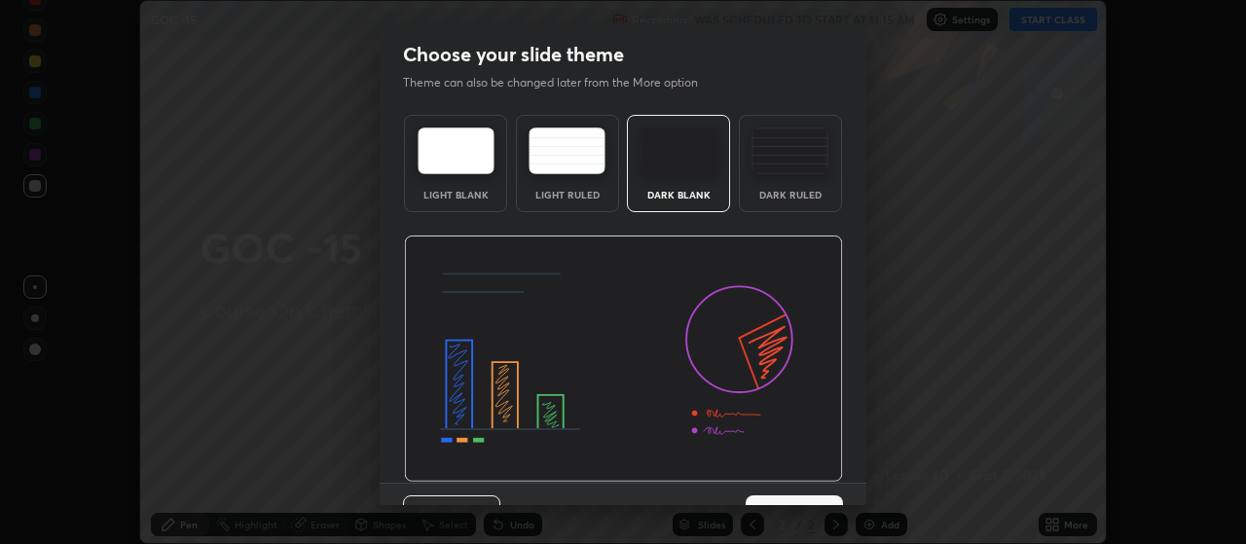
click at [821, 496] on button "Next" at bounding box center [794, 515] width 97 height 39
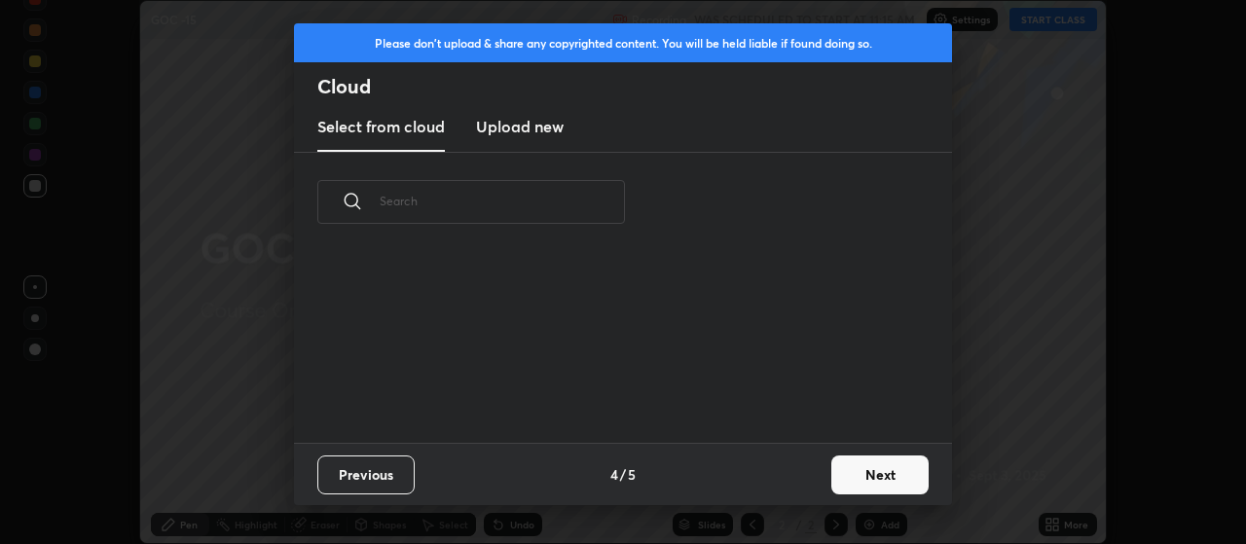
click at [855, 476] on button "Next" at bounding box center [879, 475] width 97 height 39
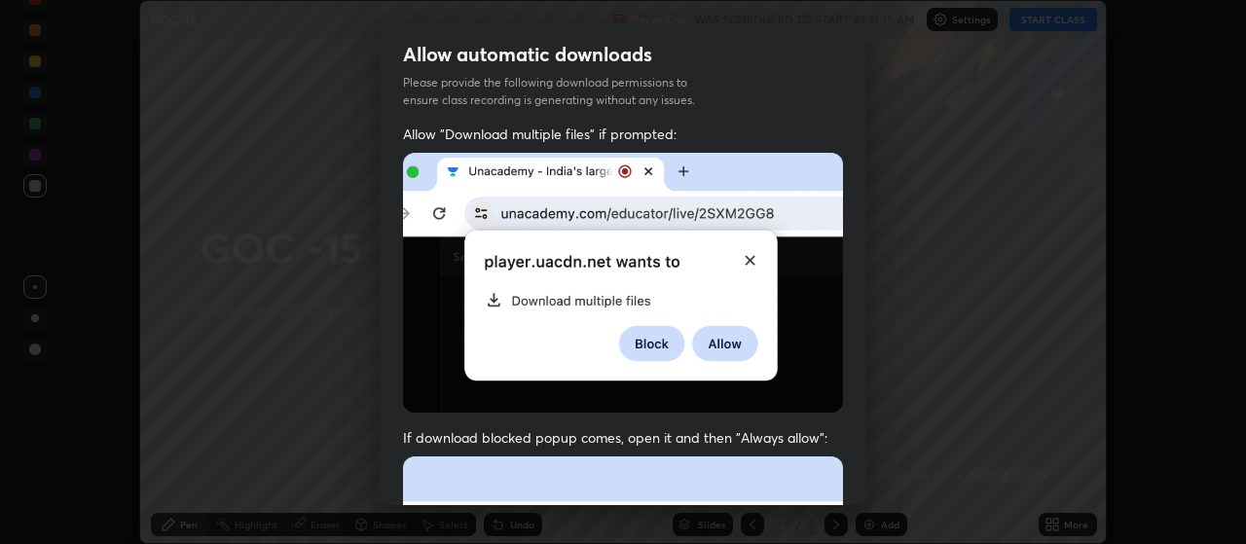
scroll to position [165, 0]
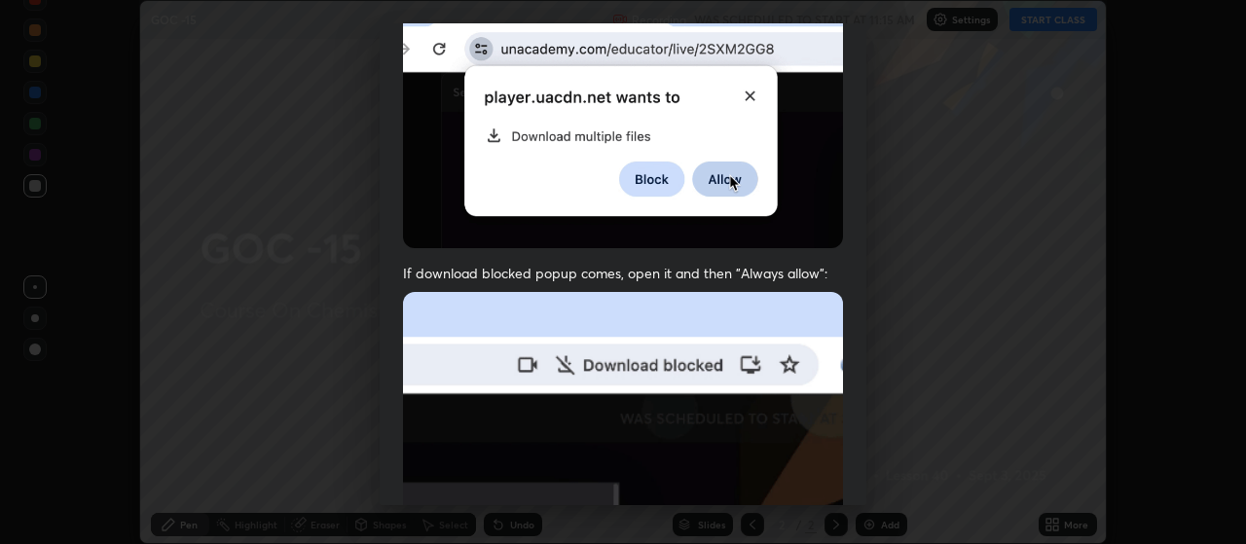
click at [945, 475] on div "Allow automatic downloads Please provide the following download permissions to …" at bounding box center [623, 272] width 1246 height 544
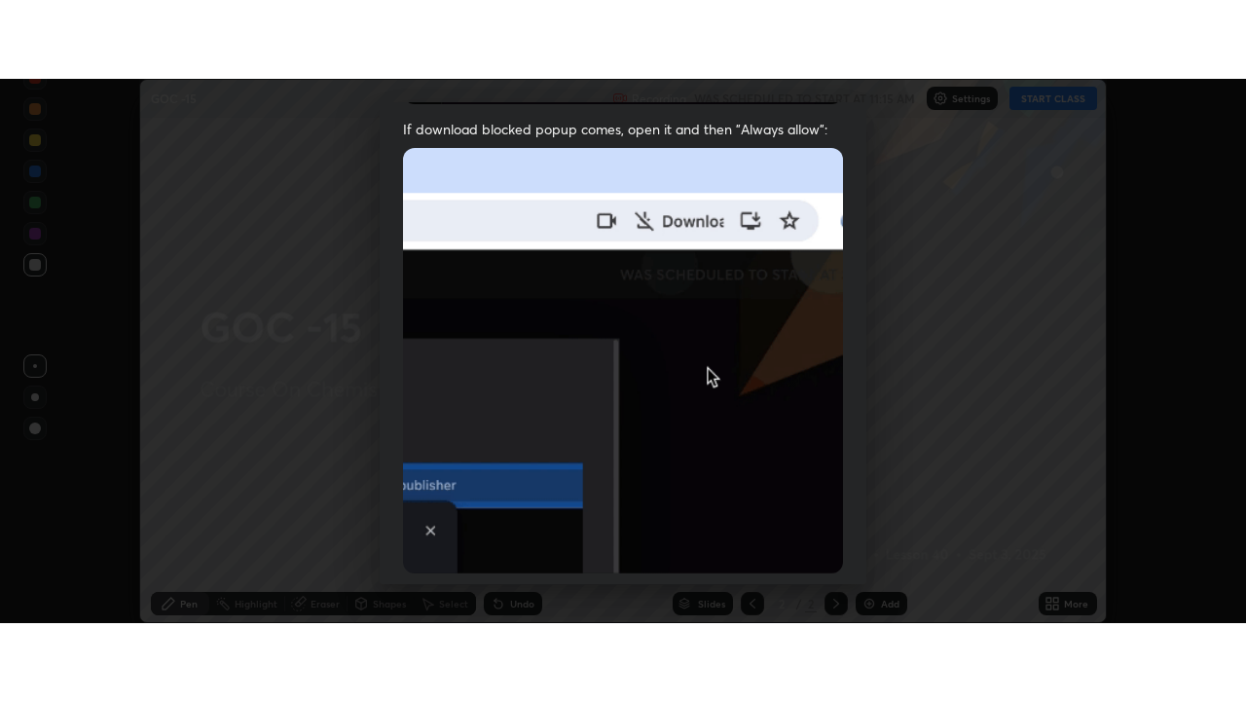
scroll to position [492, 0]
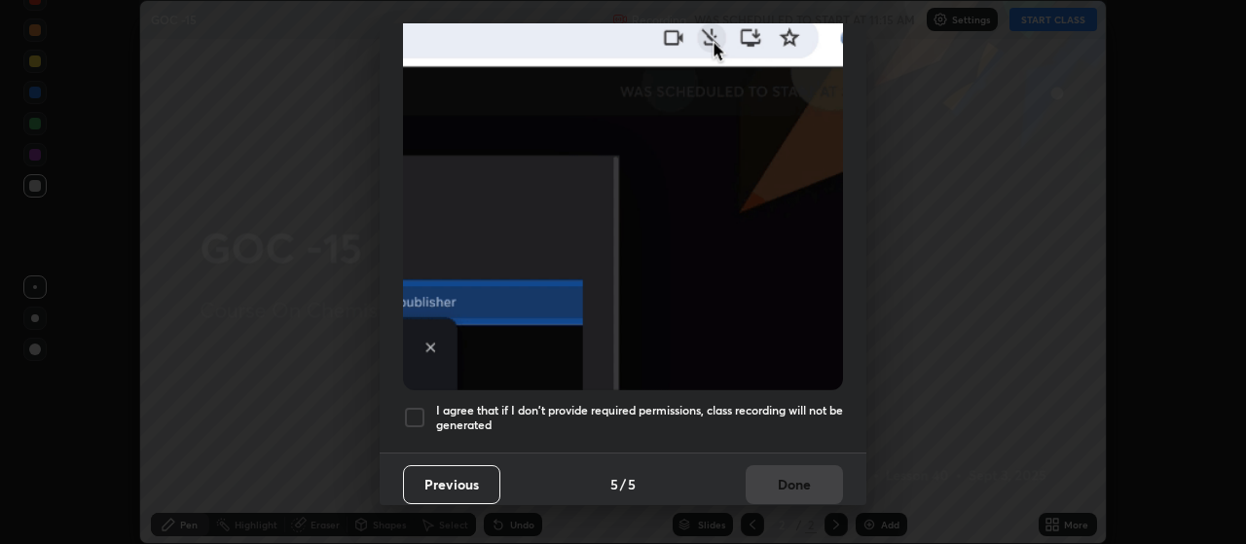
click at [430, 410] on div "I agree that if I don't provide required permissions, class recording will not …" at bounding box center [623, 417] width 440 height 23
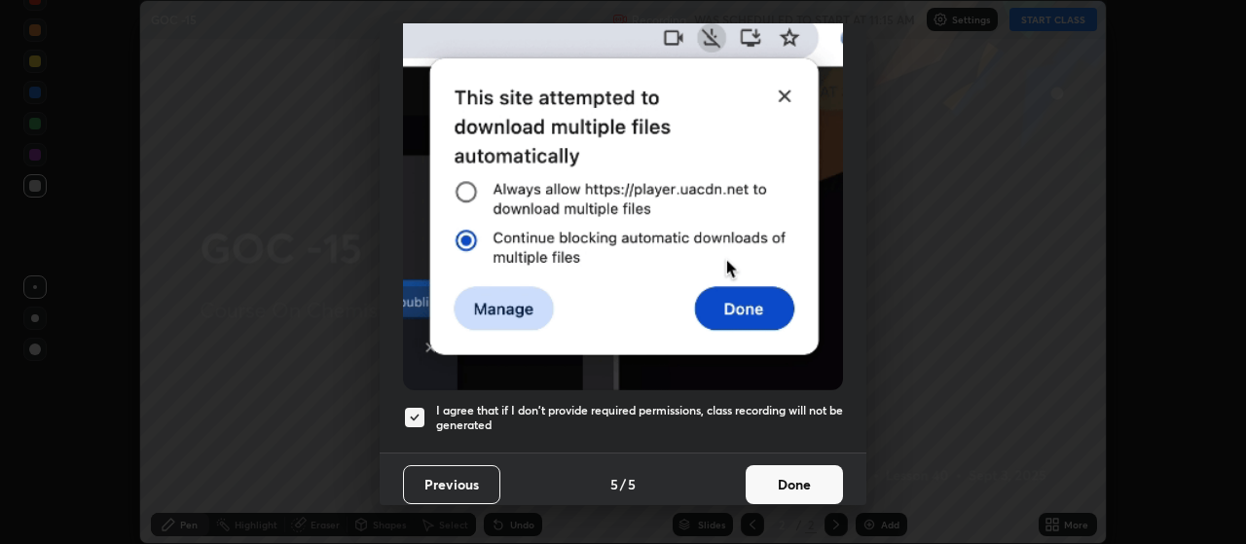
click at [803, 466] on button "Done" at bounding box center [794, 484] width 97 height 39
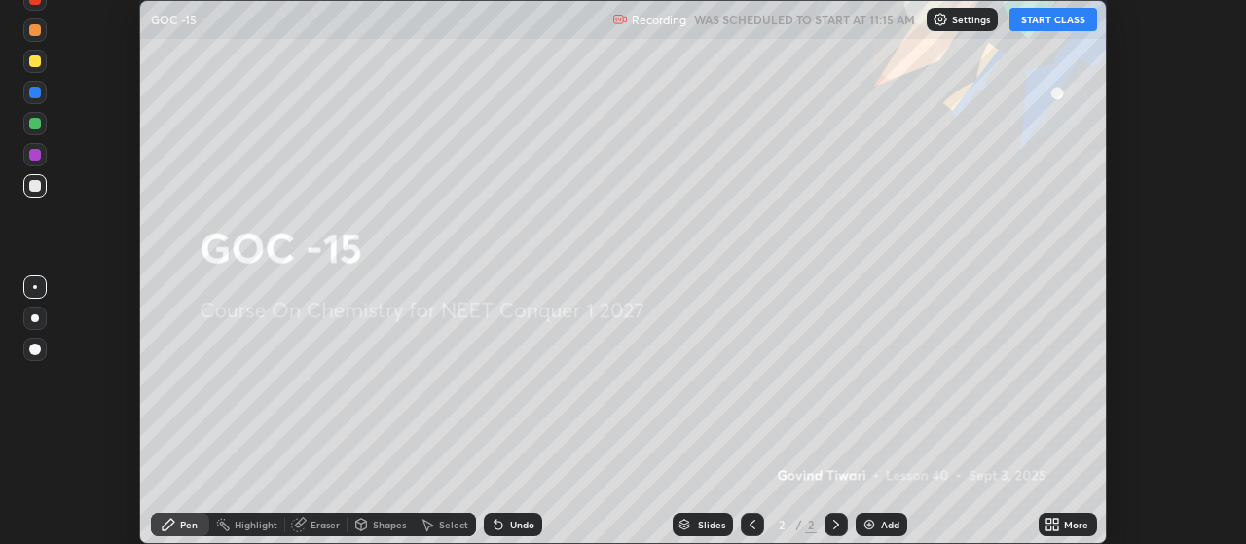
click at [1065, 526] on div "More" at bounding box center [1076, 525] width 24 height 10
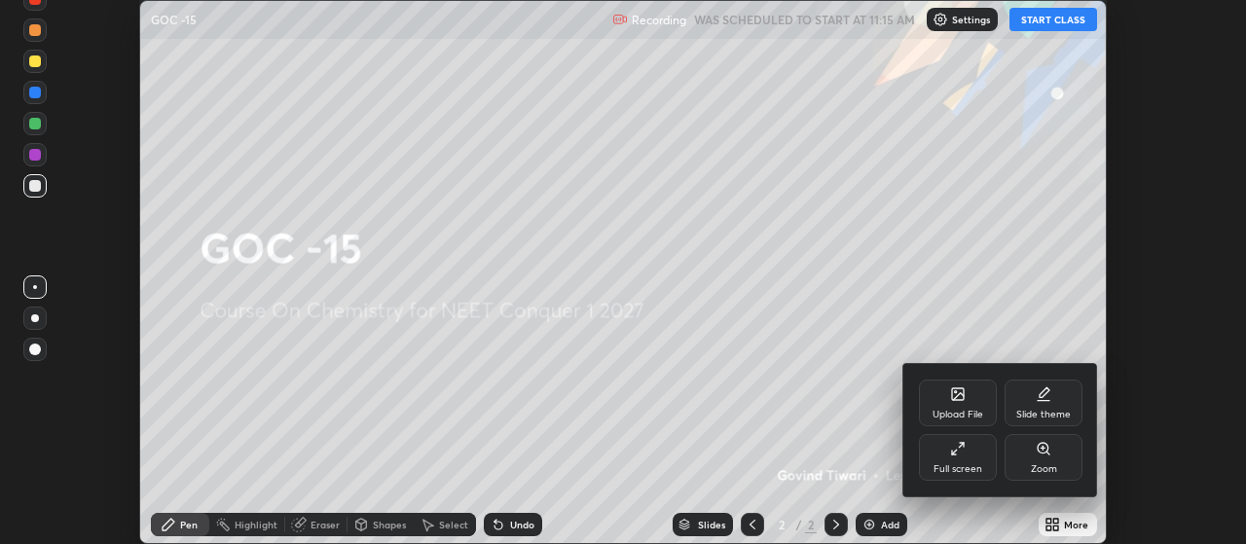
click at [977, 466] on div "Full screen" at bounding box center [958, 469] width 49 height 10
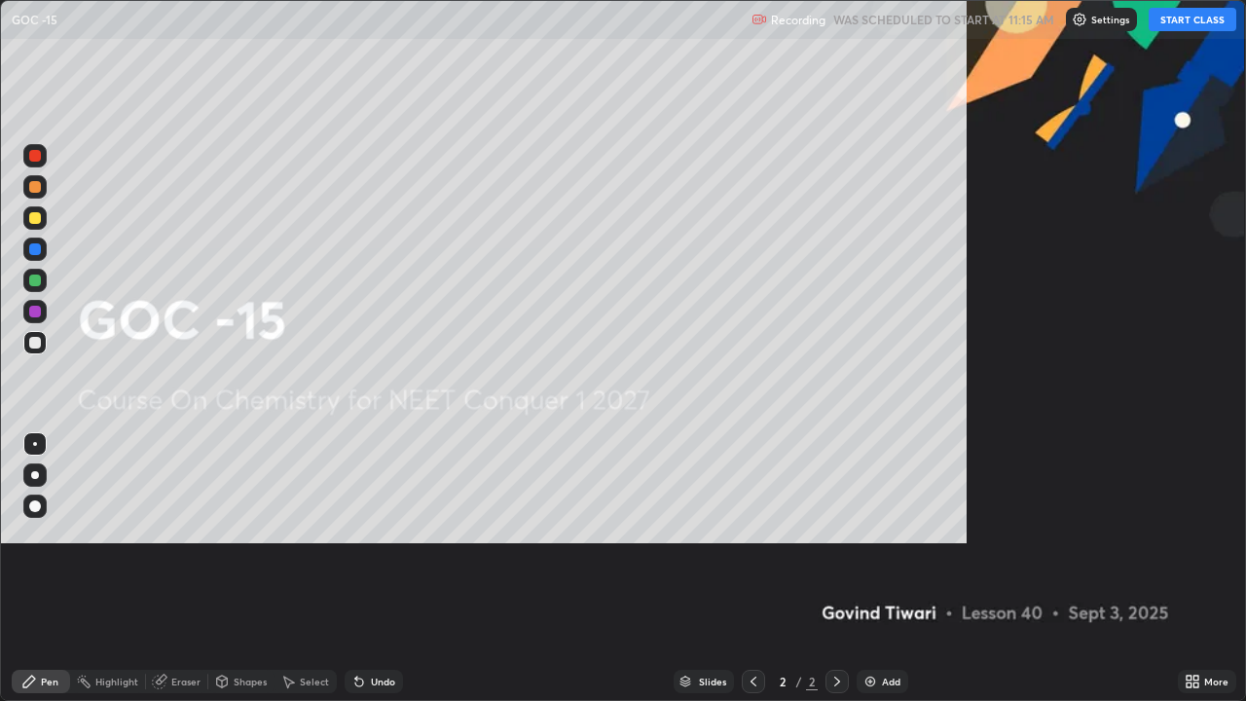
scroll to position [701, 1246]
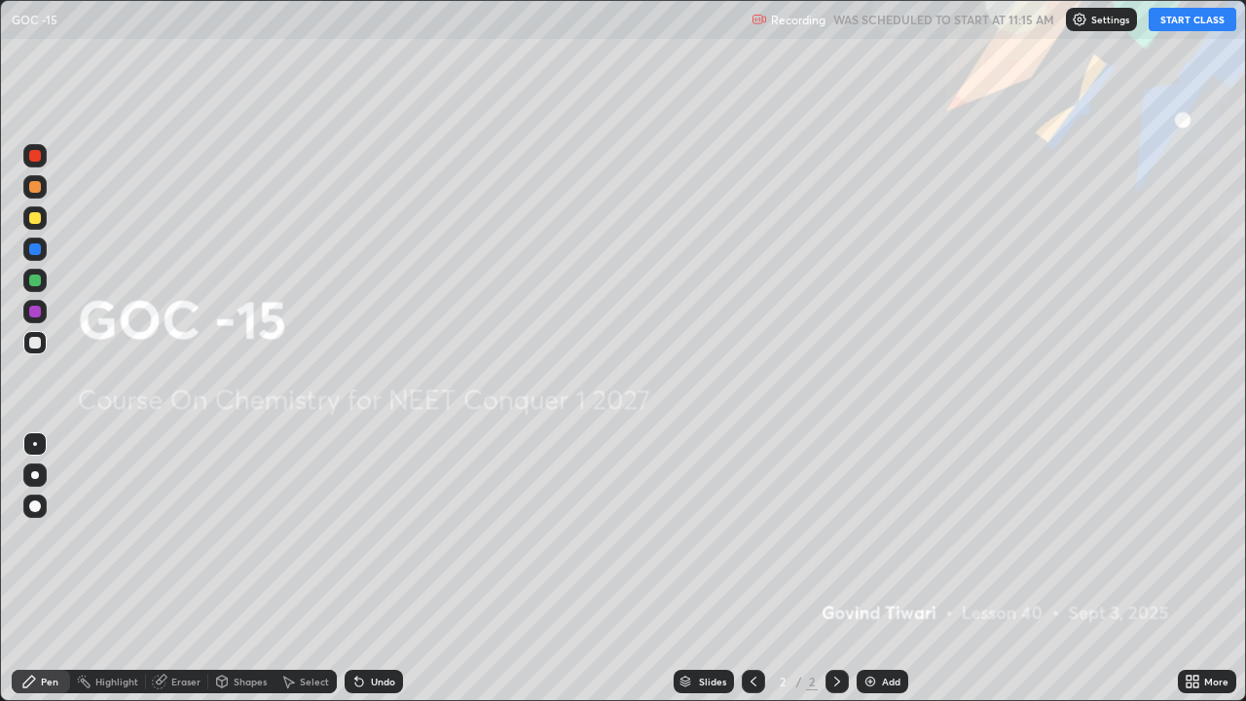
click at [1190, 25] on button "START CLASS" at bounding box center [1193, 19] width 88 height 23
click at [882, 543] on div "Add" at bounding box center [891, 682] width 18 height 10
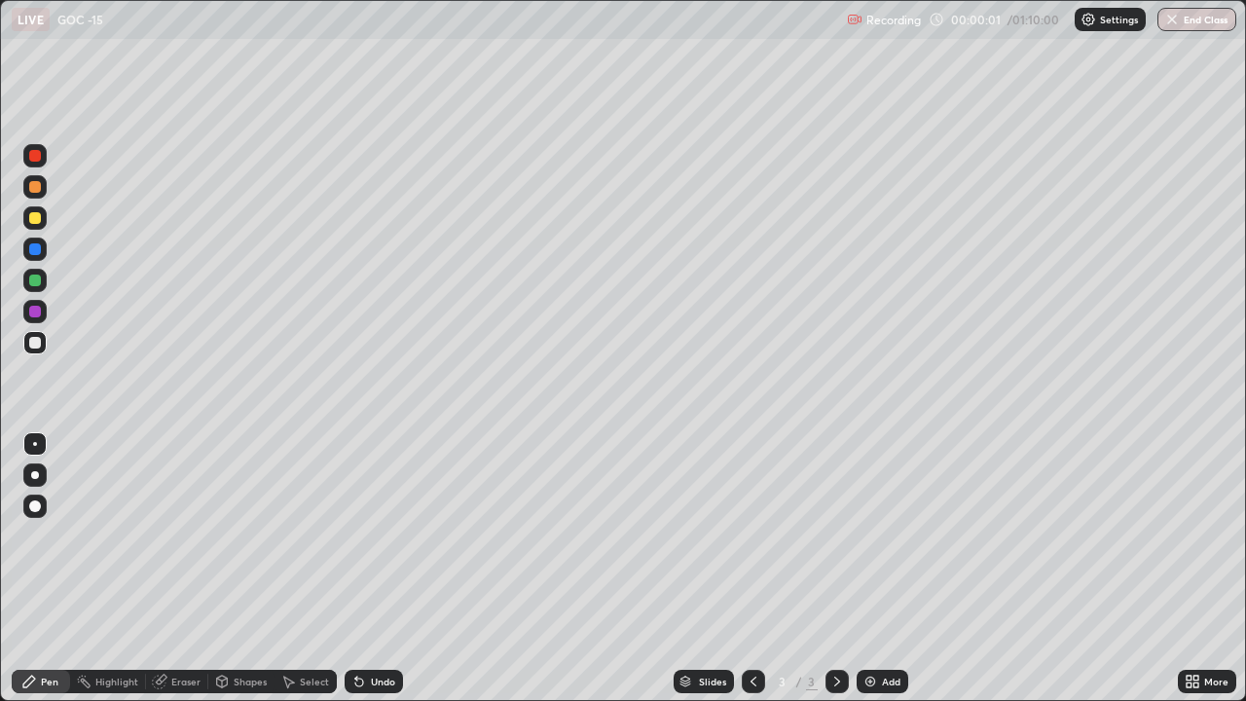
click at [25, 471] on div at bounding box center [34, 474] width 23 height 23
click at [34, 223] on div at bounding box center [35, 218] width 12 height 12
click at [36, 343] on div at bounding box center [35, 343] width 12 height 12
click at [39, 507] on div at bounding box center [35, 506] width 12 height 12
click at [877, 543] on div "Add" at bounding box center [883, 681] width 52 height 23
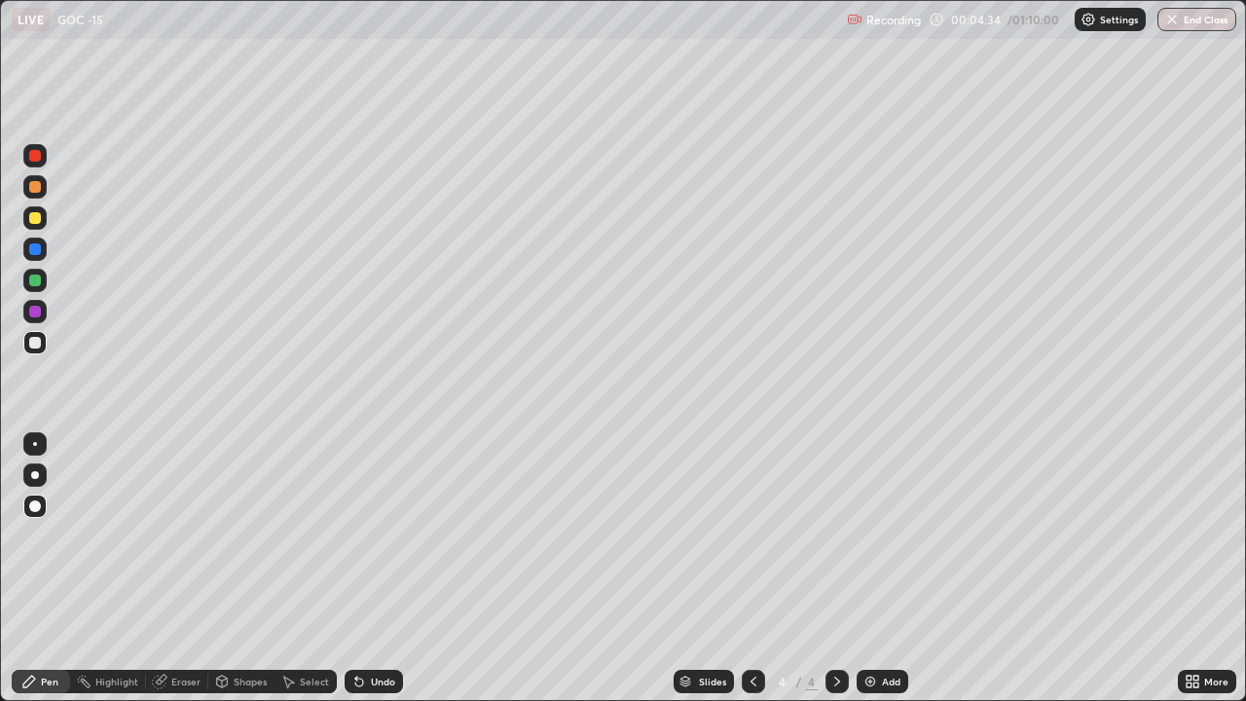
click at [752, 543] on icon at bounding box center [754, 682] width 16 height 16
click at [35, 444] on div at bounding box center [35, 444] width 4 height 4
click at [865, 543] on img at bounding box center [871, 682] width 16 height 16
click at [35, 221] on div at bounding box center [35, 218] width 12 height 12
click at [752, 543] on icon at bounding box center [754, 682] width 16 height 16
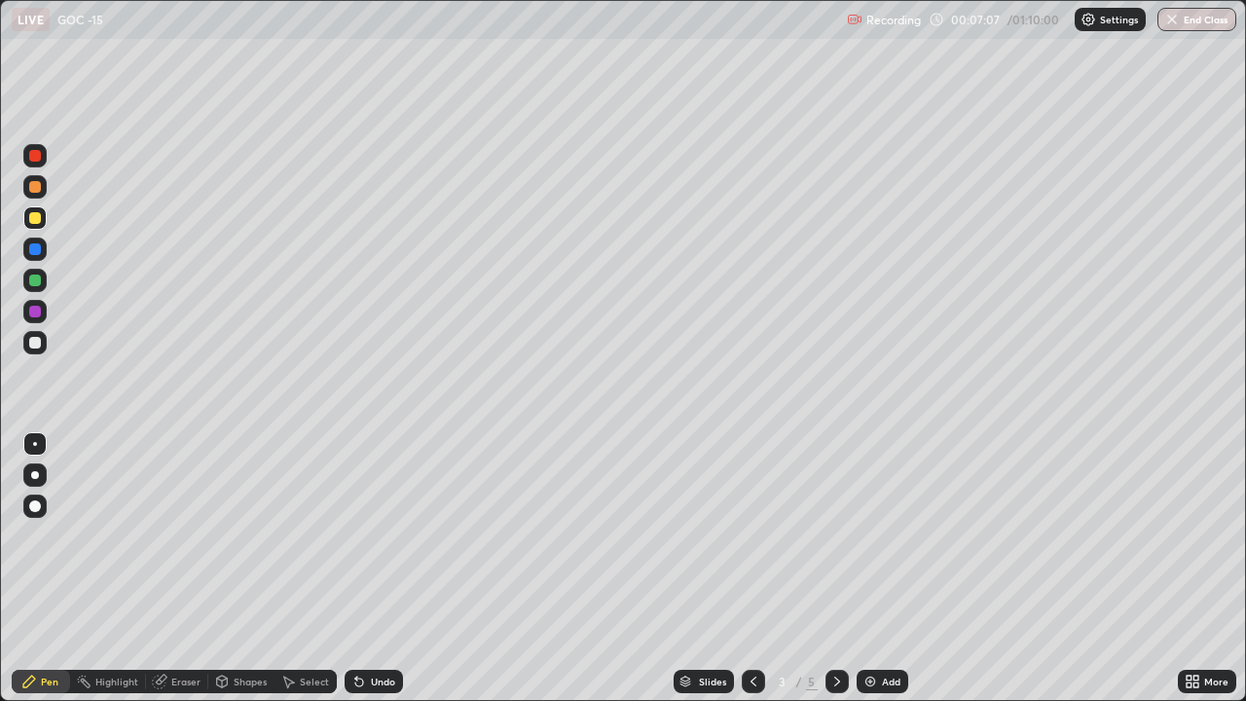
click at [836, 543] on icon at bounding box center [837, 682] width 6 height 10
click at [35, 346] on div at bounding box center [35, 343] width 12 height 12
click at [38, 222] on div at bounding box center [35, 218] width 12 height 12
click at [34, 345] on div at bounding box center [35, 343] width 12 height 12
click at [32, 216] on div at bounding box center [35, 218] width 12 height 12
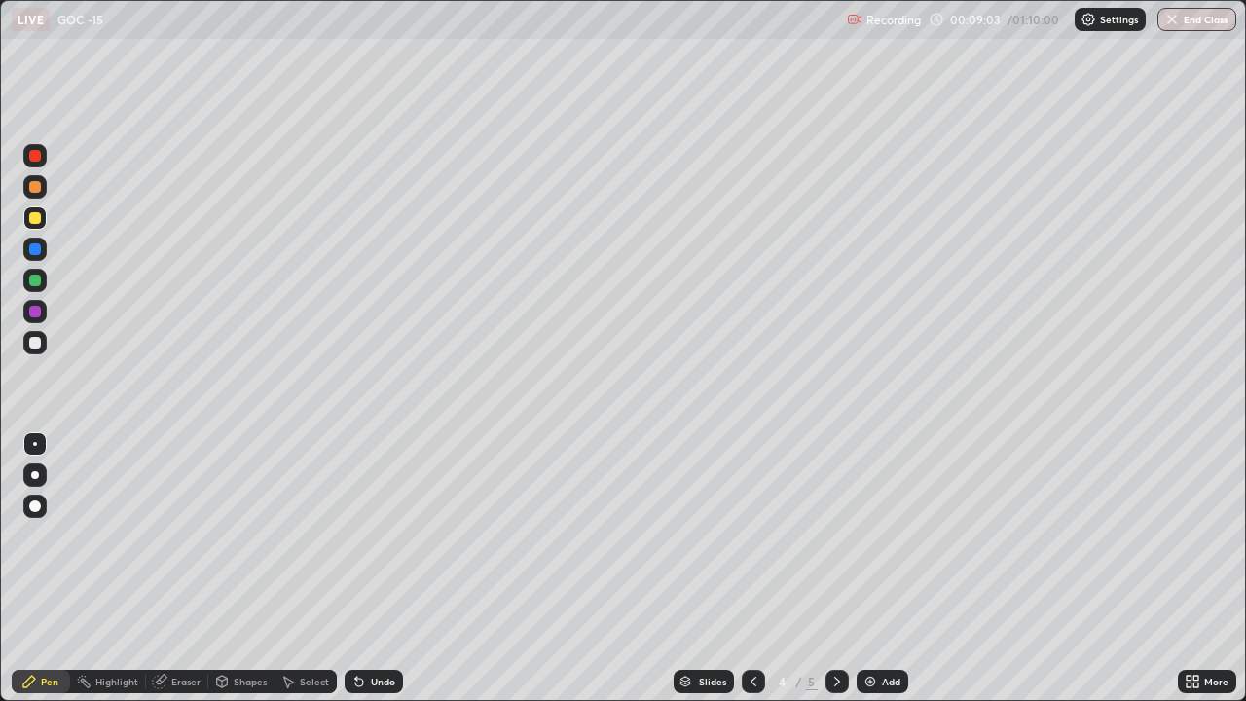
click at [26, 342] on div at bounding box center [34, 342] width 23 height 23
click at [37, 222] on div at bounding box center [35, 218] width 12 height 12
click at [879, 543] on div "Add" at bounding box center [883, 681] width 52 height 23
click at [36, 472] on div at bounding box center [35, 475] width 8 height 8
click at [31, 350] on div at bounding box center [34, 342] width 23 height 23
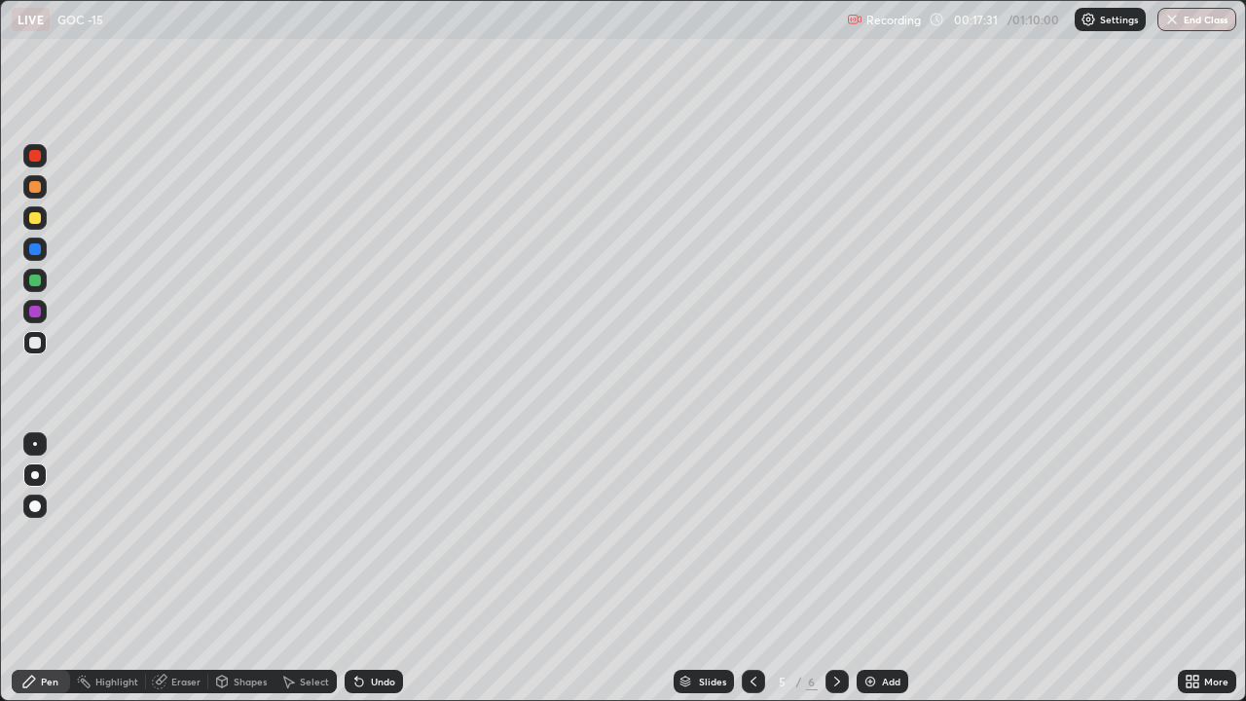
click at [36, 506] on div at bounding box center [35, 506] width 12 height 12
click at [36, 216] on div at bounding box center [35, 218] width 12 height 12
click at [43, 472] on div at bounding box center [34, 474] width 23 height 23
click at [177, 543] on div "Eraser" at bounding box center [185, 682] width 29 height 10
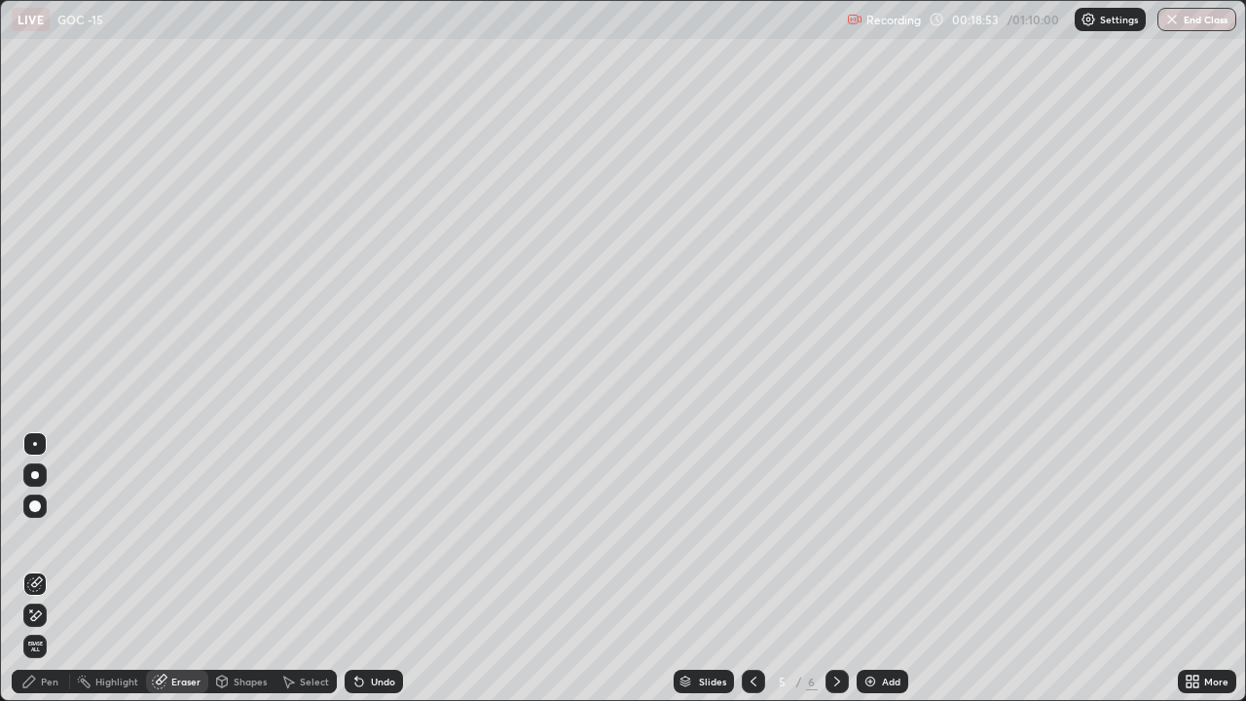
click at [57, 543] on div "Pen" at bounding box center [50, 682] width 18 height 10
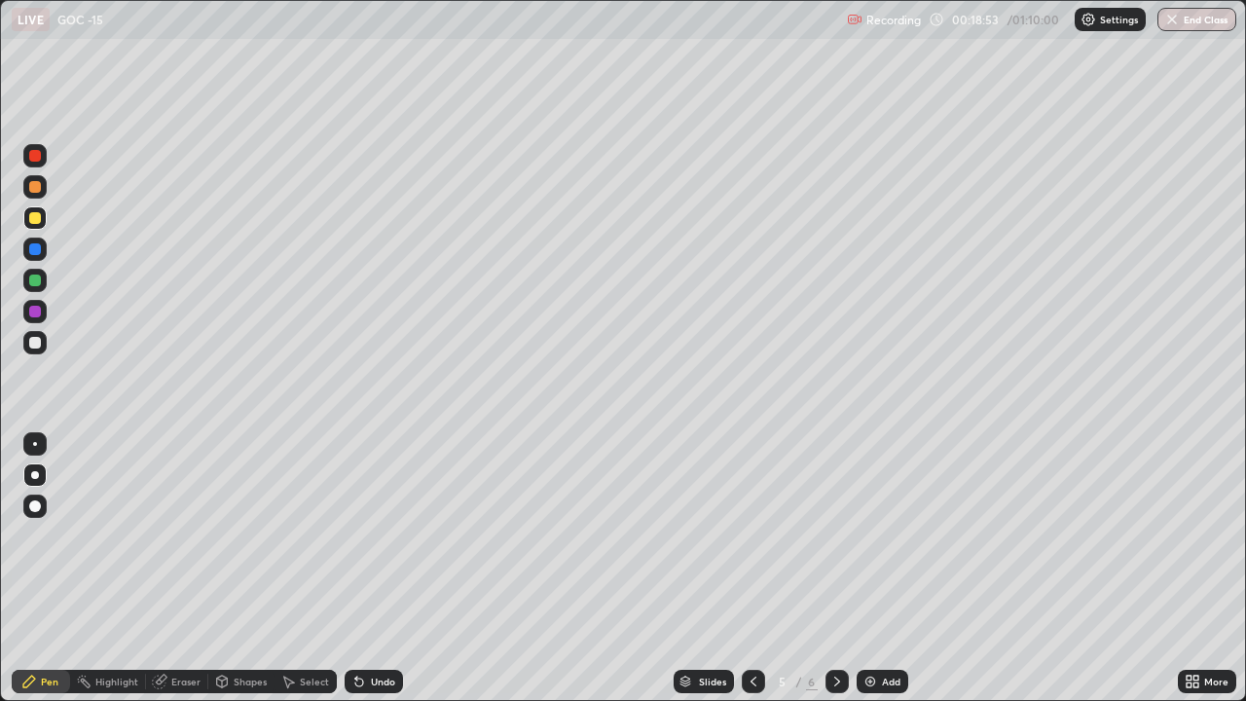
click at [41, 352] on div at bounding box center [34, 342] width 23 height 23
click at [188, 543] on div "Eraser" at bounding box center [185, 682] width 29 height 10
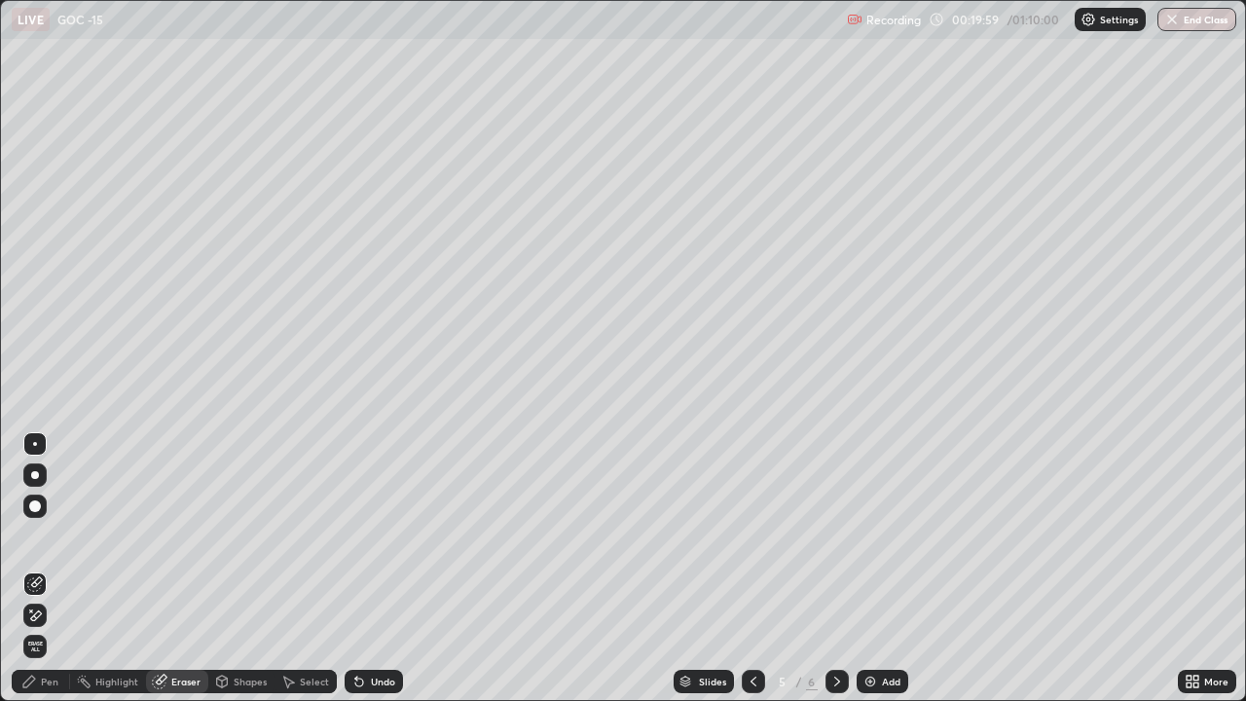
click at [40, 543] on icon at bounding box center [35, 616] width 16 height 17
click at [51, 543] on div "Pen" at bounding box center [50, 682] width 18 height 10
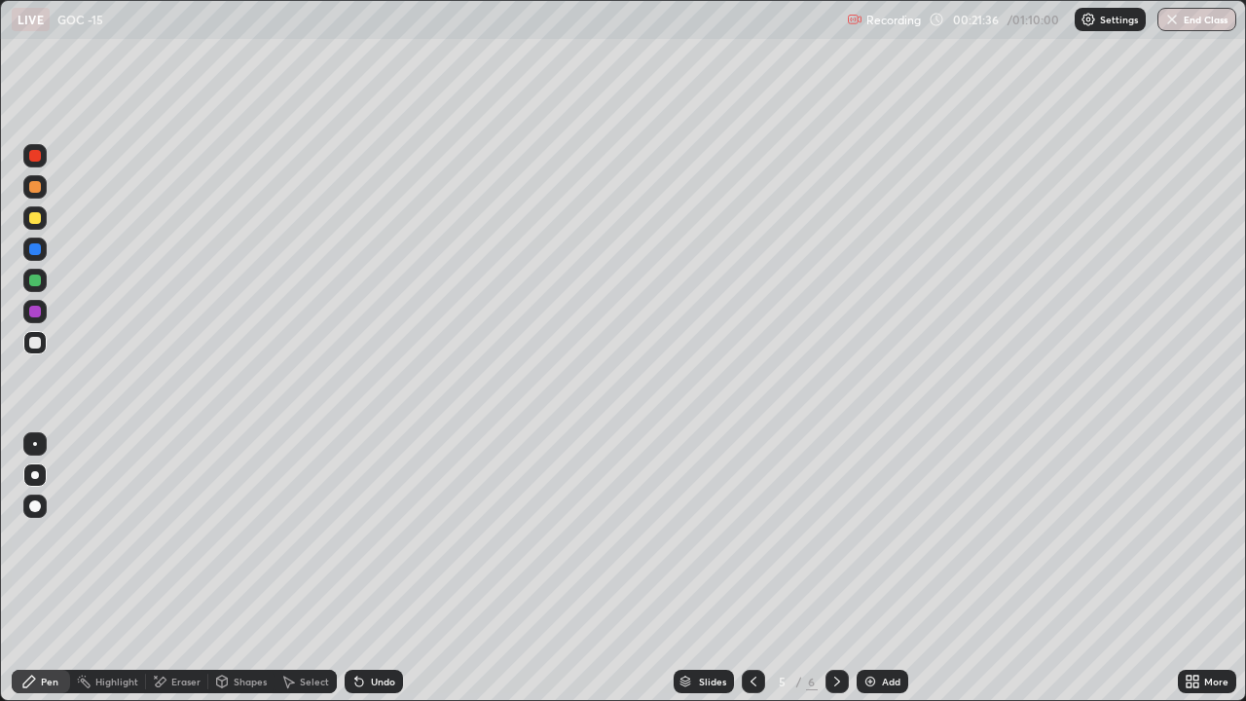
click at [752, 543] on icon at bounding box center [754, 682] width 16 height 16
click at [834, 543] on icon at bounding box center [838, 682] width 16 height 16
click at [838, 543] on icon at bounding box center [838, 682] width 16 height 16
click at [835, 543] on icon at bounding box center [838, 682] width 16 height 16
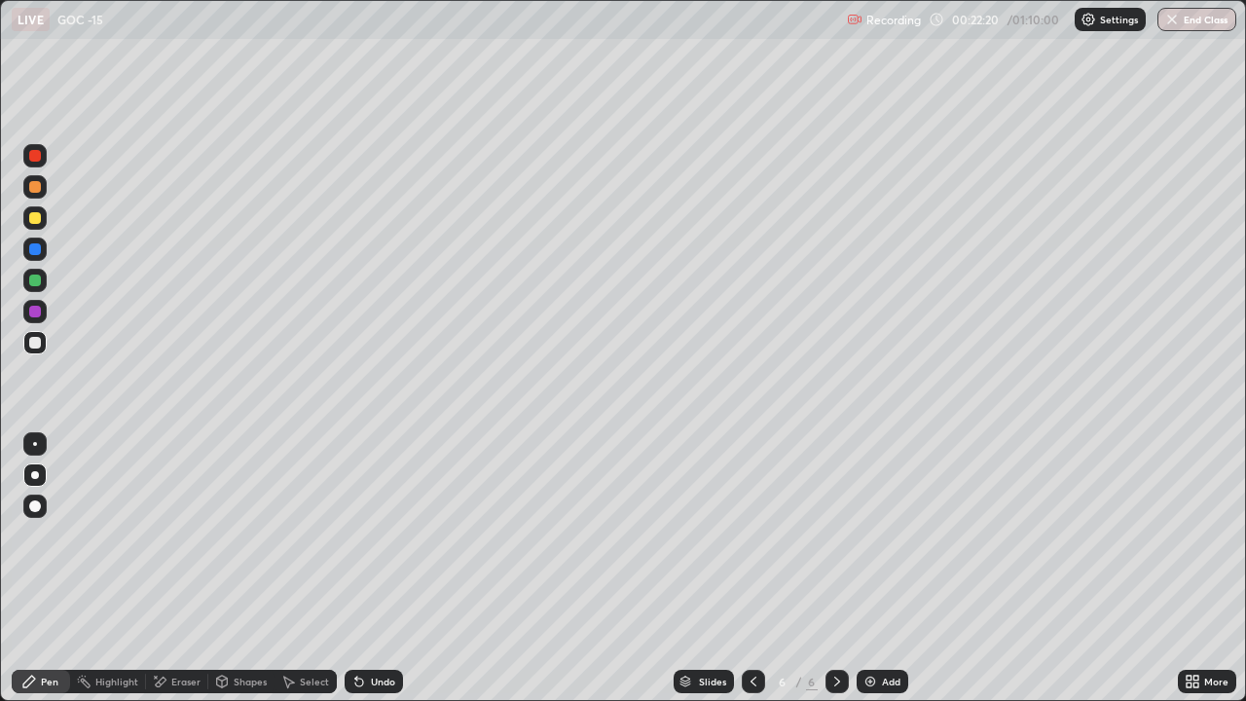
click at [187, 543] on div "Eraser" at bounding box center [177, 681] width 62 height 23
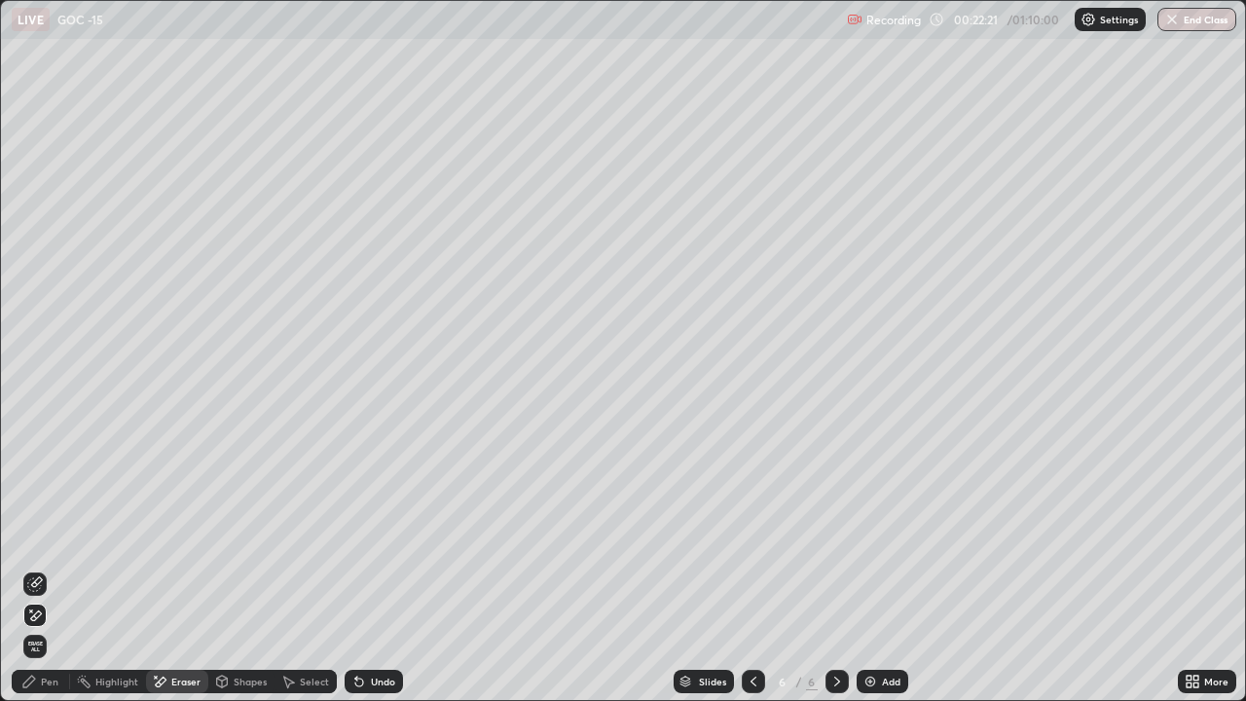
click at [36, 543] on icon at bounding box center [35, 584] width 16 height 16
click at [46, 543] on div "Pen" at bounding box center [41, 681] width 58 height 23
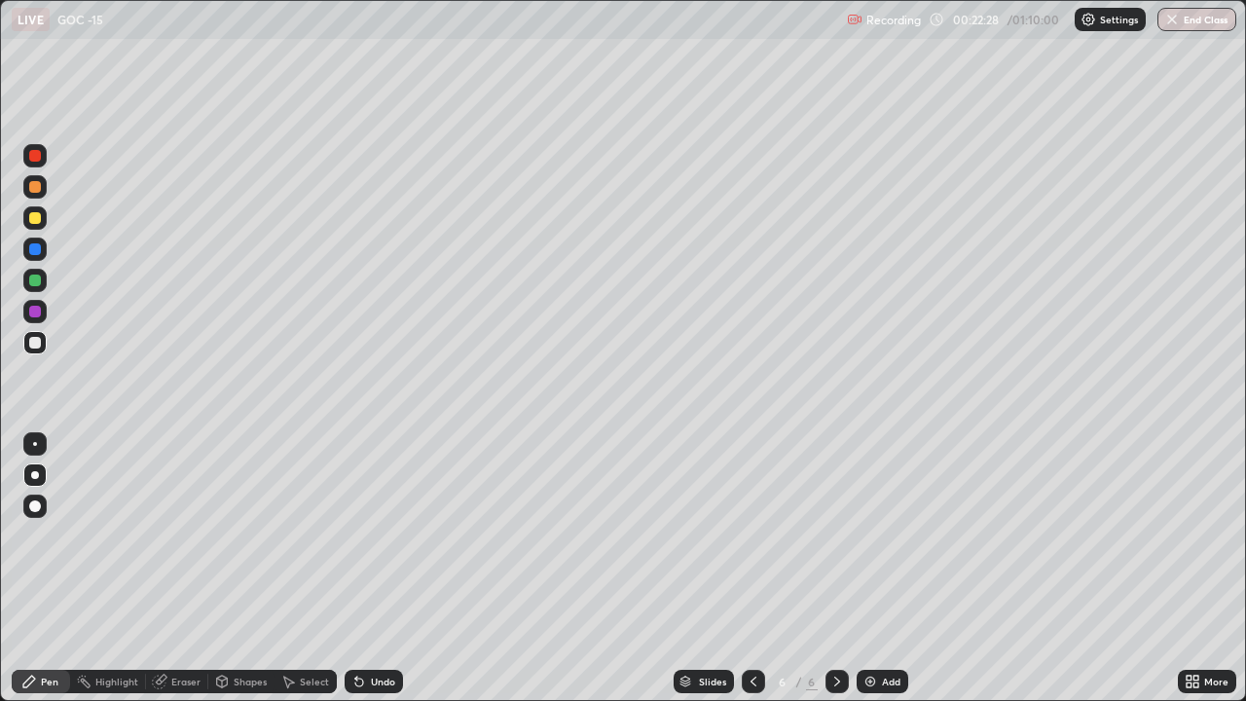
click at [166, 543] on icon at bounding box center [160, 682] width 16 height 16
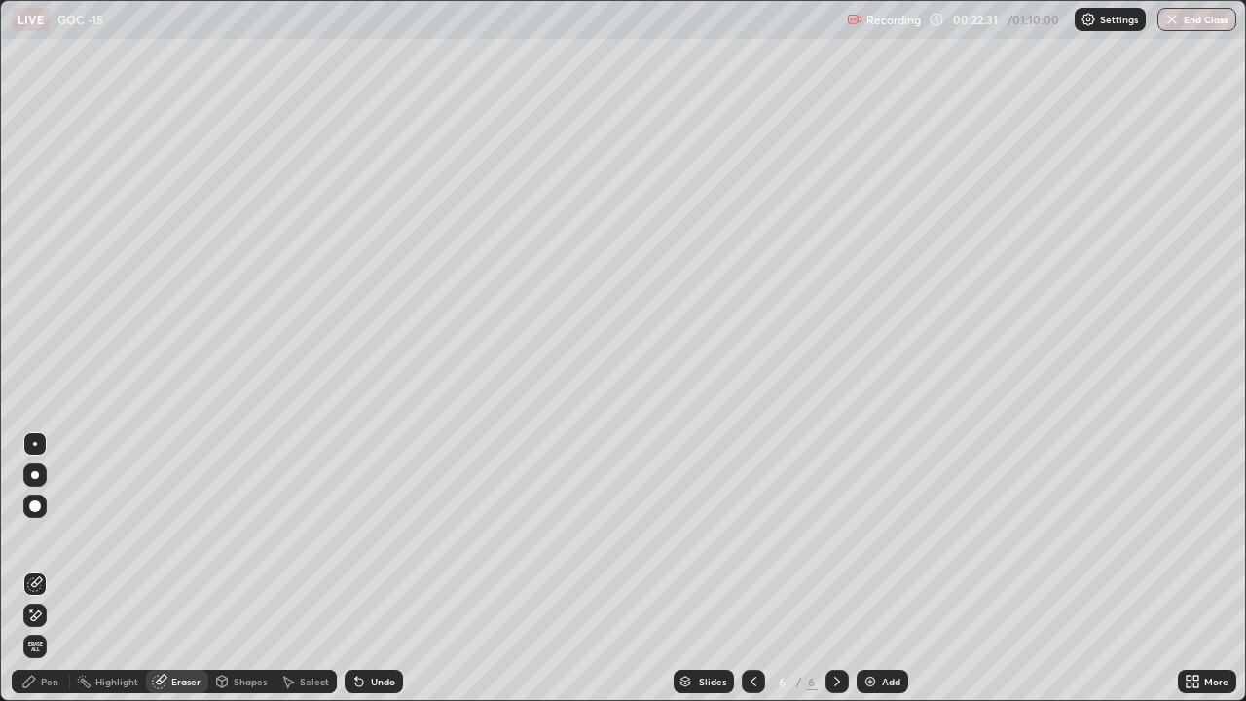
click at [52, 543] on div "Pen" at bounding box center [50, 682] width 18 height 10
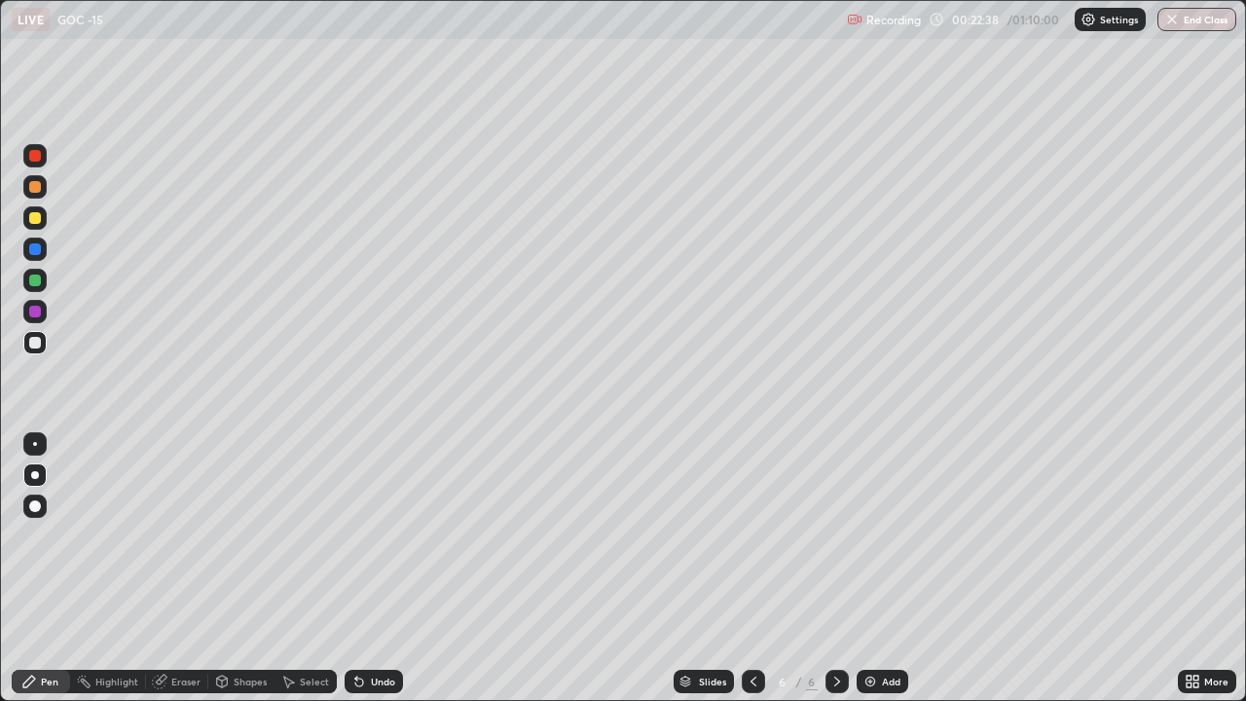
click at [38, 222] on div at bounding box center [35, 218] width 12 height 12
click at [44, 287] on div at bounding box center [34, 280] width 23 height 23
click at [752, 543] on icon at bounding box center [754, 682] width 16 height 16
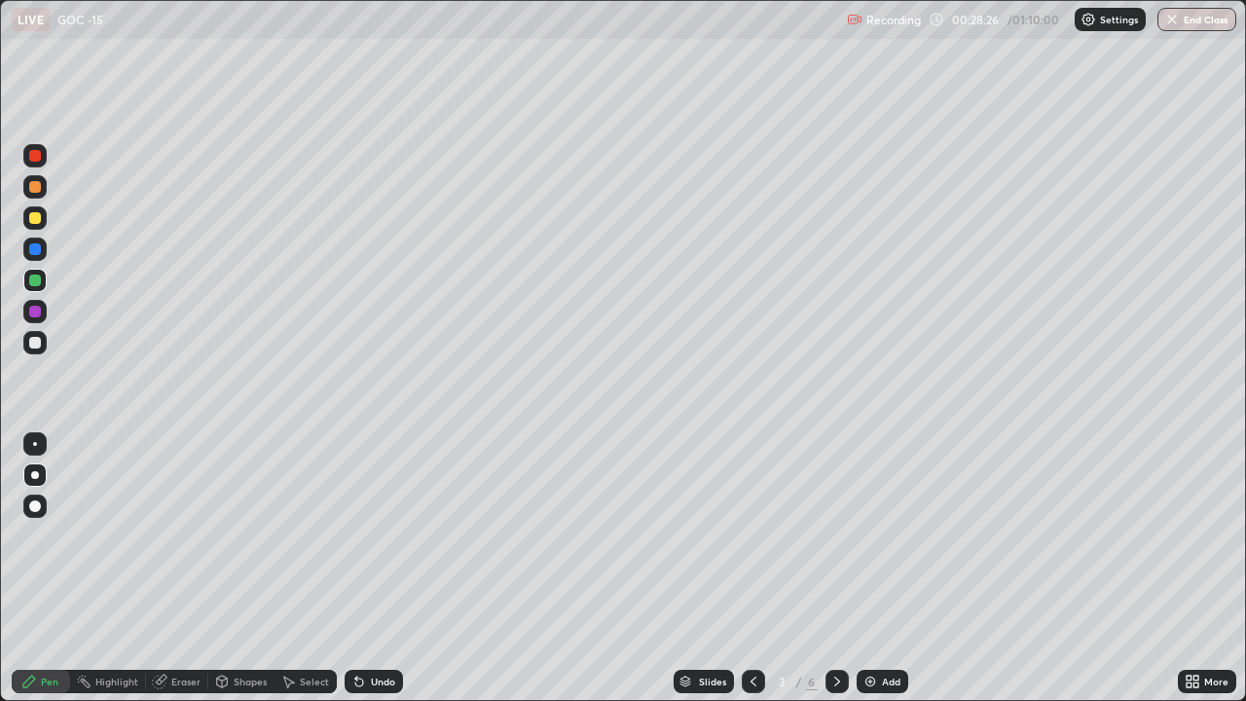
click at [837, 543] on icon at bounding box center [838, 682] width 16 height 16
click at [835, 543] on icon at bounding box center [837, 682] width 6 height 10
click at [835, 543] on icon at bounding box center [838, 682] width 16 height 16
click at [845, 543] on div at bounding box center [837, 681] width 23 height 23
click at [883, 543] on div "Add" at bounding box center [891, 682] width 18 height 10
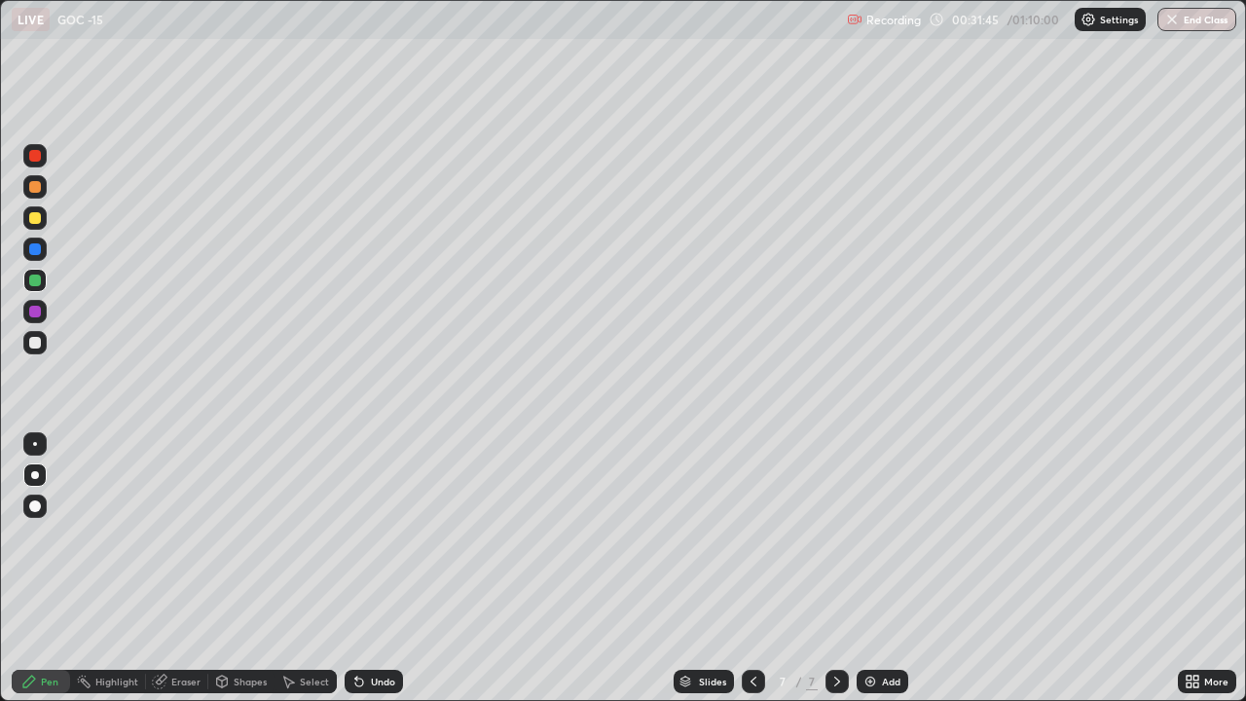
click at [752, 543] on icon at bounding box center [754, 682] width 16 height 16
click at [834, 543] on icon at bounding box center [837, 682] width 6 height 10
click at [758, 543] on icon at bounding box center [754, 682] width 16 height 16
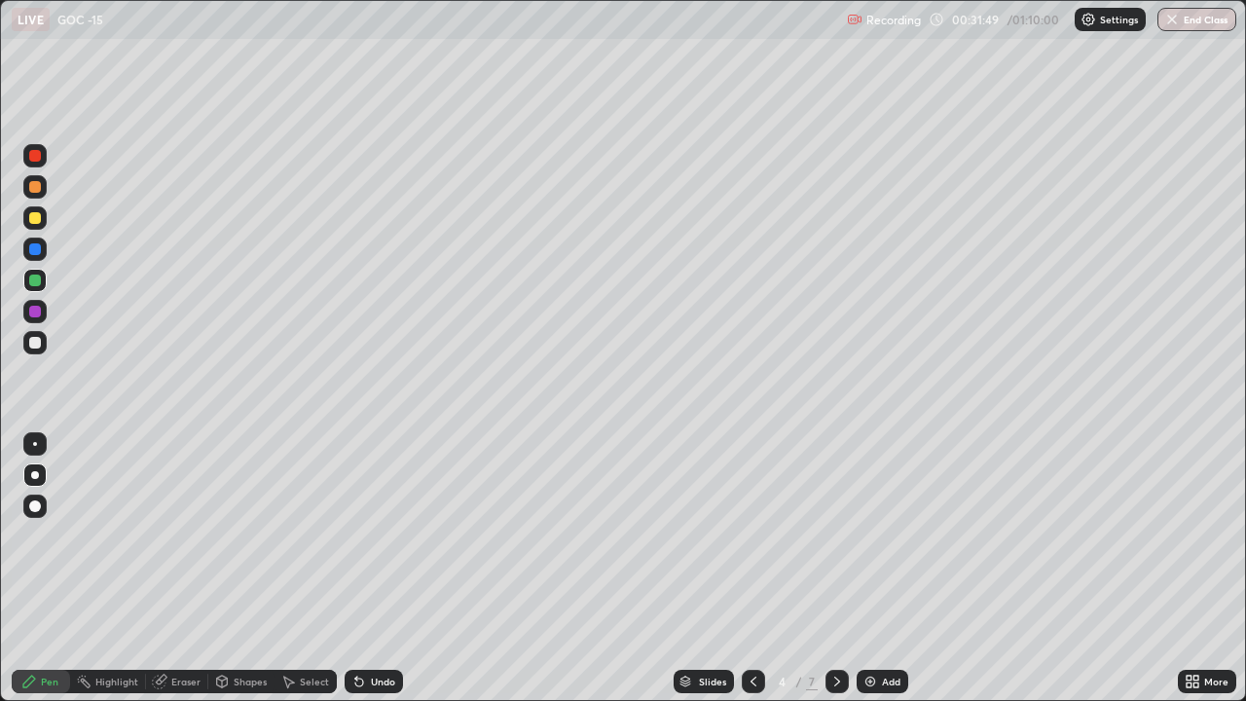
click at [759, 543] on div at bounding box center [753, 681] width 23 height 23
click at [879, 543] on div "Add" at bounding box center [883, 681] width 52 height 23
click at [32, 350] on div at bounding box center [34, 342] width 23 height 23
click at [877, 543] on div "Add" at bounding box center [883, 681] width 52 height 23
click at [35, 507] on div at bounding box center [35, 506] width 12 height 12
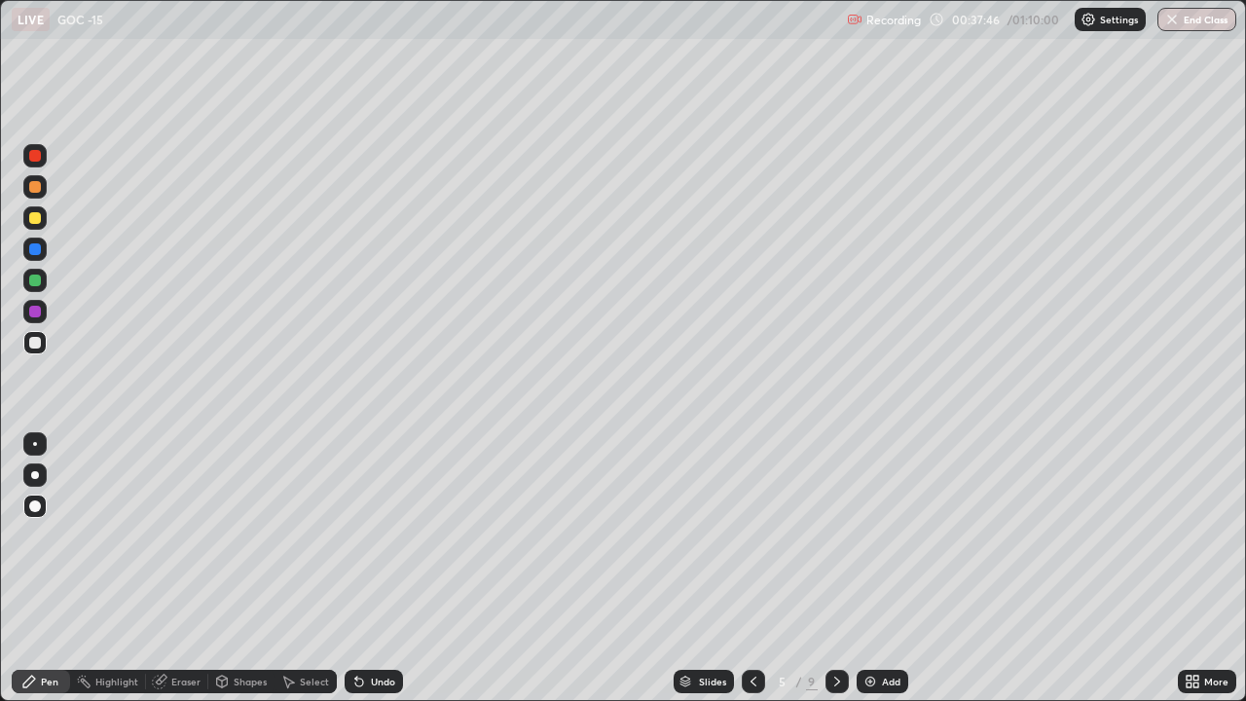
click at [34, 221] on div at bounding box center [35, 218] width 12 height 12
click at [37, 475] on div at bounding box center [35, 475] width 8 height 8
click at [32, 344] on div at bounding box center [35, 343] width 12 height 12
click at [172, 543] on div "Eraser" at bounding box center [177, 681] width 62 height 23
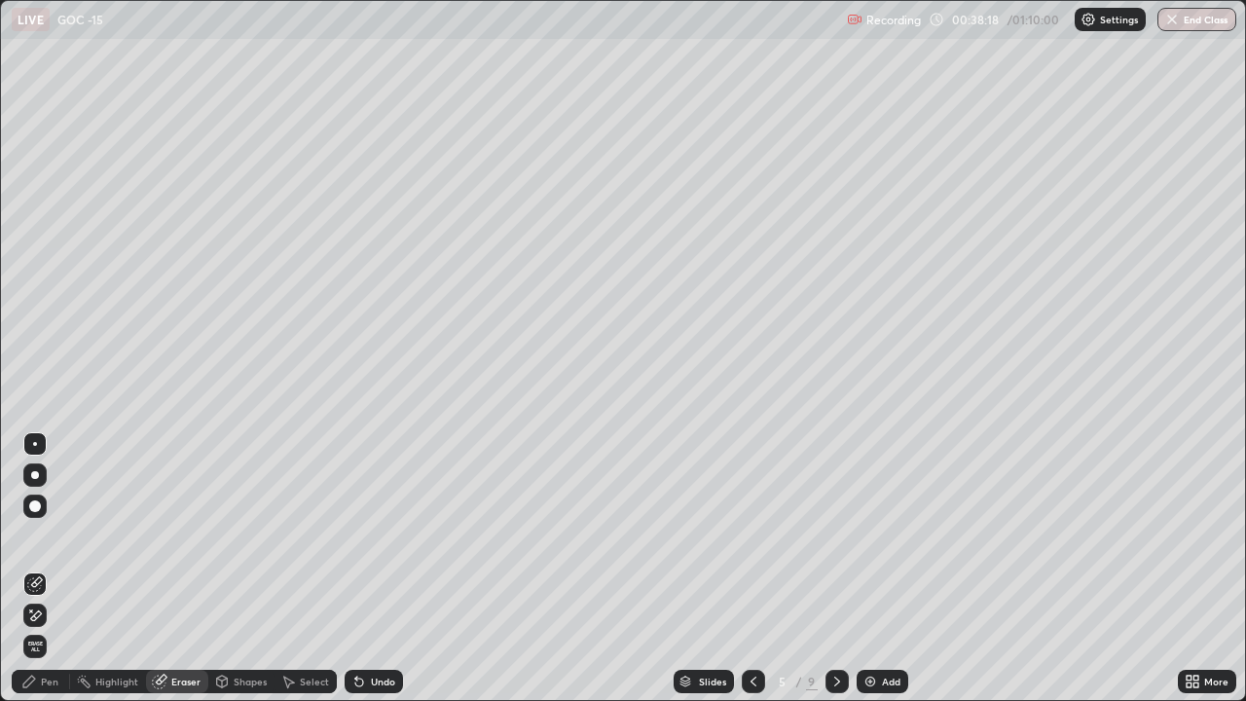
click at [36, 543] on div "Pen" at bounding box center [41, 681] width 58 height 23
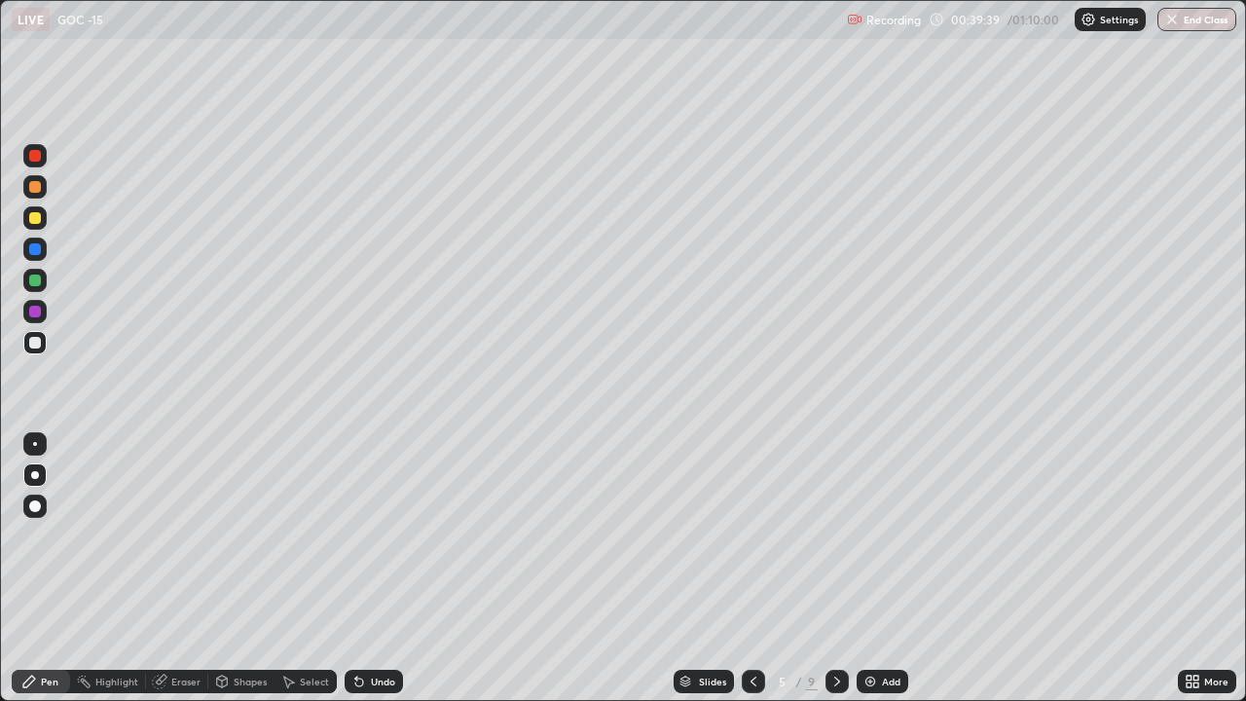
click at [180, 543] on div "Eraser" at bounding box center [185, 682] width 29 height 10
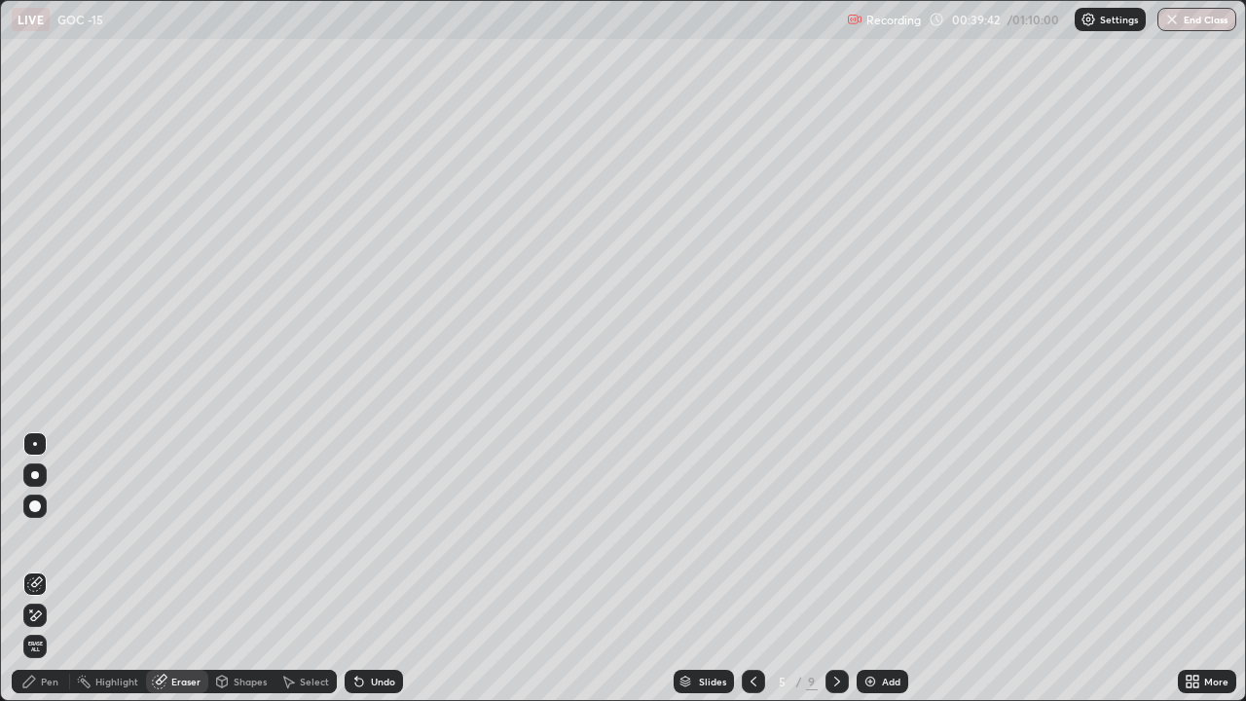
click at [40, 543] on icon at bounding box center [36, 615] width 11 height 10
click at [36, 543] on div "Pen" at bounding box center [41, 681] width 58 height 23
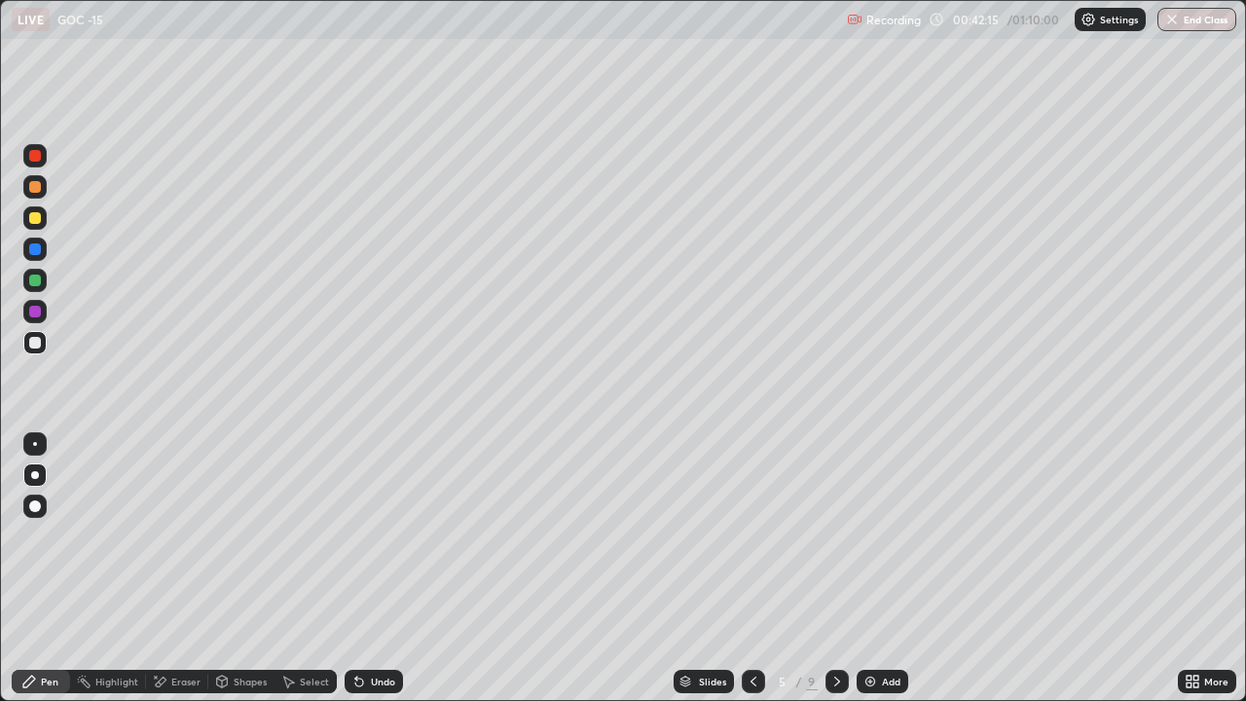
click at [859, 543] on div "Add" at bounding box center [883, 681] width 52 height 23
click at [751, 543] on icon at bounding box center [753, 682] width 16 height 16
click at [834, 543] on icon at bounding box center [837, 682] width 6 height 10
click at [35, 219] on div at bounding box center [35, 218] width 12 height 12
click at [39, 347] on div at bounding box center [35, 343] width 12 height 12
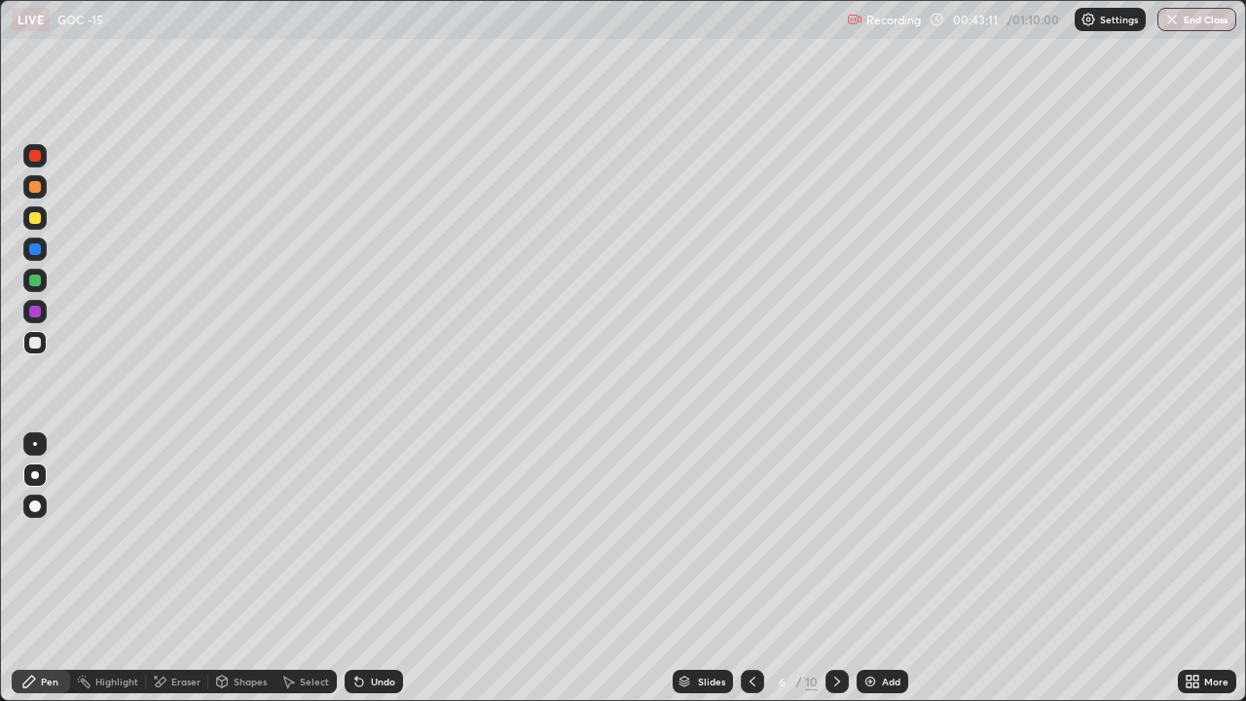
click at [35, 210] on div at bounding box center [34, 217] width 23 height 23
click at [40, 216] on div at bounding box center [35, 218] width 12 height 12
click at [40, 276] on div at bounding box center [34, 280] width 23 height 23
click at [751, 543] on icon at bounding box center [753, 682] width 16 height 16
click at [835, 543] on icon at bounding box center [838, 682] width 16 height 16
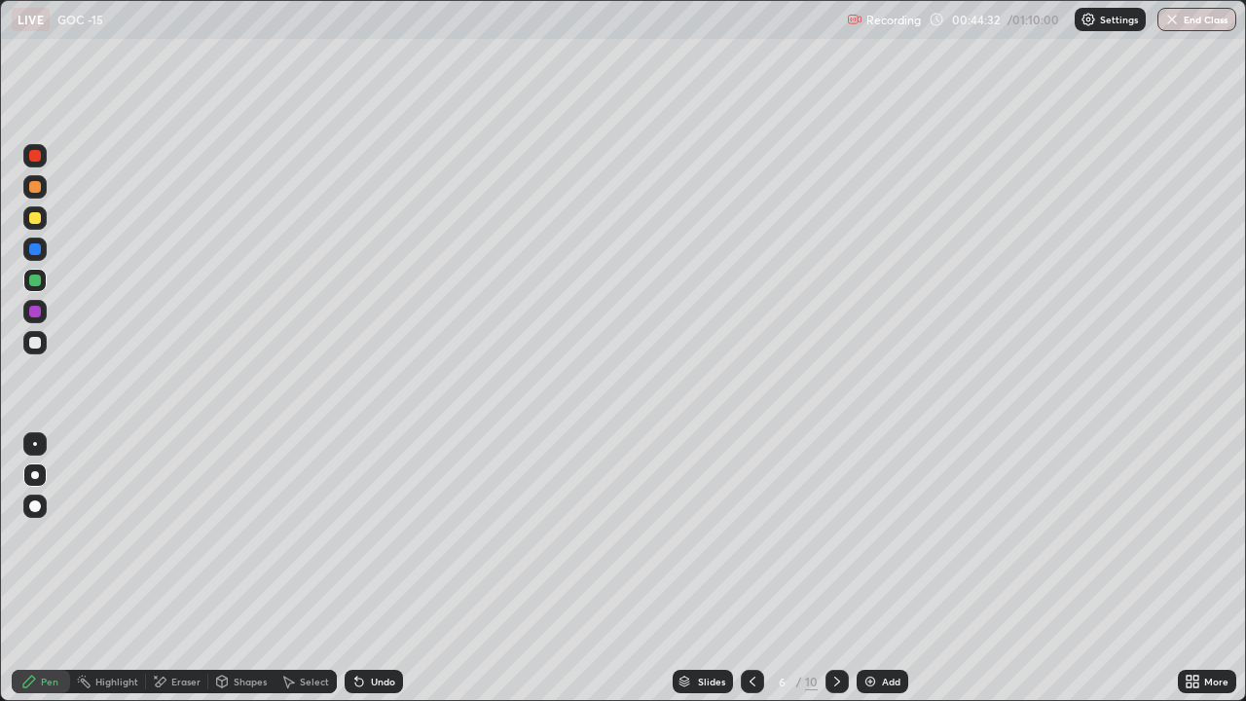
click at [882, 543] on div "Add" at bounding box center [891, 682] width 18 height 10
click at [1213, 18] on button "End Class" at bounding box center [1197, 19] width 79 height 23
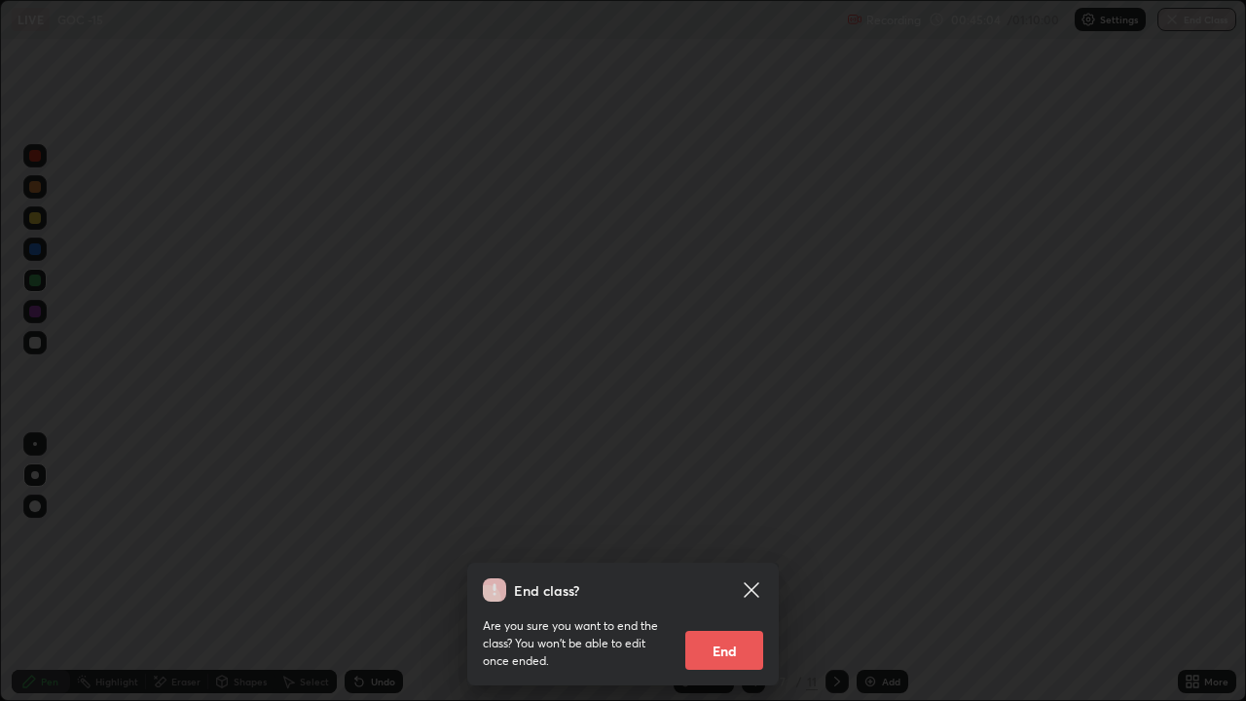
click at [740, 543] on button "End" at bounding box center [724, 650] width 78 height 39
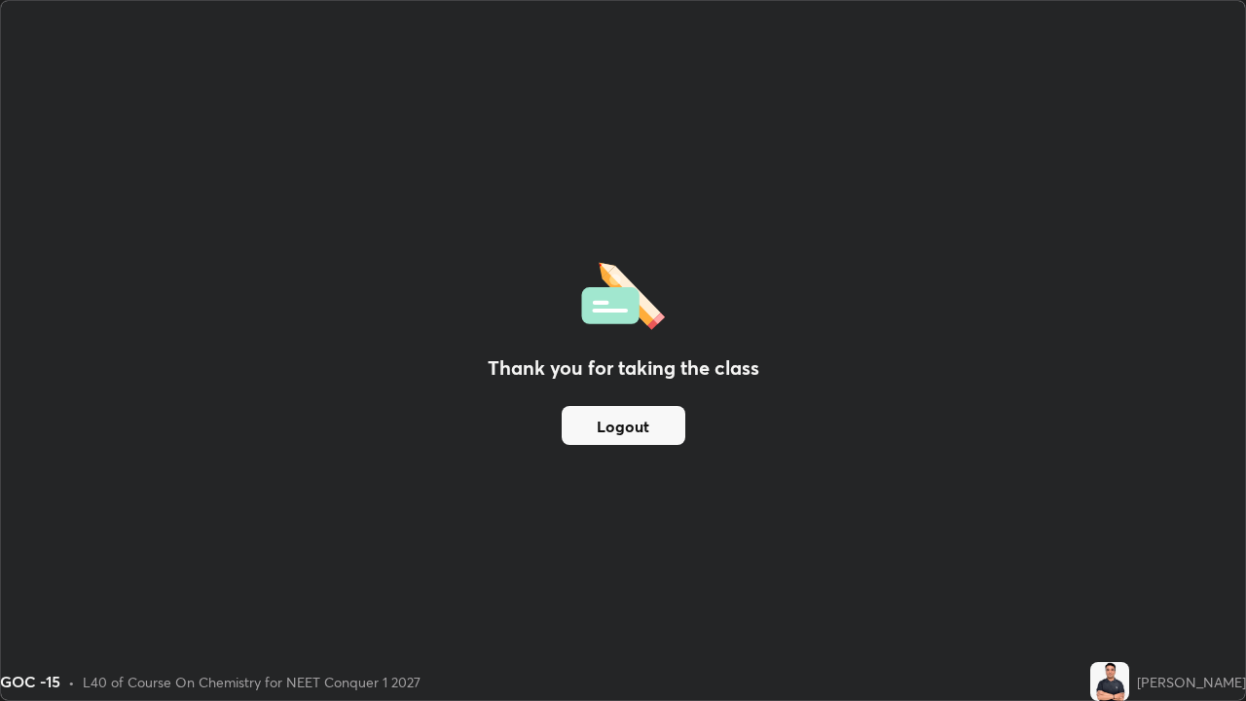
click at [666, 423] on button "Logout" at bounding box center [624, 425] width 124 height 39
click at [645, 421] on button "Logout" at bounding box center [624, 425] width 124 height 39
click at [608, 420] on button "Logout" at bounding box center [624, 425] width 124 height 39
